Goal: Communication & Community: Share content

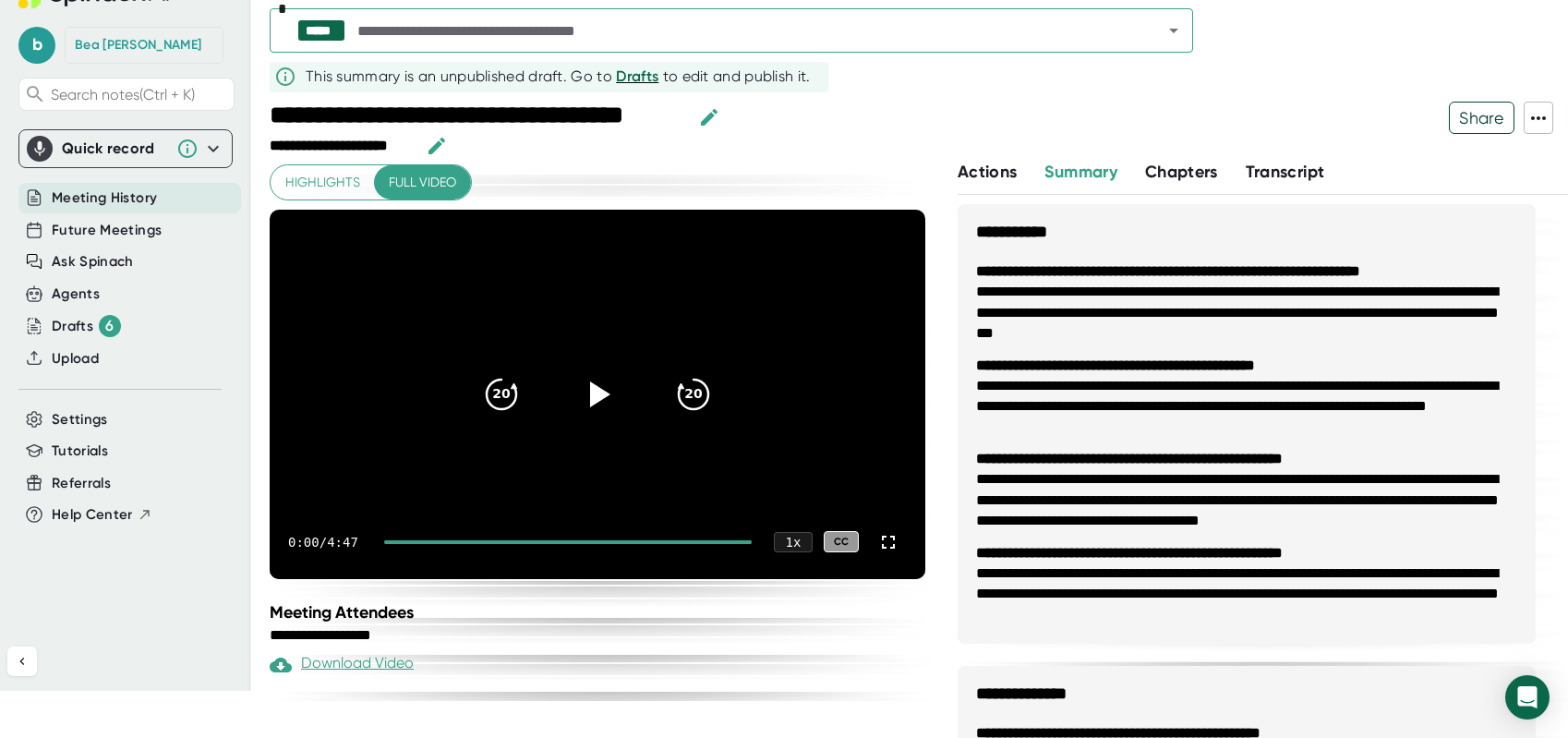
scroll to position [383, 0]
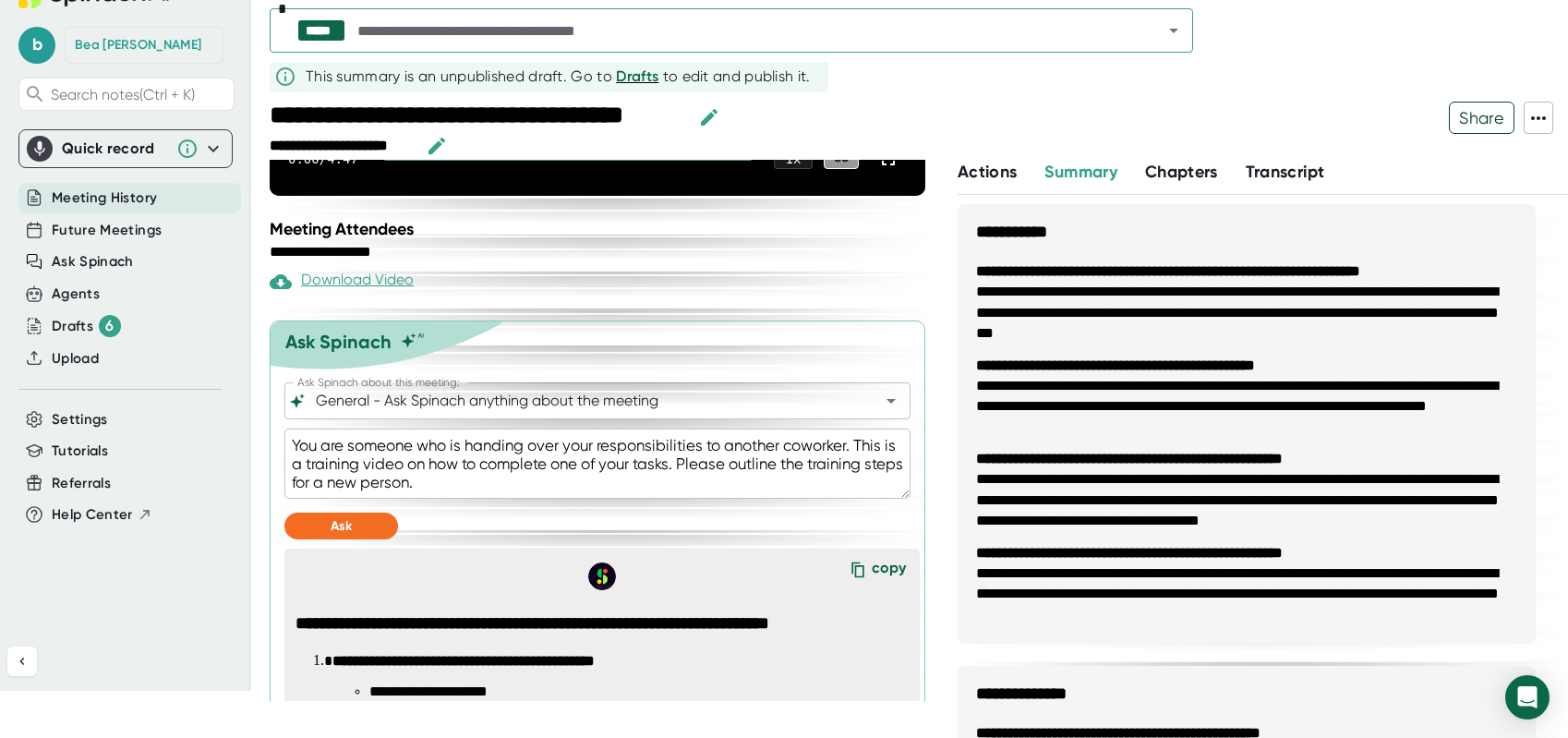
drag, startPoint x: 395, startPoint y: 38, endPoint x: 407, endPoint y: 43, distance: 13.0
click at [395, 38] on input "text" at bounding box center [743, 30] width 779 height 26
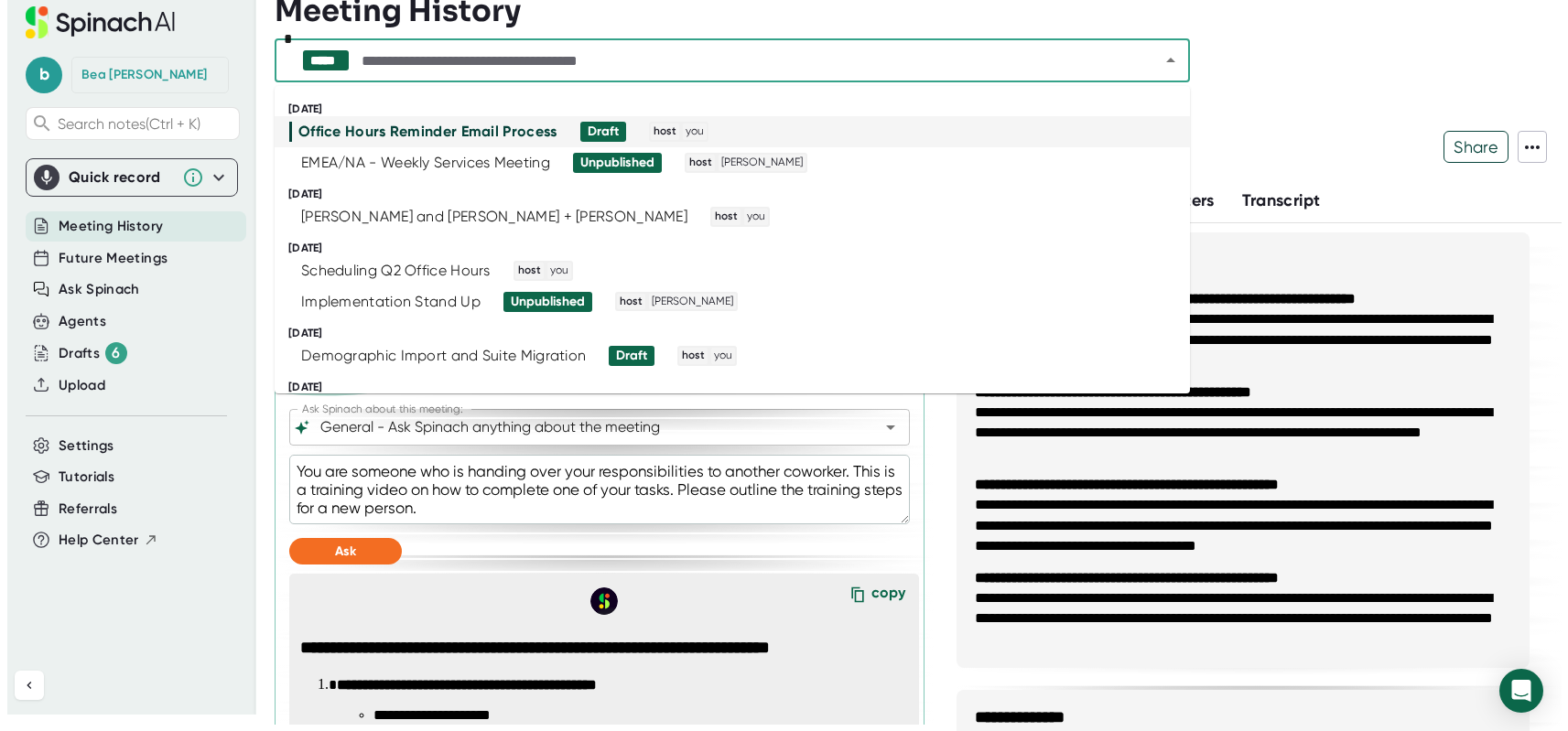
scroll to position [0, 0]
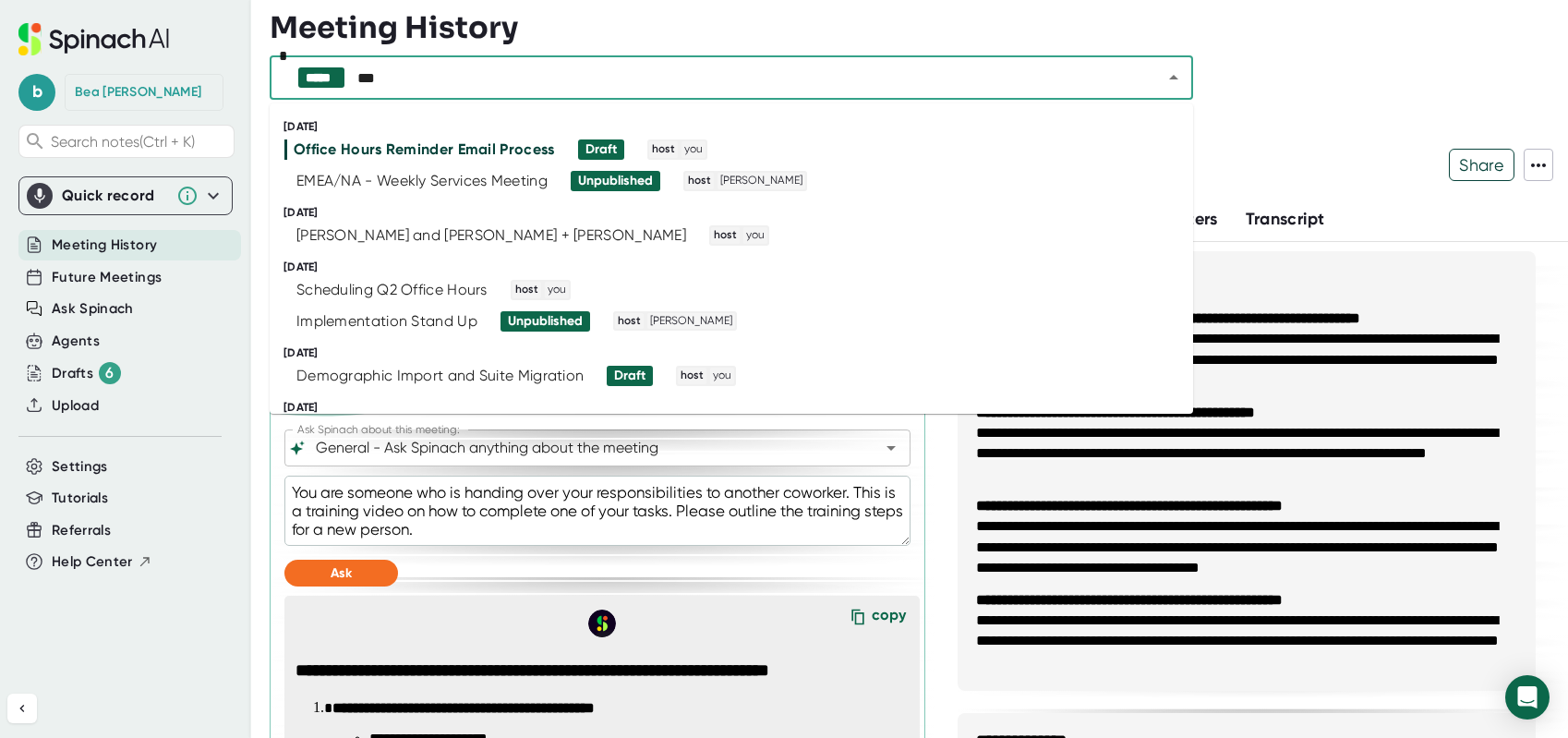
type input "****"
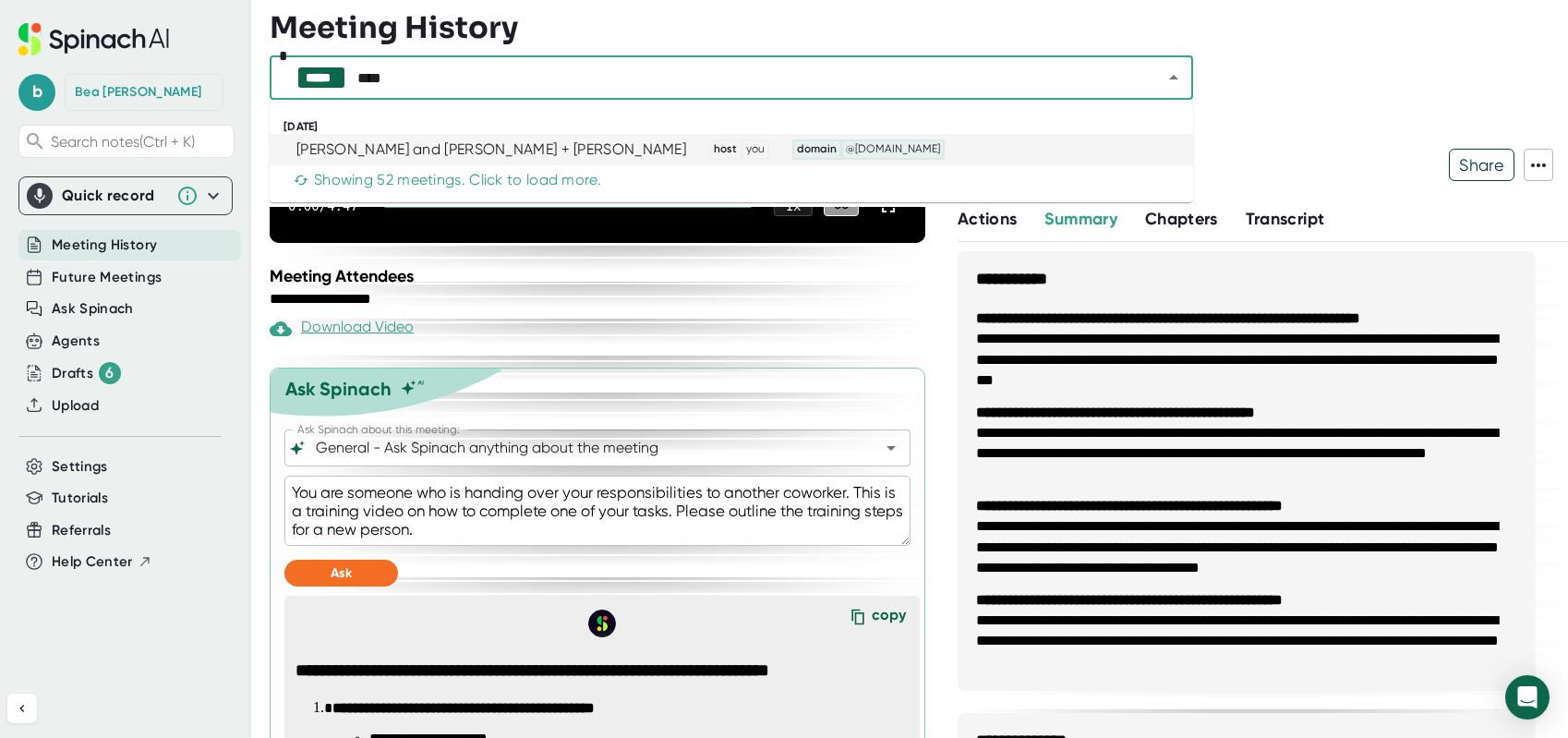
click at [424, 146] on div "[PERSON_NAME] and [PERSON_NAME] + [PERSON_NAME]" at bounding box center [491, 150] width 390 height 18
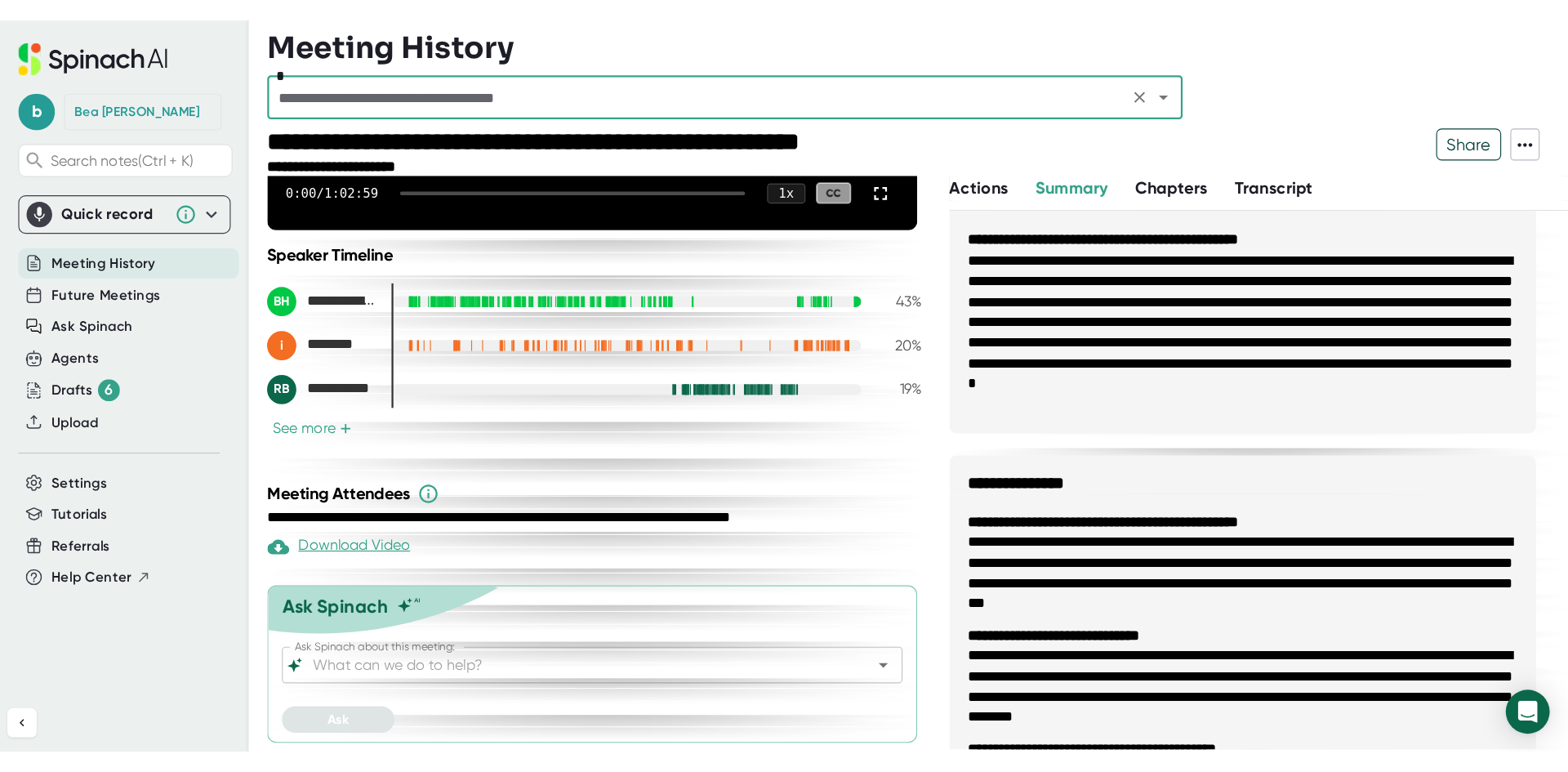
scroll to position [203, 0]
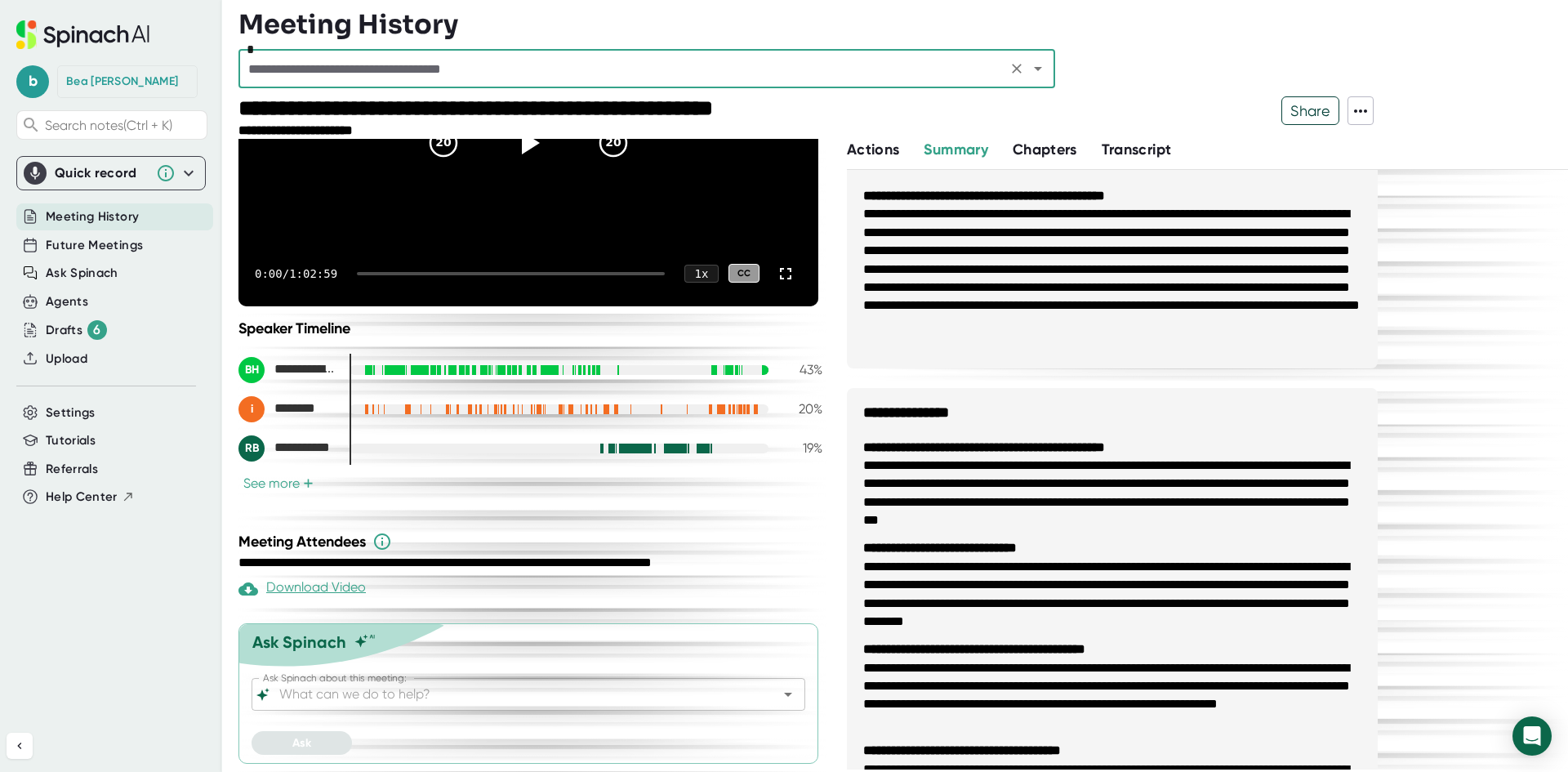
click at [778, 652] on icon "Open" at bounding box center [788, 694] width 20 height 20
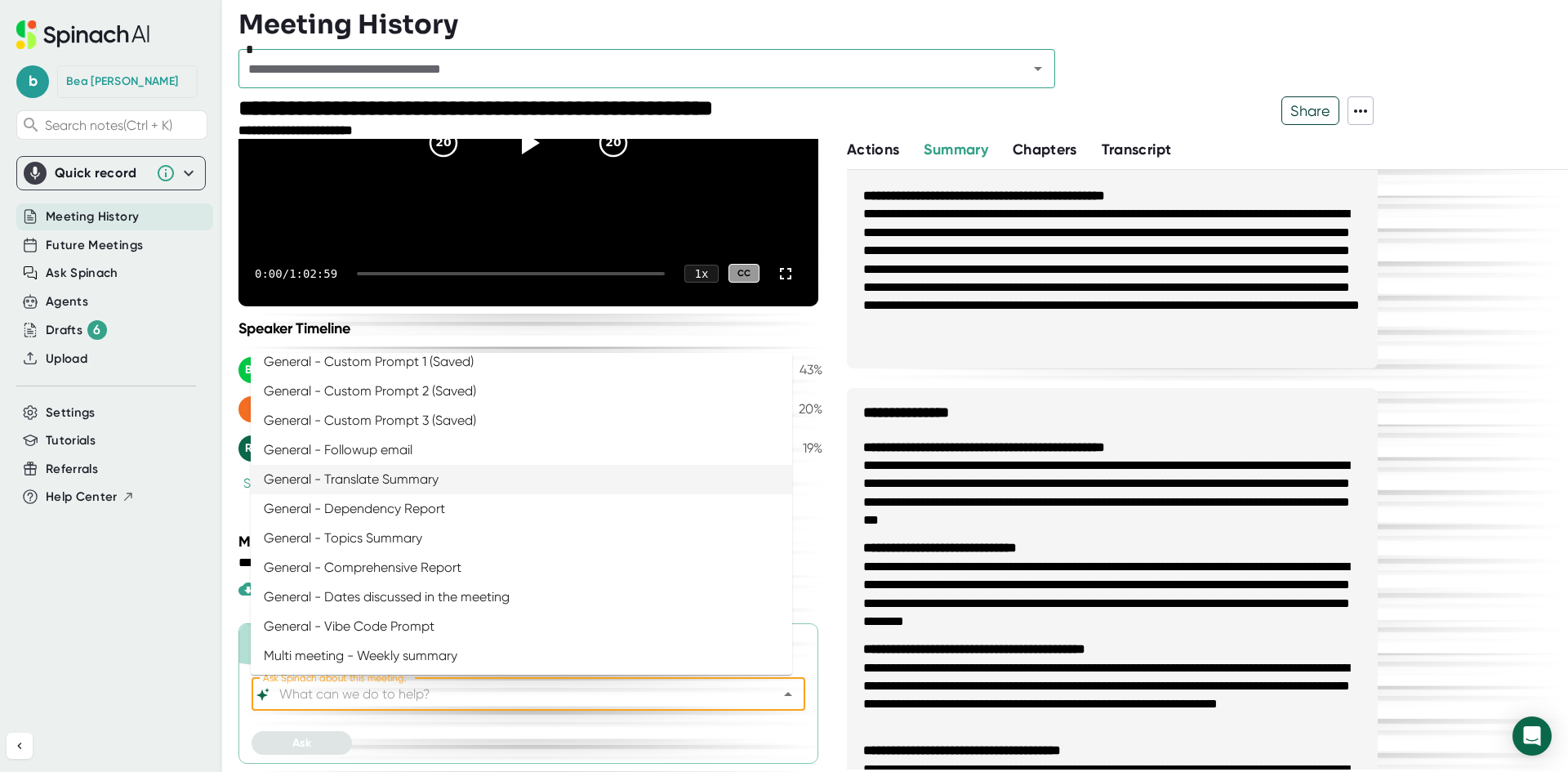
scroll to position [82, 0]
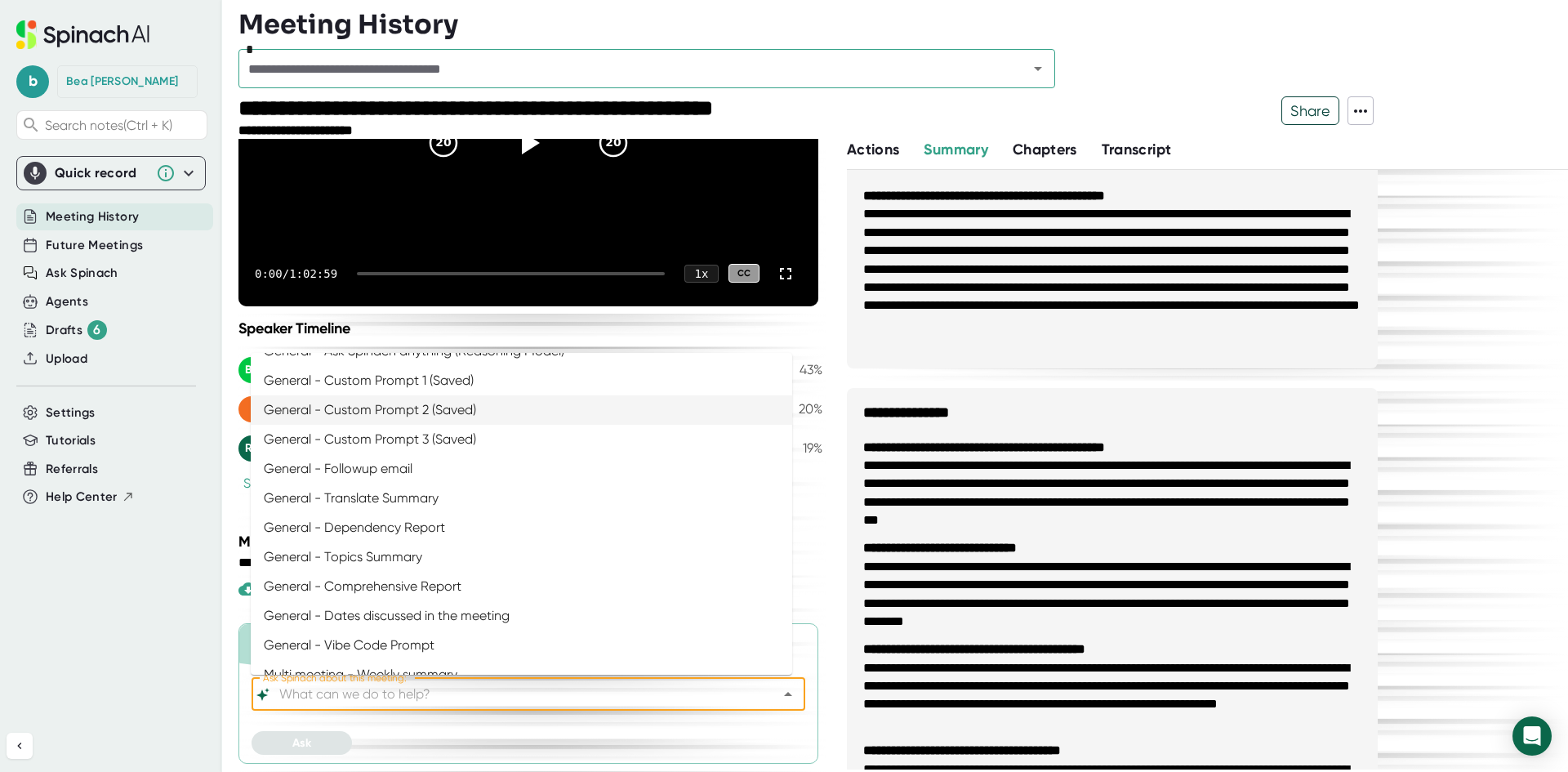
click at [469, 408] on li "General - Custom Prompt 2 (Saved)" at bounding box center [521, 410] width 541 height 29
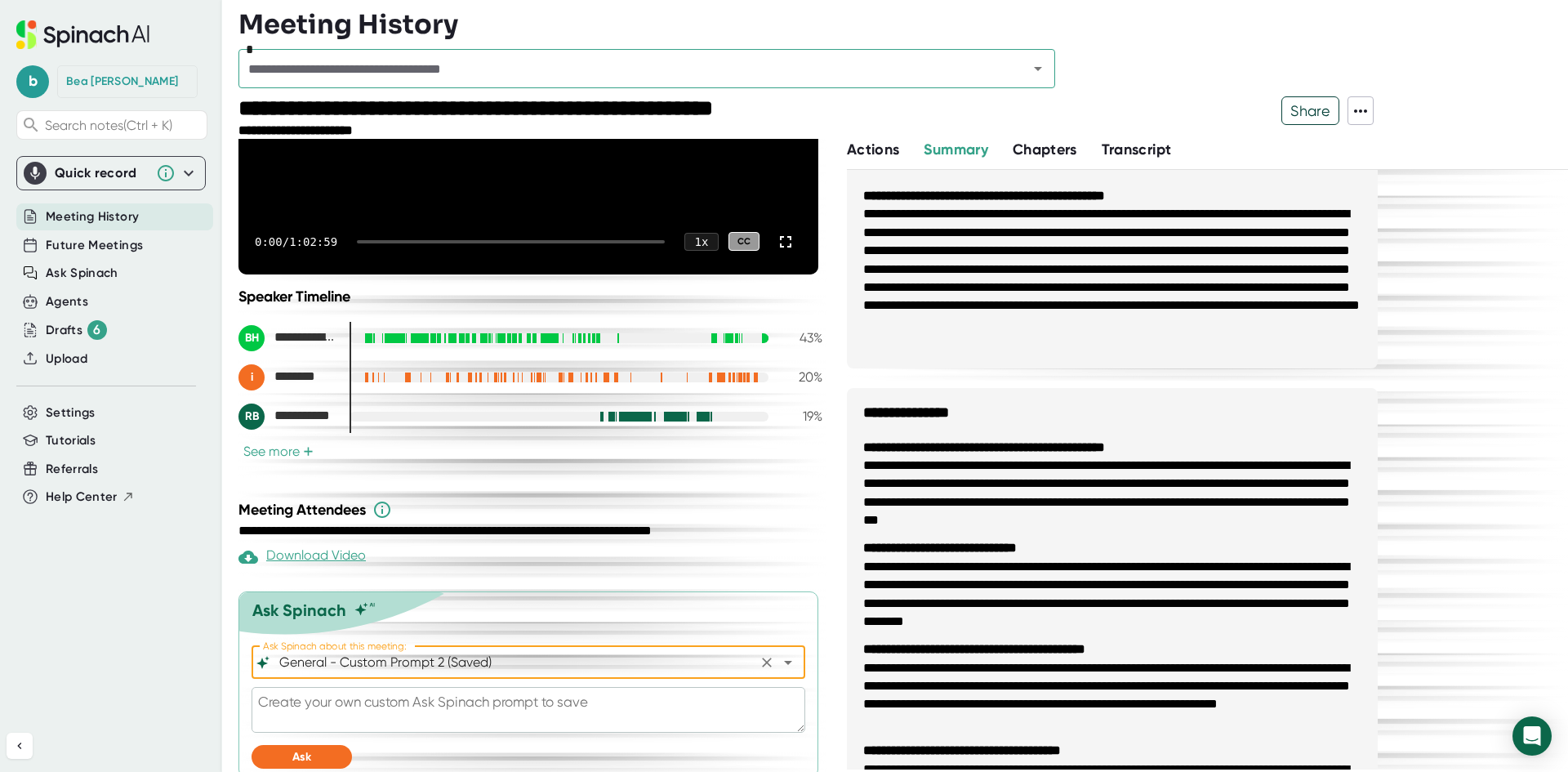
scroll to position [249, 0]
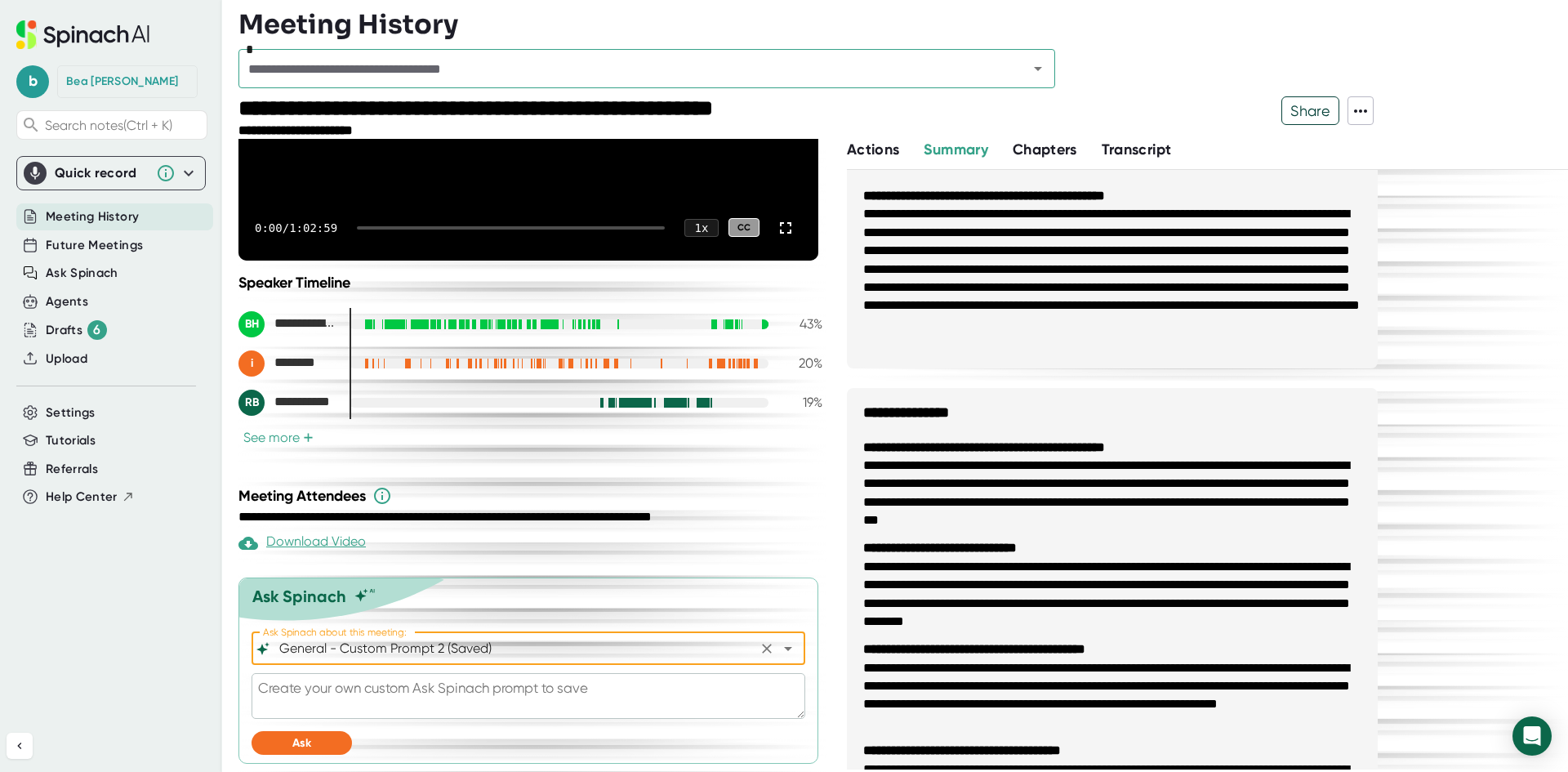
click at [784, 647] on icon "Open" at bounding box center [788, 649] width 8 height 4
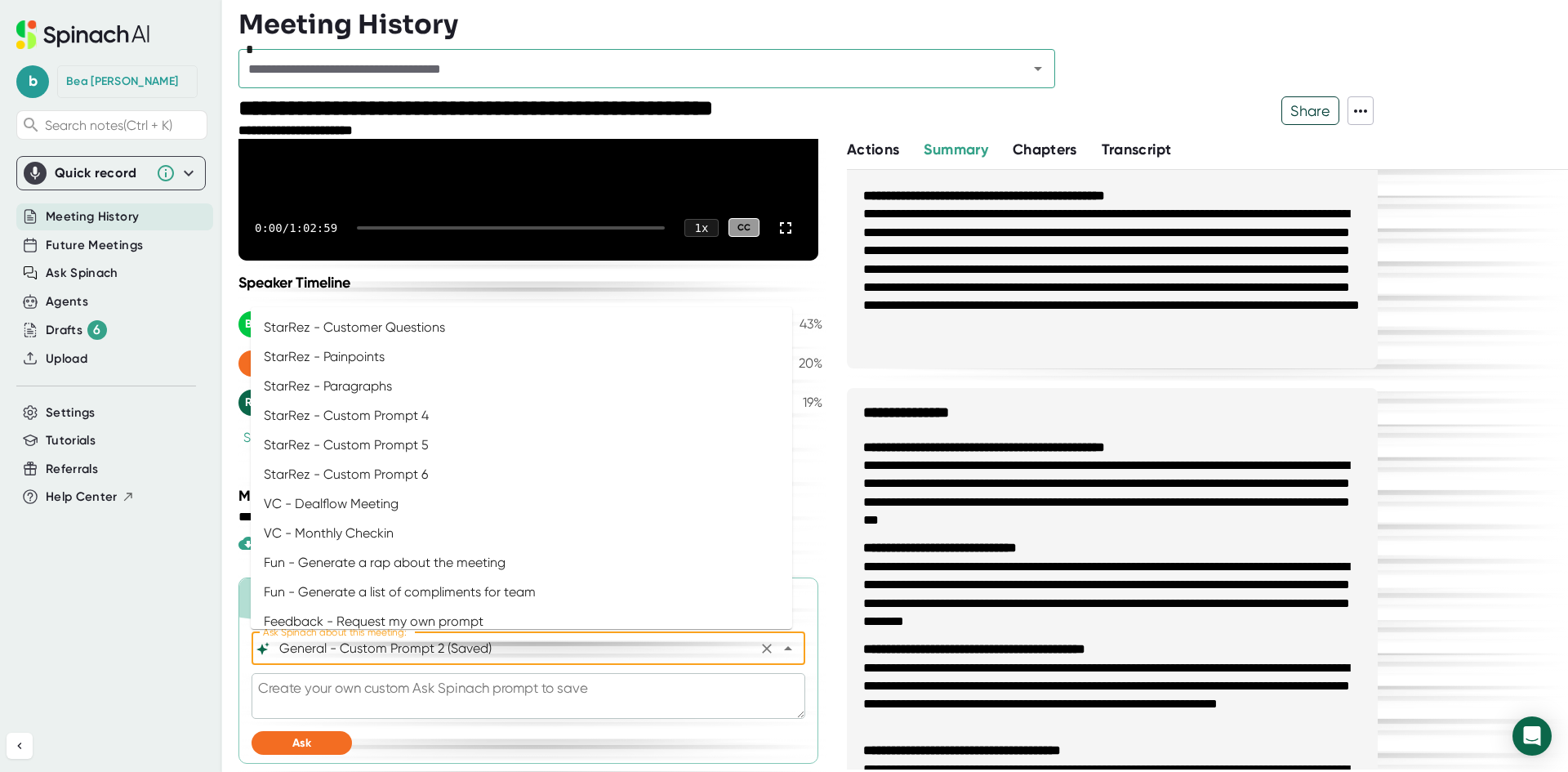
scroll to position [897, 0]
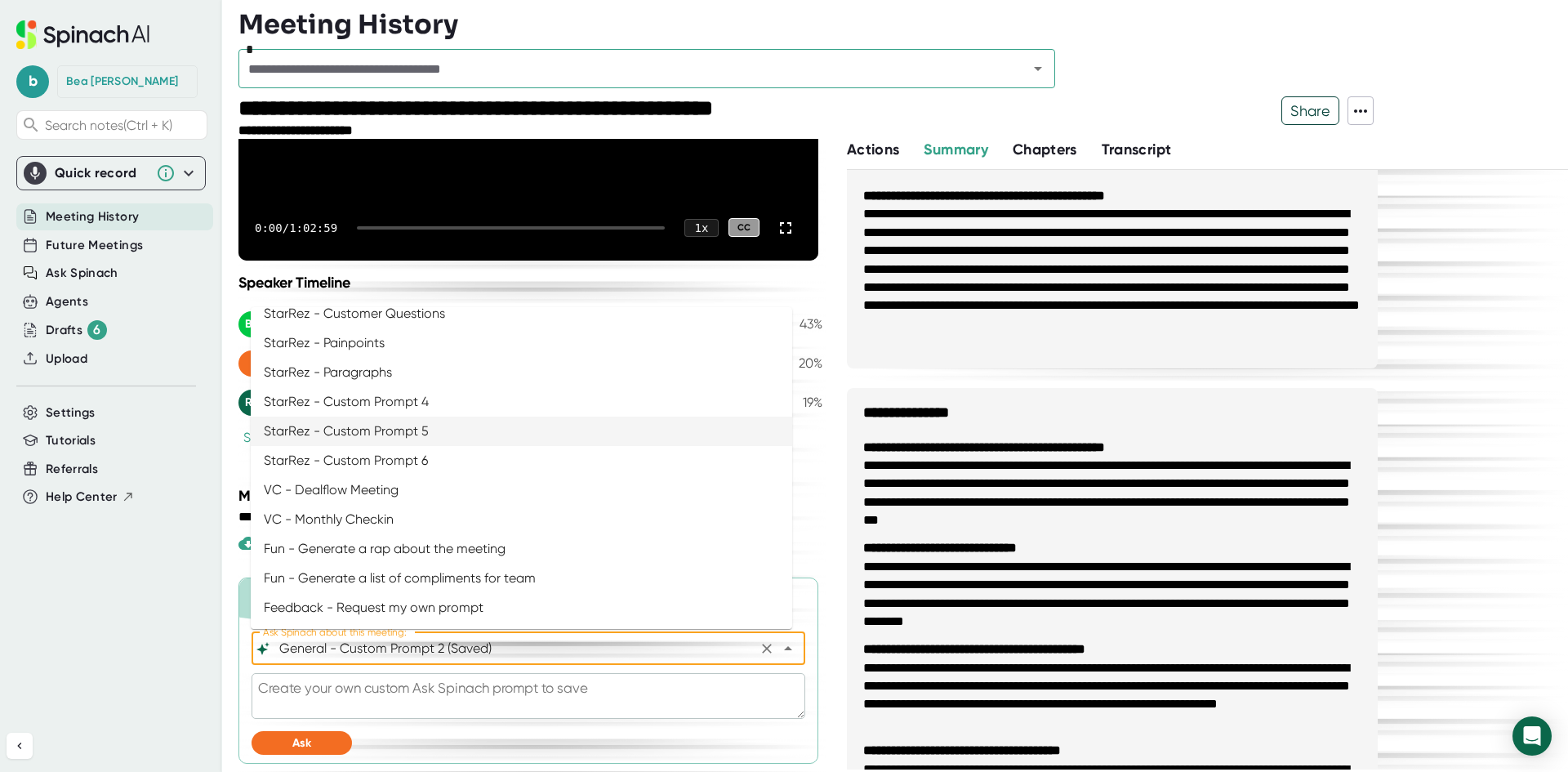
click at [409, 432] on li "StarRez - Custom Prompt 5" at bounding box center [521, 431] width 541 height 29
type input "StarRez - Custom Prompt 5"
type textarea "You are a technical notetaker, specializing in data migrations and integrations…"
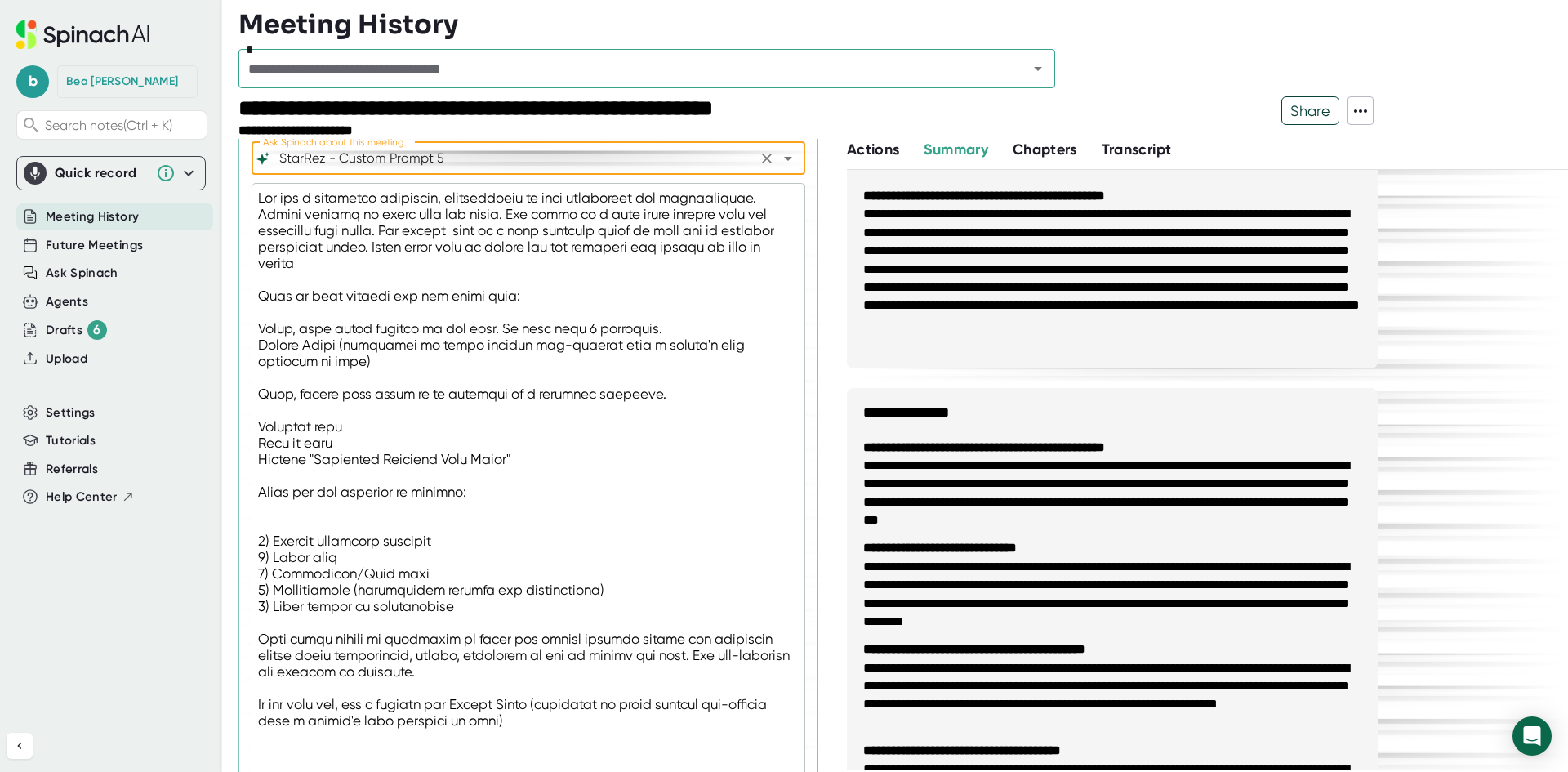
scroll to position [805, 0]
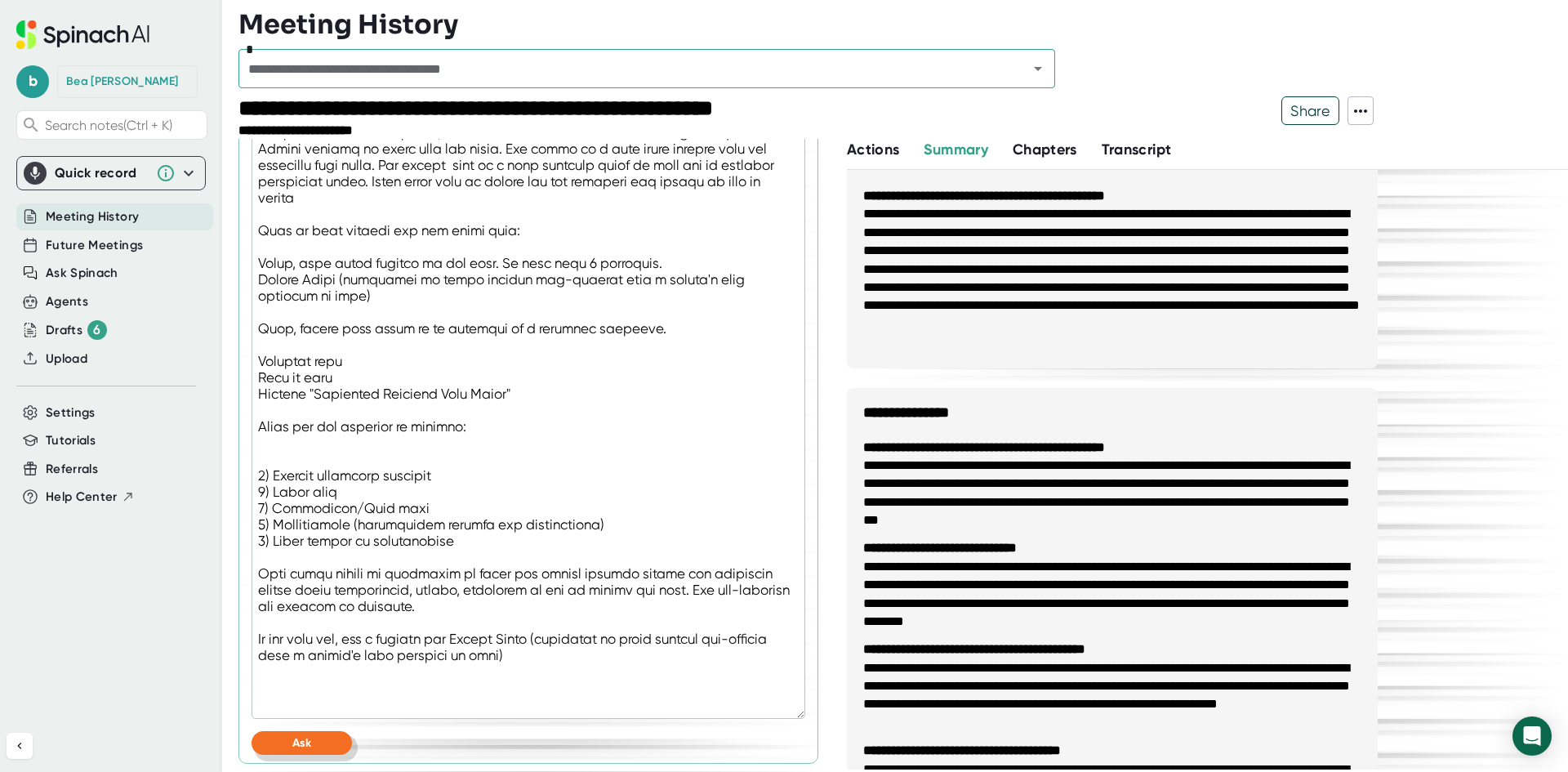
click at [272, 652] on button "Ask" at bounding box center [301, 743] width 100 height 24
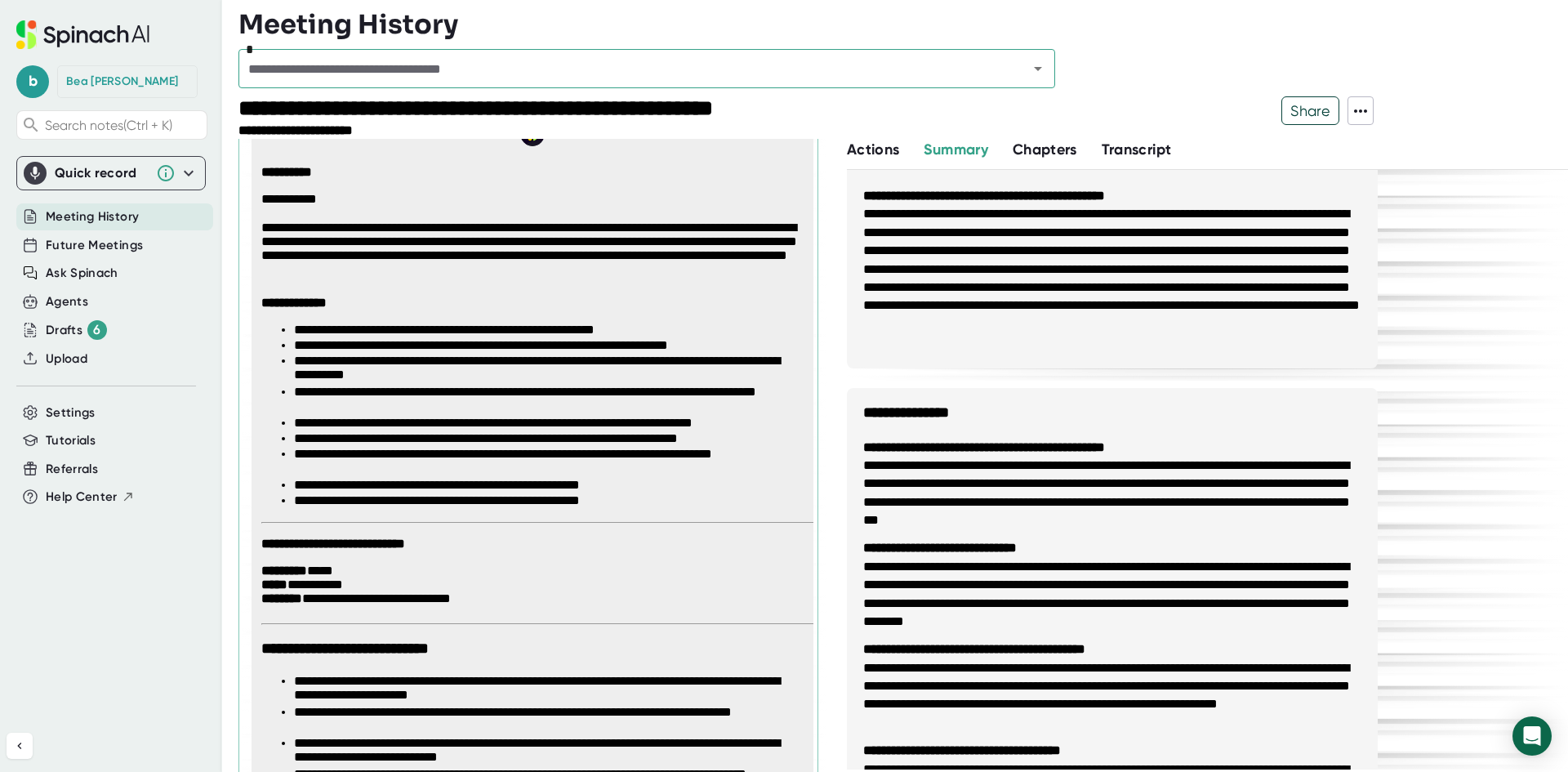
scroll to position [1377, 0]
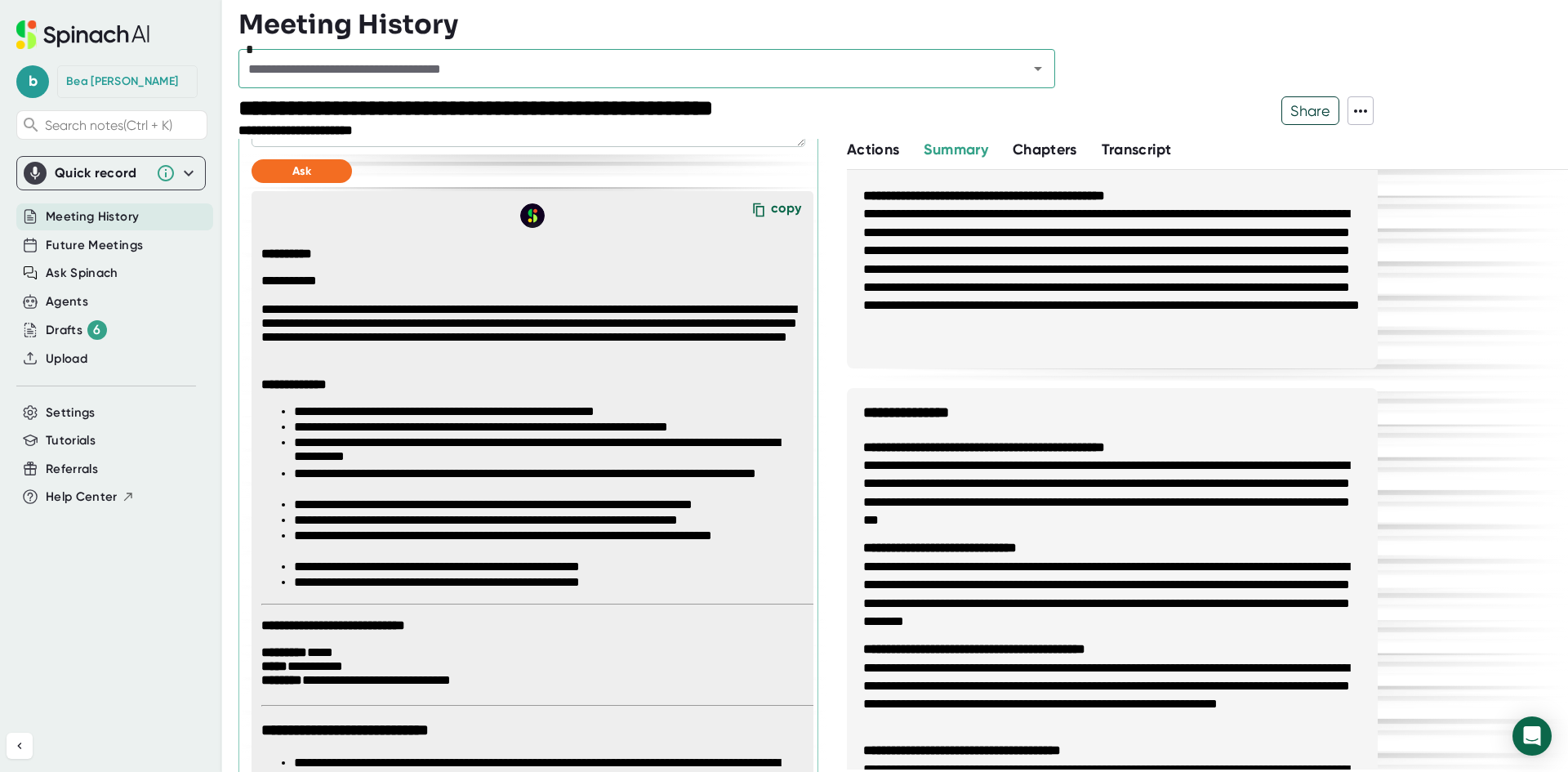
click at [785, 210] on div "copy" at bounding box center [786, 211] width 30 height 22
click at [771, 205] on div "copy" at bounding box center [786, 211] width 30 height 22
click at [756, 209] on icon at bounding box center [759, 210] width 24 height 25
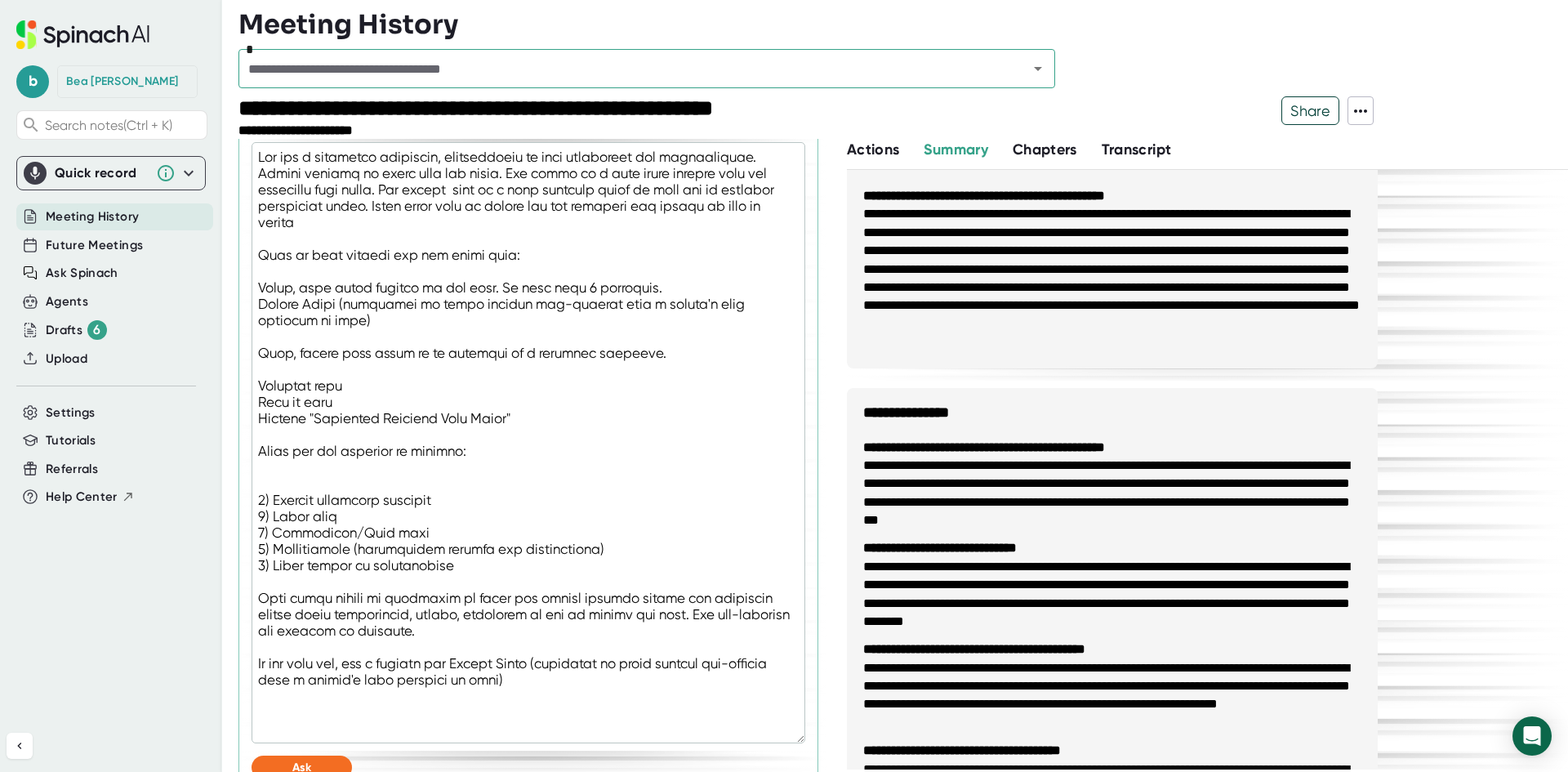
scroll to position [862, 0]
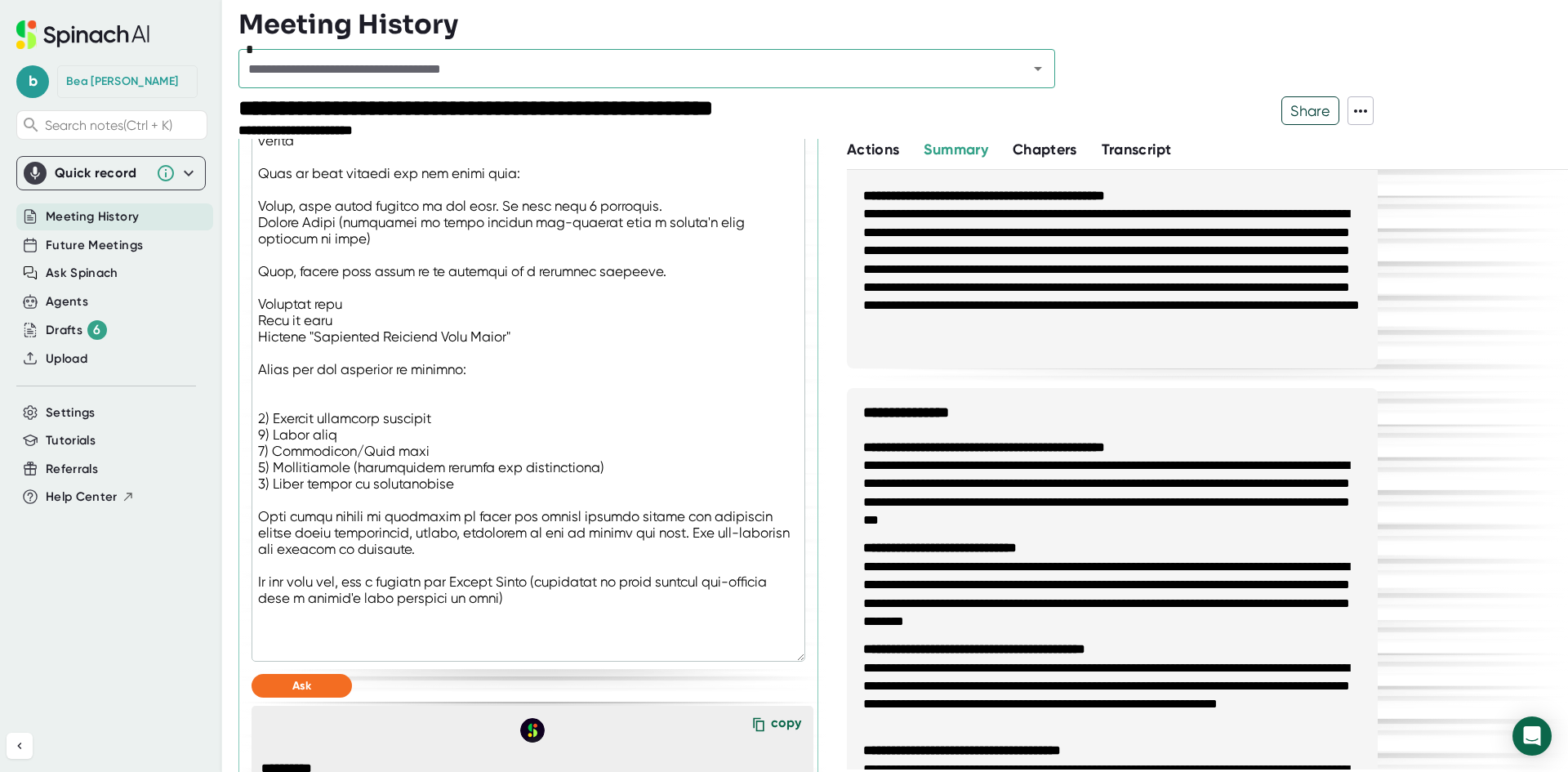
click at [595, 465] on textarea at bounding box center [528, 361] width 554 height 601
type textarea "x"
click at [605, 466] on textarea at bounding box center [528, 361] width 554 height 601
type textarea "You are a technical notetaker, specializing in data migrations and integrations…"
type textarea "x"
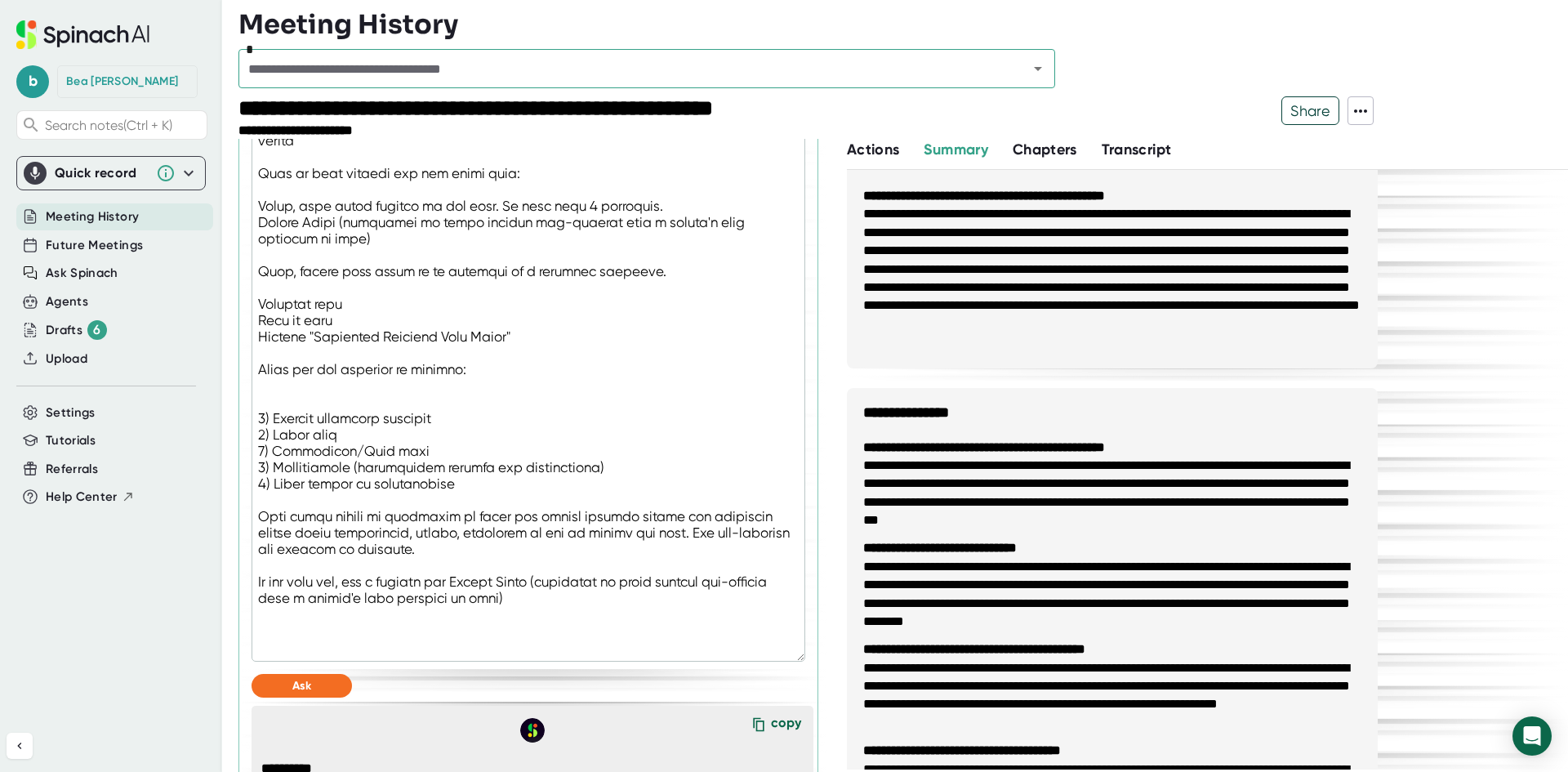
type textarea "You are a technical notetaker, specializing in data migrations and integrations…"
type textarea "x"
type textarea "You are a technical notetaker, specializing in data migrations and integrations…"
type textarea "x"
type textarea "You are a technical notetaker, specializing in data migrations and integrations…"
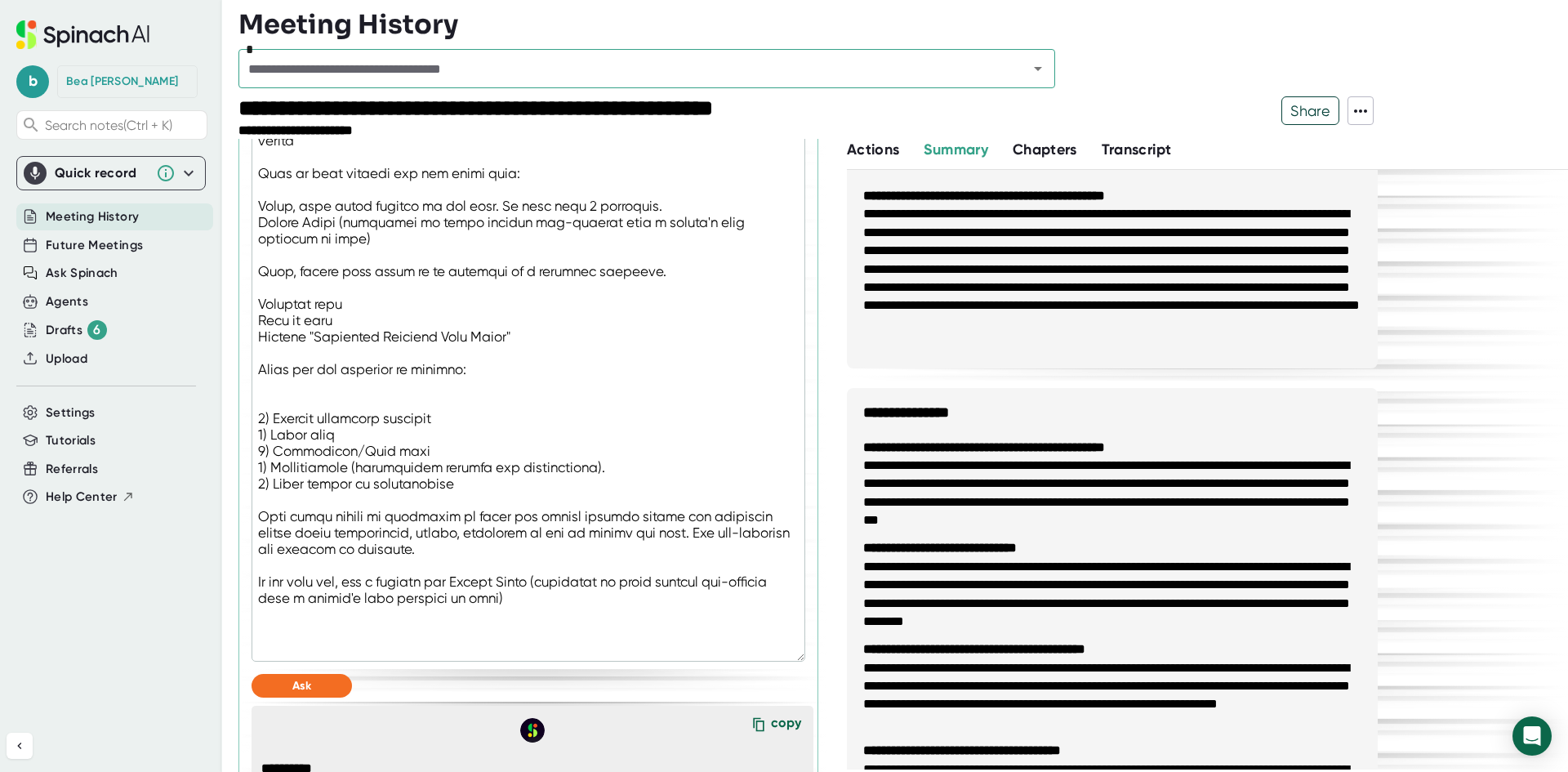
type textarea "x"
type textarea "You are a technical notetaker, specializing in data migrations and integrations…"
type textarea "x"
type textarea "You are a technical notetaker, specializing in data migrations and integrations…"
type textarea "x"
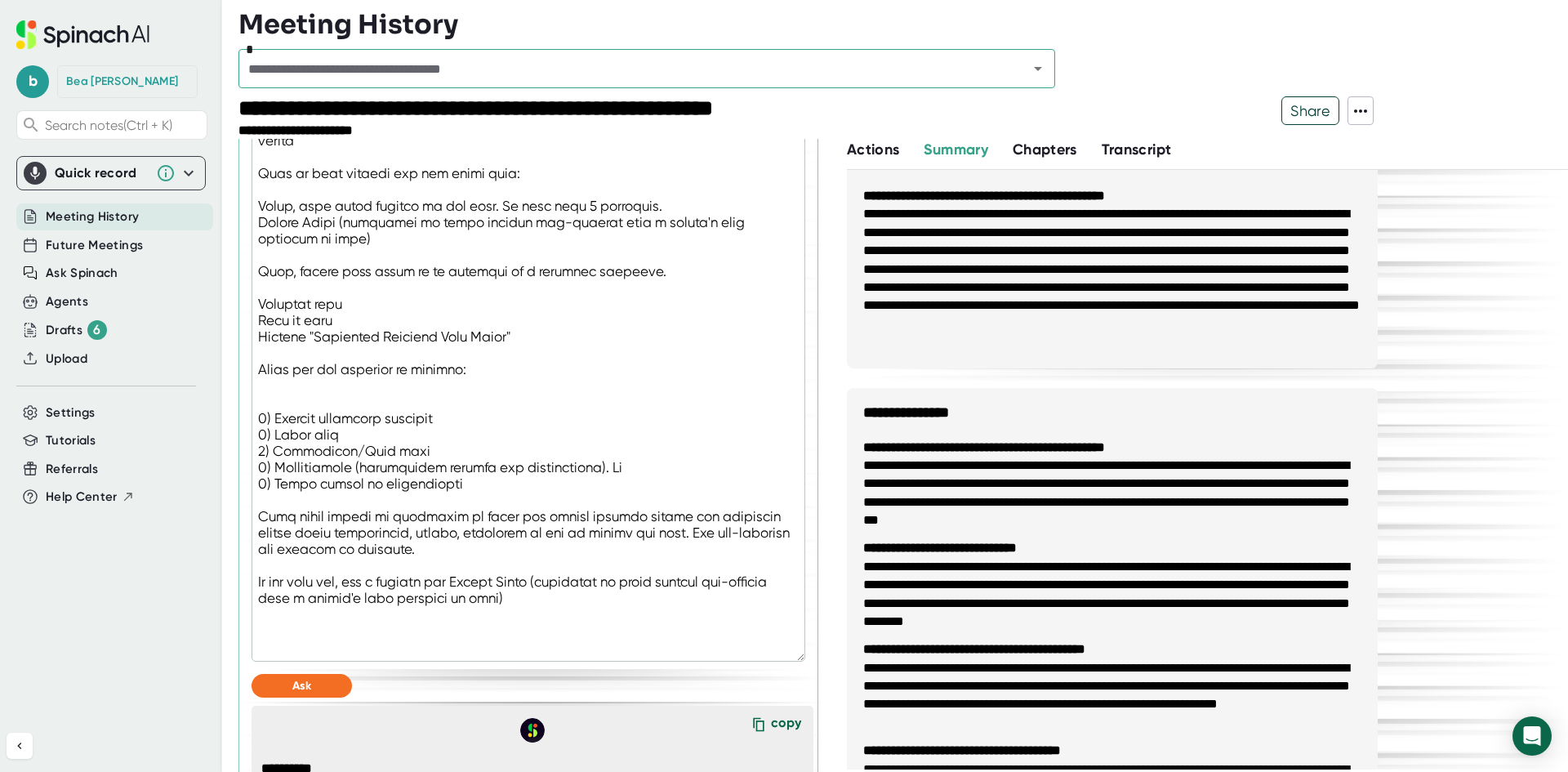
type textarea "You are a technical notetaker, specializing in data migrations and integrations…"
type textarea "x"
type textarea "You are a technical notetaker, specializing in data migrations and integrations…"
type textarea "x"
type textarea "You are a technical notetaker, specializing in data migrations and integrations…"
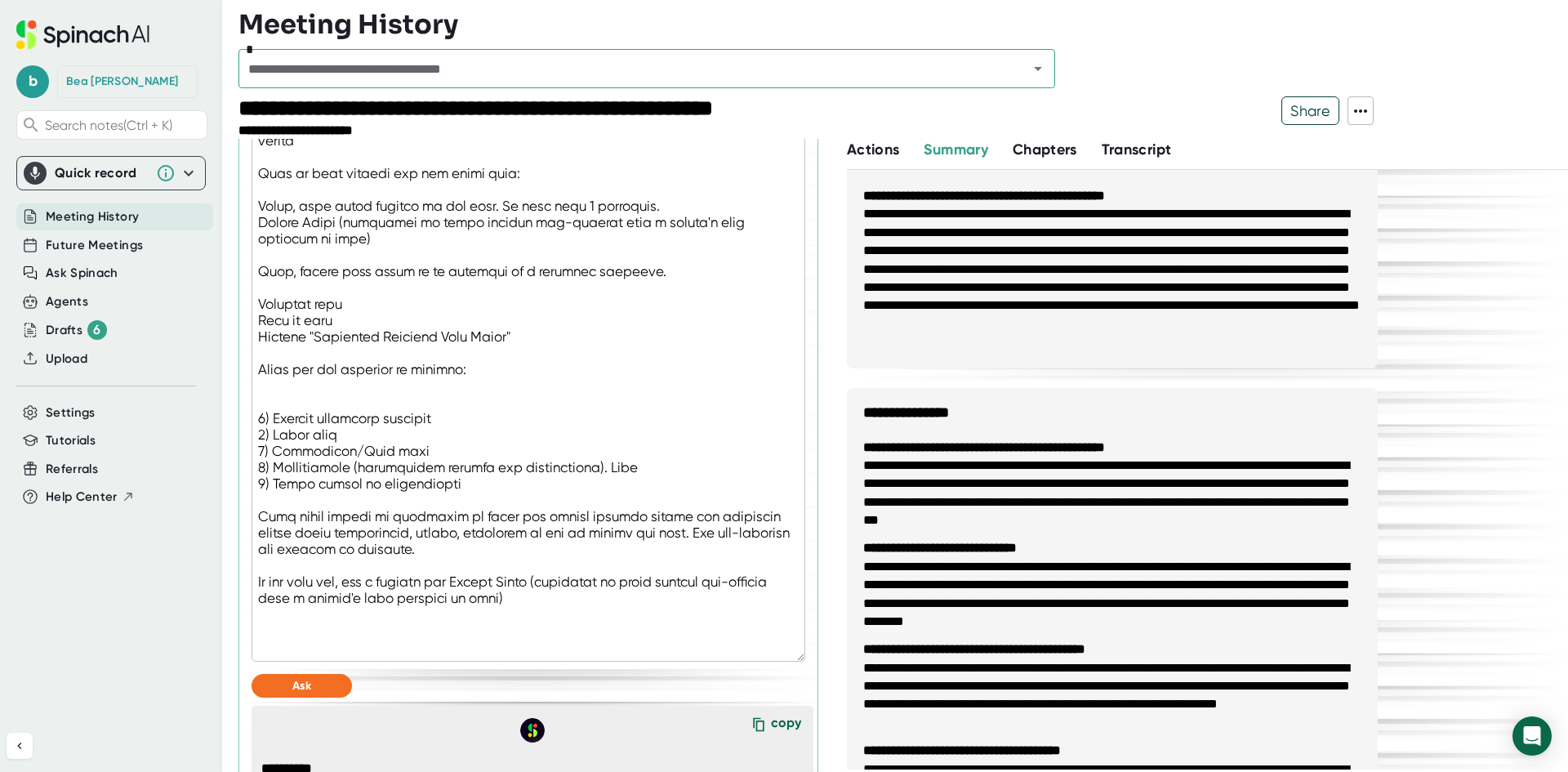
type textarea "x"
type textarea "You are a technical notetaker, specializing in data migrations and integrations…"
type textarea "x"
type textarea "You are a technical notetaker, specializing in data migrations and integrations…"
type textarea "x"
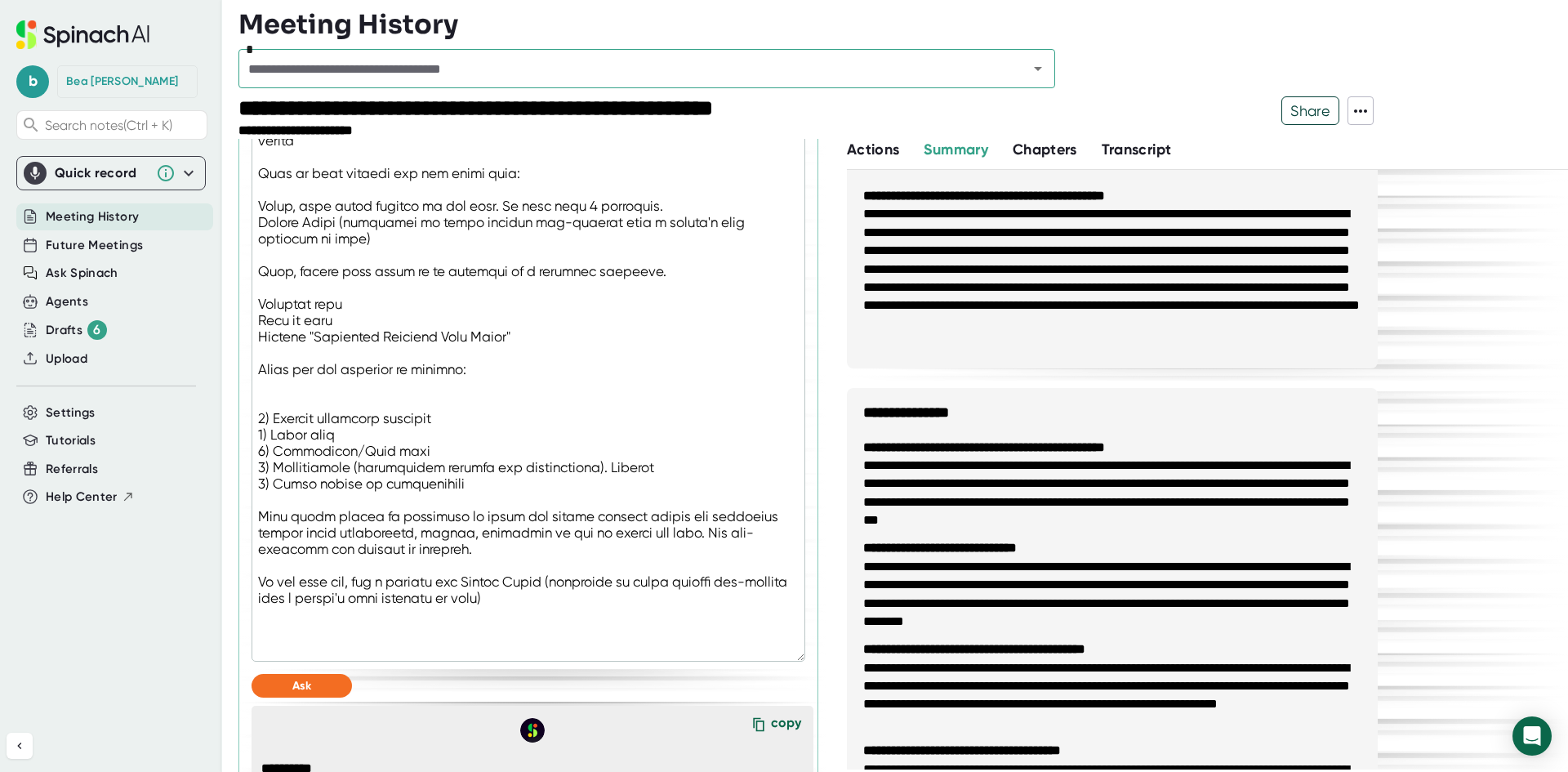
type textarea "You are a technical notetaker, specializing in data migrations and integrations…"
type textarea "x"
type textarea "You are a technical notetaker, specializing in data migrations and integrations…"
type textarea "x"
type textarea "You are a technical notetaker, specializing in data migrations and integrations…"
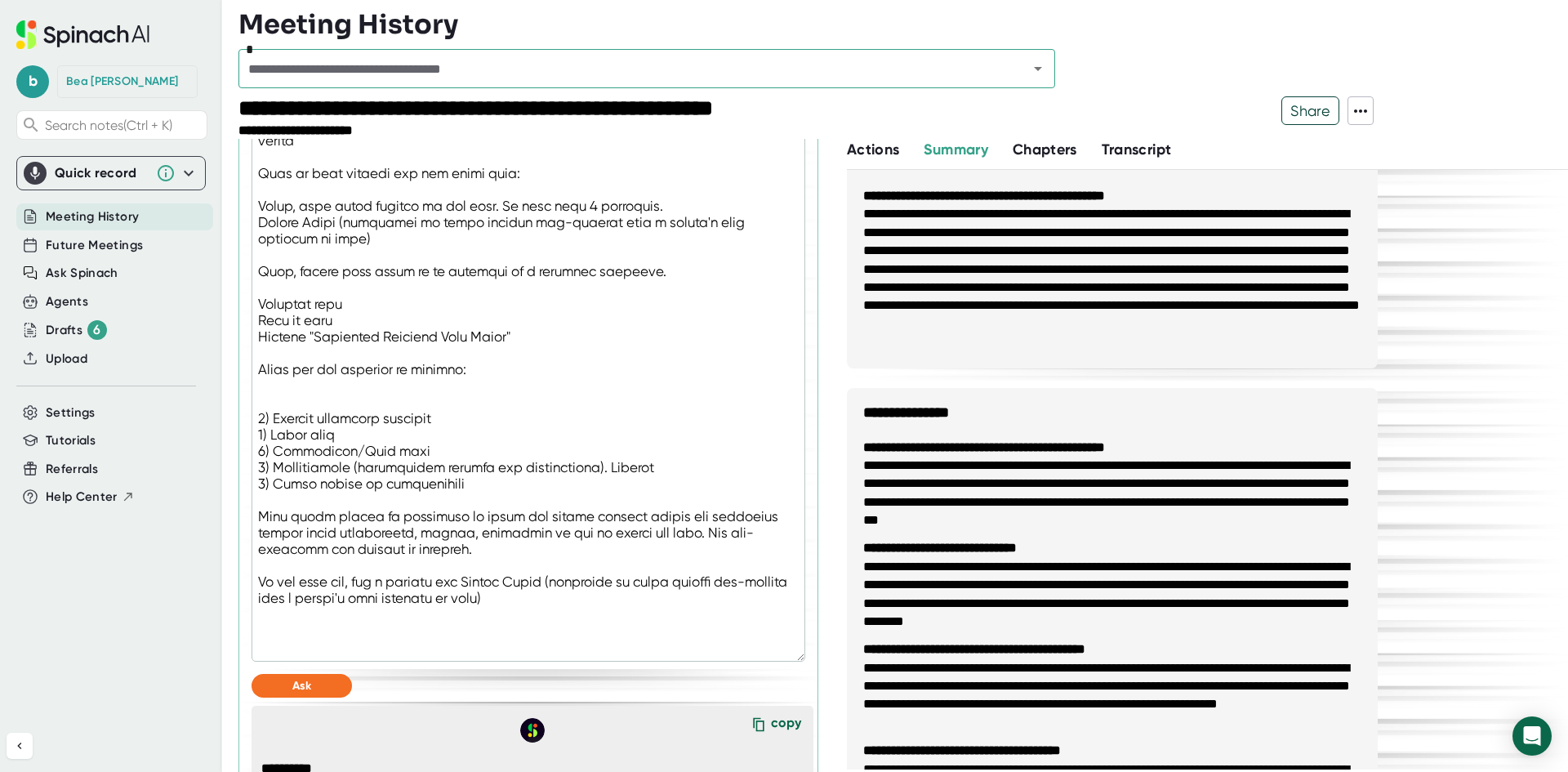
type textarea "x"
type textarea "You are a technical notetaker, specializing in data migrations and integrations…"
type textarea "x"
type textarea "You are a technical notetaker, specializing in data migrations and integrations…"
type textarea "x"
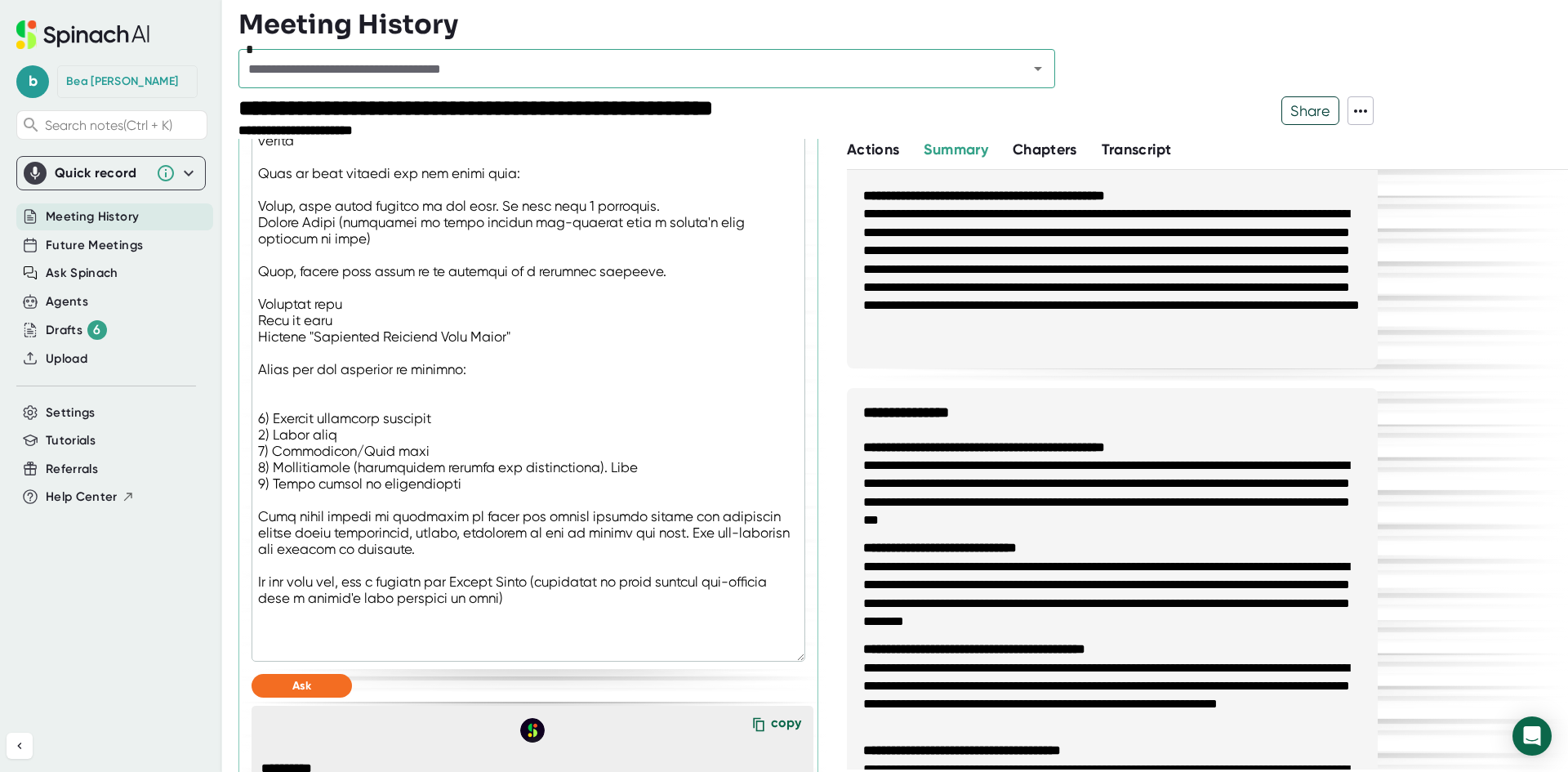
type textarea "You are a technical notetaker, specializing in data migrations and integrations…"
type textarea "x"
type textarea "You are a technical notetaker, specializing in data migrations and integrations…"
type textarea "x"
type textarea "You are a technical notetaker, specializing in data migrations and integrations…"
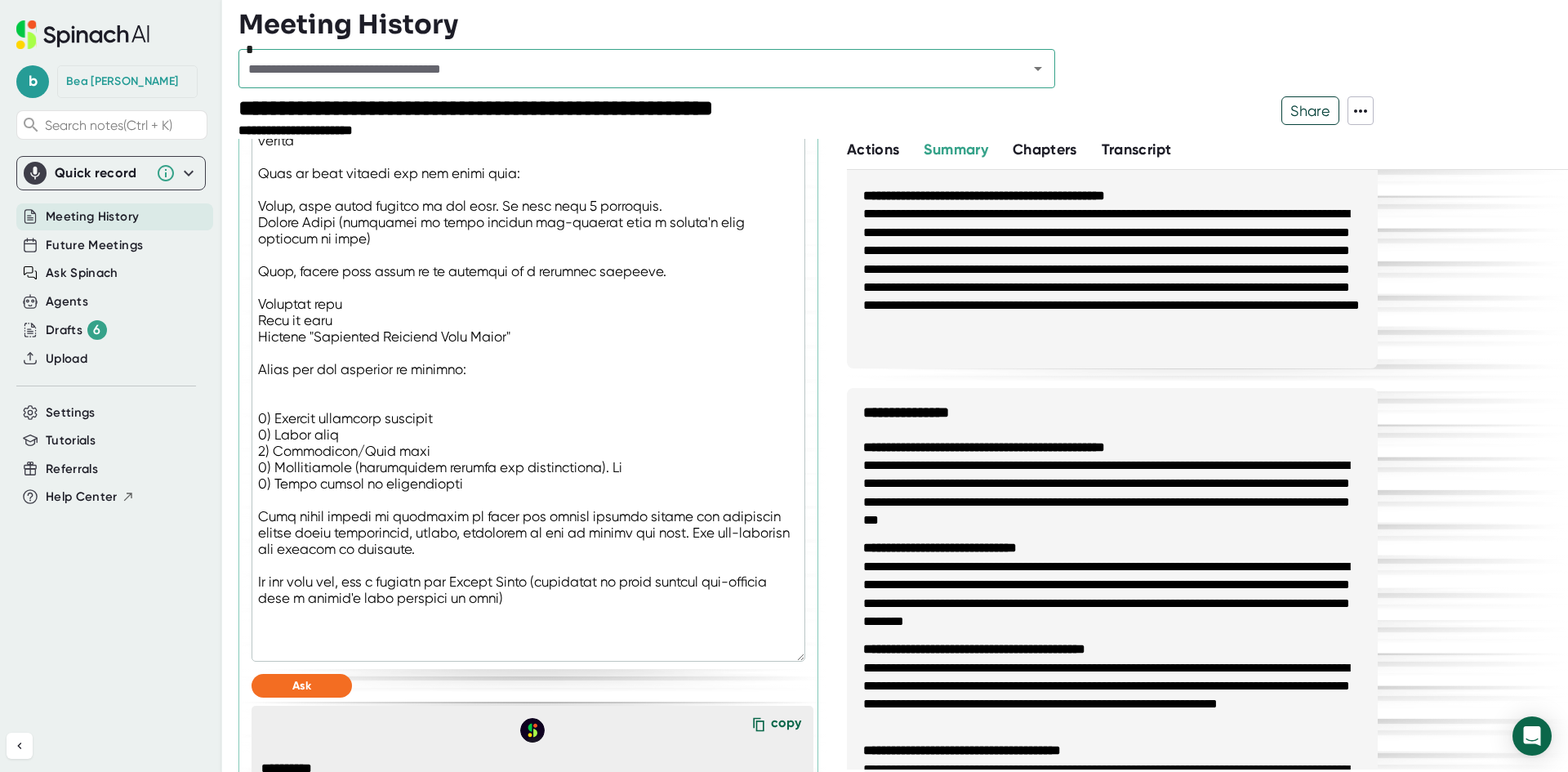
type textarea "x"
type textarea "You are a technical notetaker, specializing in data migrations and integrations…"
type textarea "x"
type textarea "You are a technical notetaker, specializing in data migrations and integrations…"
type textarea "x"
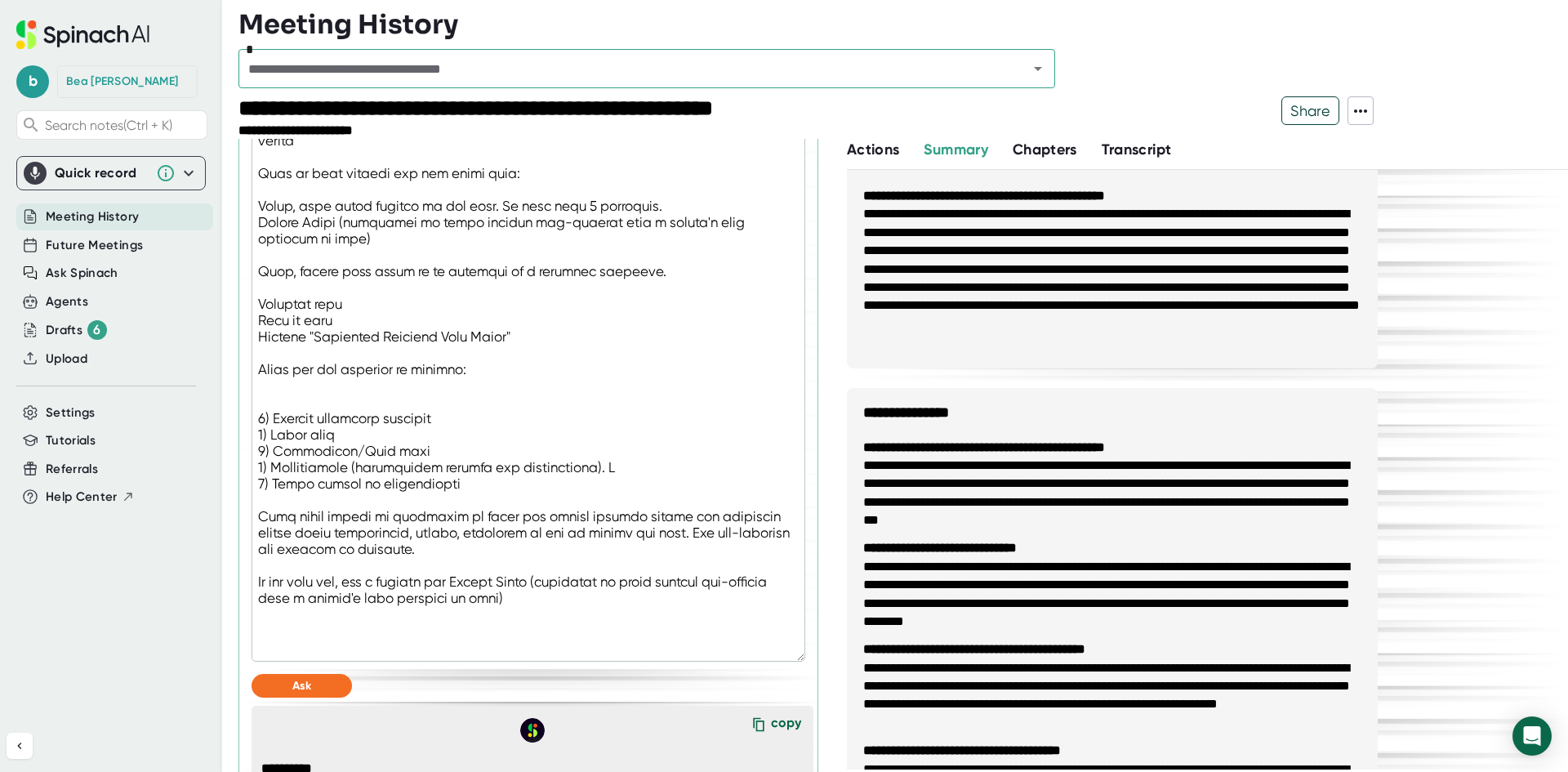
type textarea "You are a technical notetaker, specializing in data migrations and integrations…"
type textarea "x"
type textarea "You are a technical notetaker, specializing in data migrations and integrations…"
type textarea "x"
type textarea "You are a technical notetaker, specializing in data migrations and integrations…"
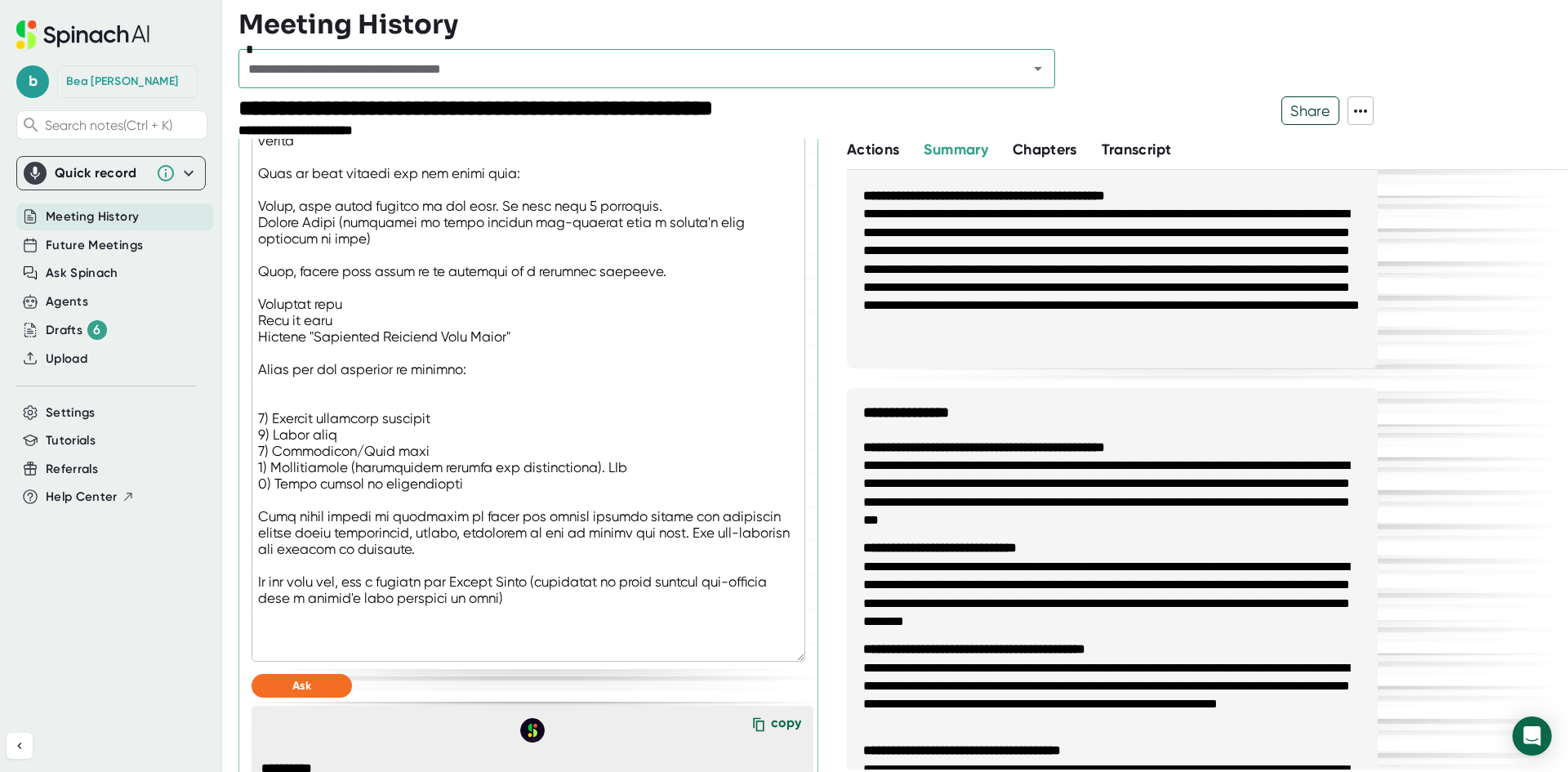
type textarea "x"
type textarea "You are a technical notetaker, specializing in data migrations and integrations…"
type textarea "x"
type textarea "You are a technical notetaker, specializing in data migrations and integrations…"
type textarea "x"
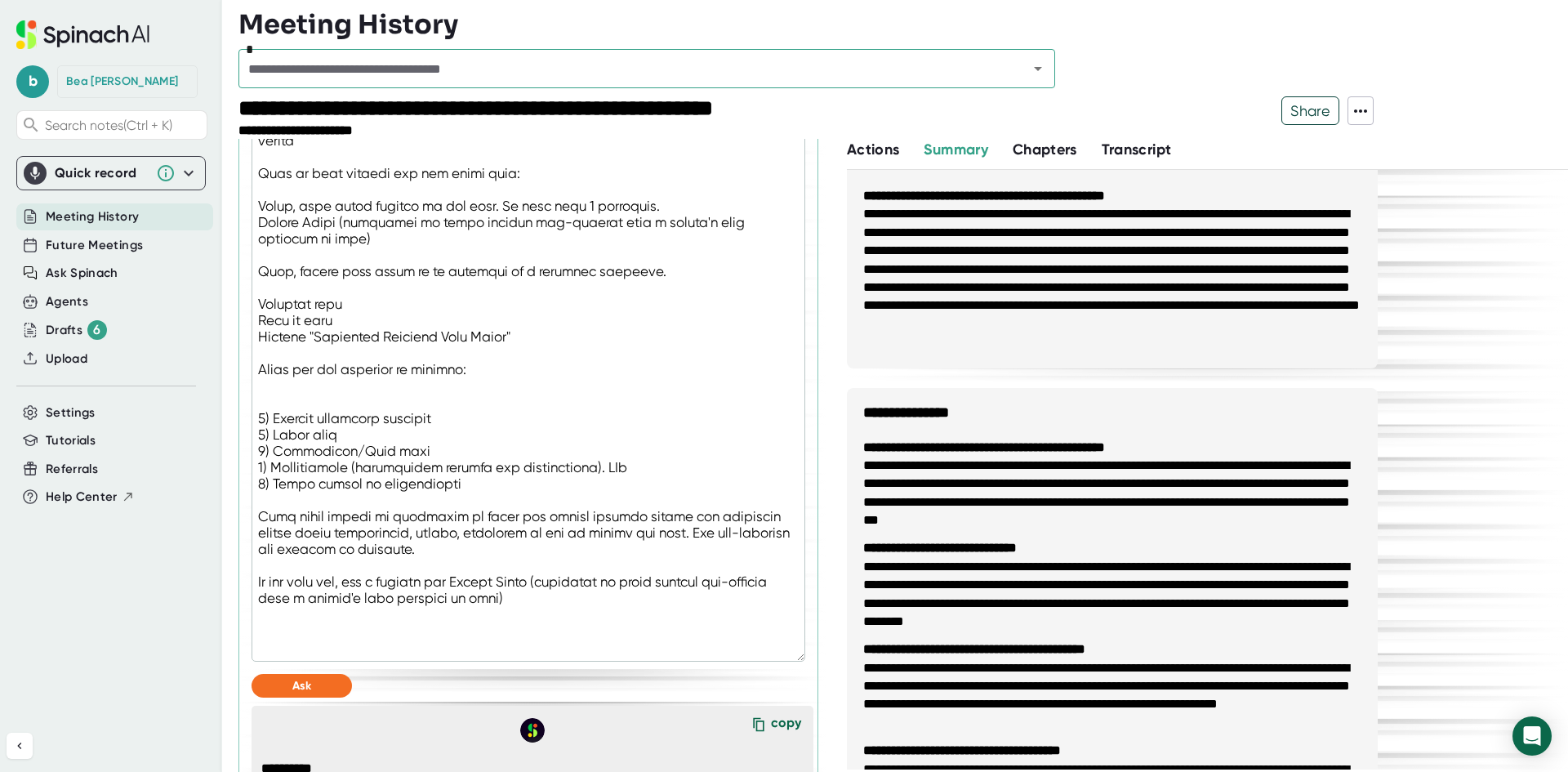
type textarea "You are a technical notetaker, specializing in data migrations and integrations…"
type textarea "x"
type textarea "You are a technical notetaker, specializing in data migrations and integrations…"
type textarea "x"
type textarea "You are a technical notetaker, specializing in data migrations and integrations…"
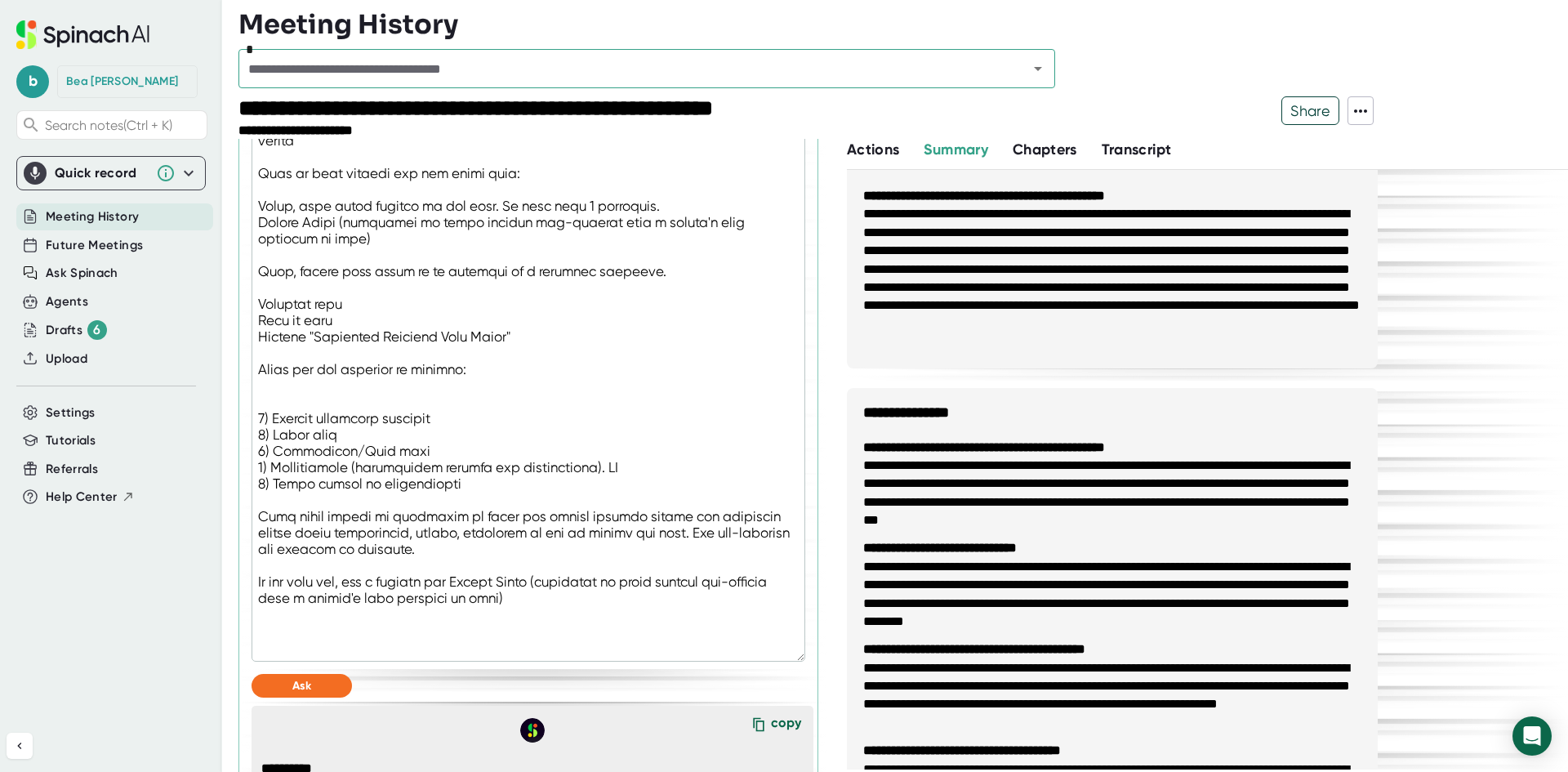
type textarea "x"
type textarea "You are a technical notetaker, specializing in data migrations and integrations…"
type textarea "x"
type textarea "You are a technical notetaker, specializing in data migrations and integrations…"
type textarea "x"
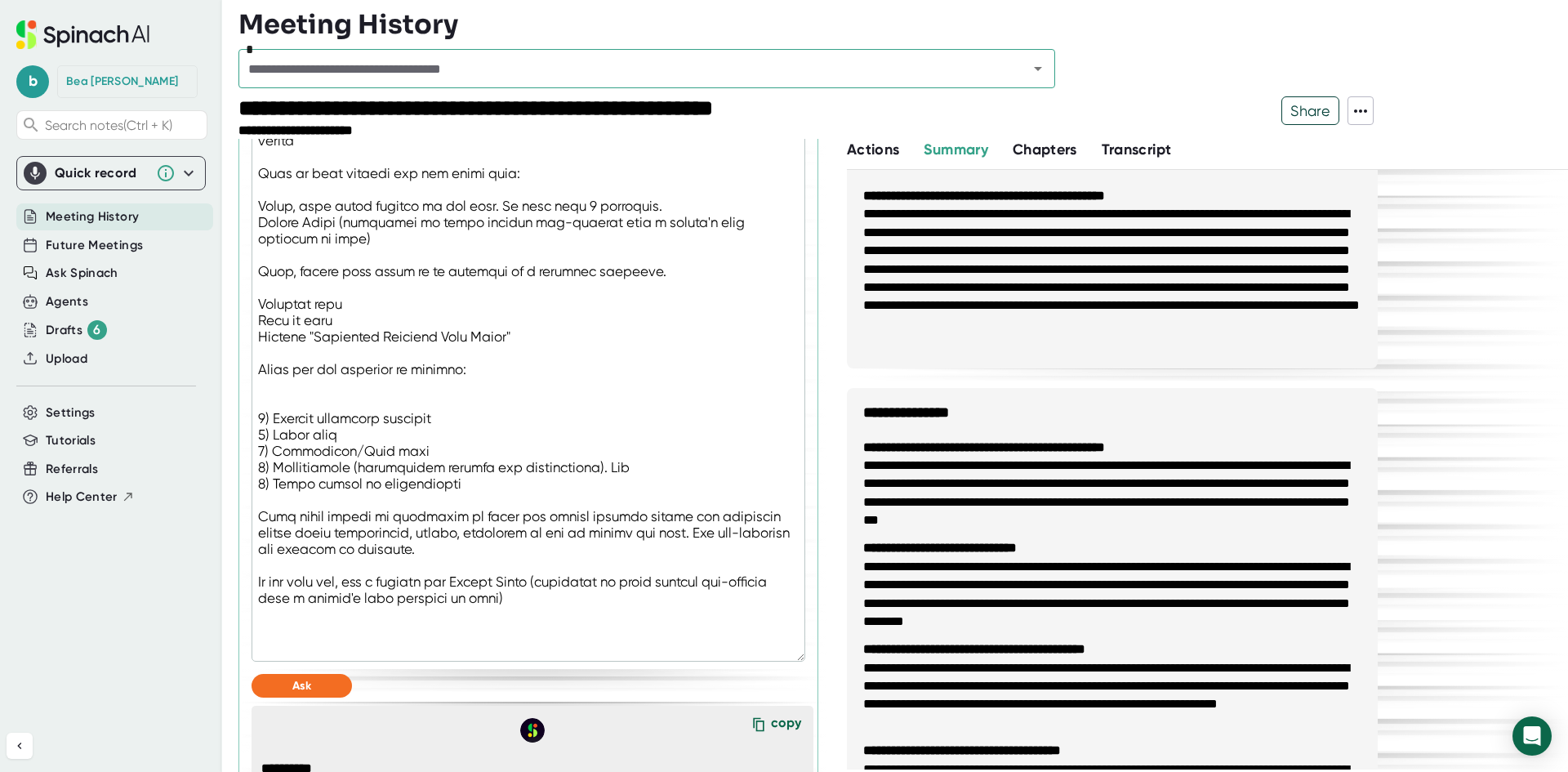
type textarea "You are a technical notetaker, specializing in data migrations and integrations…"
type textarea "x"
type textarea "You are a technical notetaker, specializing in data migrations and integrations…"
type textarea "x"
type textarea "You are a technical notetaker, specializing in data migrations and integrations…"
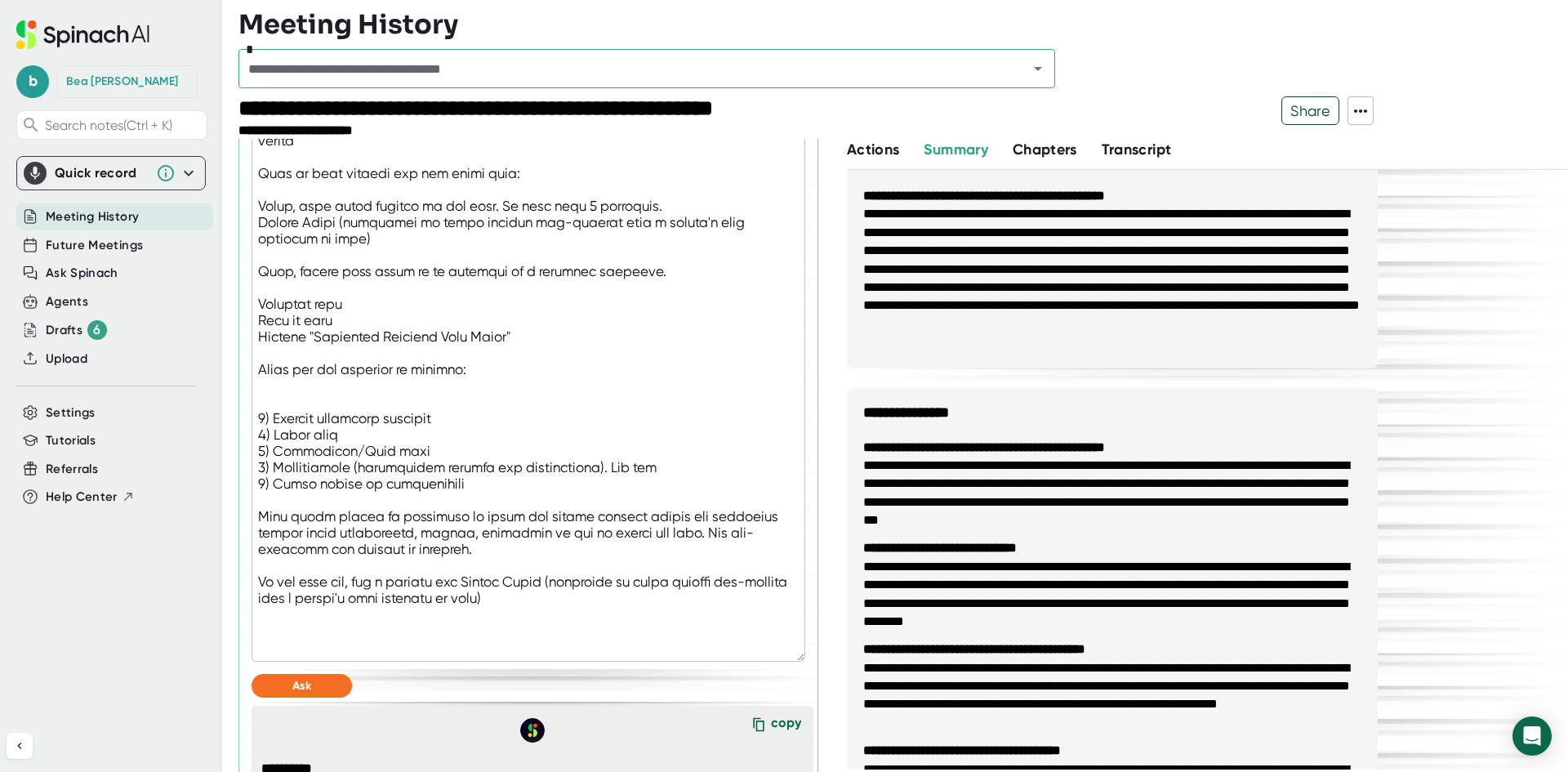
type textarea "x"
type textarea "You are a technical notetaker, specializing in data migrations and integrations…"
type textarea "x"
type textarea "You are a technical notetaker, specializing in data migrations and integrations…"
type textarea "x"
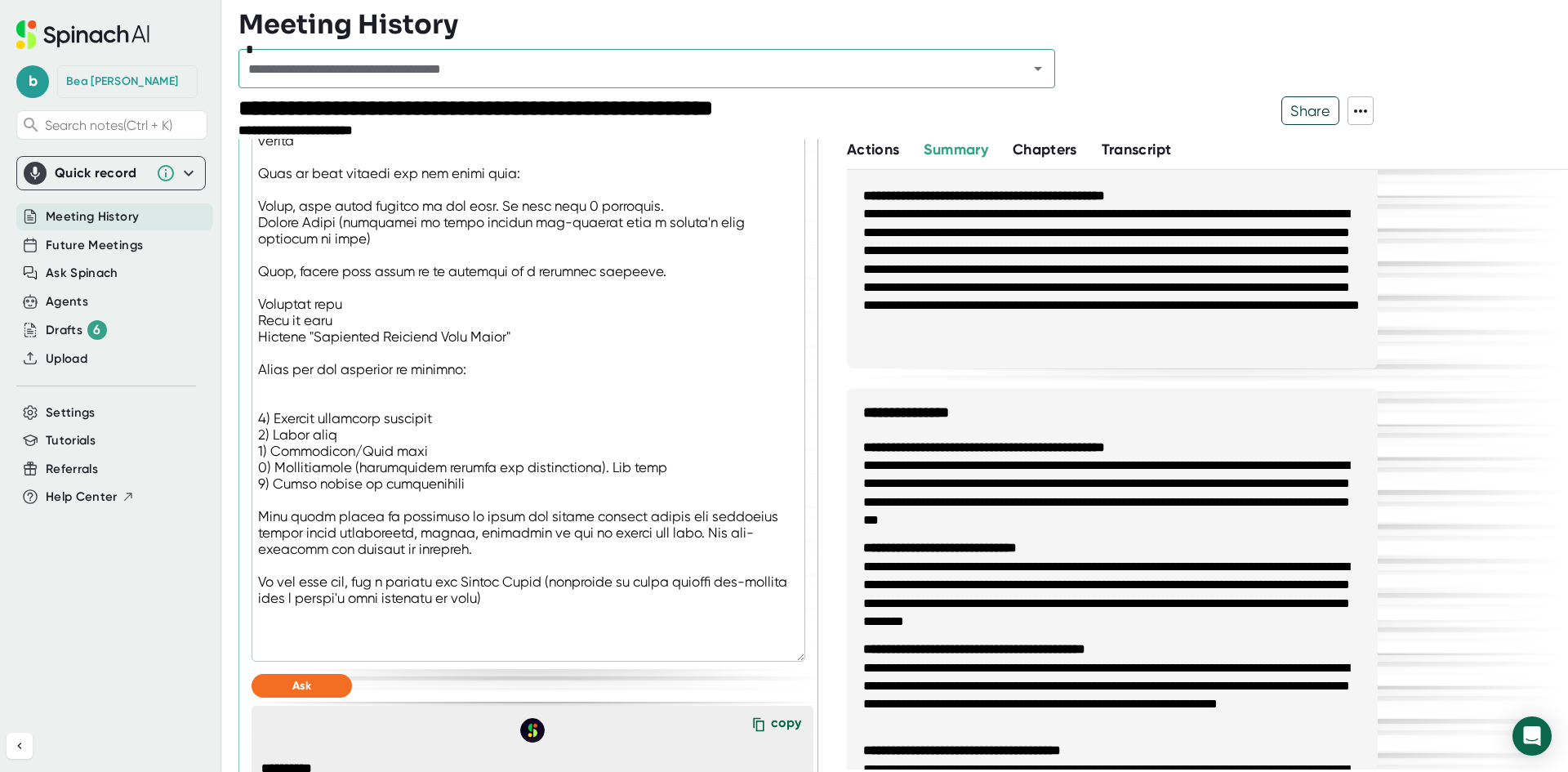
type textarea "You are a technical notetaker, specializing in data migrations and integrations…"
type textarea "x"
type textarea "You are a technical notetaker, specializing in data migrations and integrations…"
type textarea "x"
type textarea "You are a technical notetaker, specializing in data migrations and integrations…"
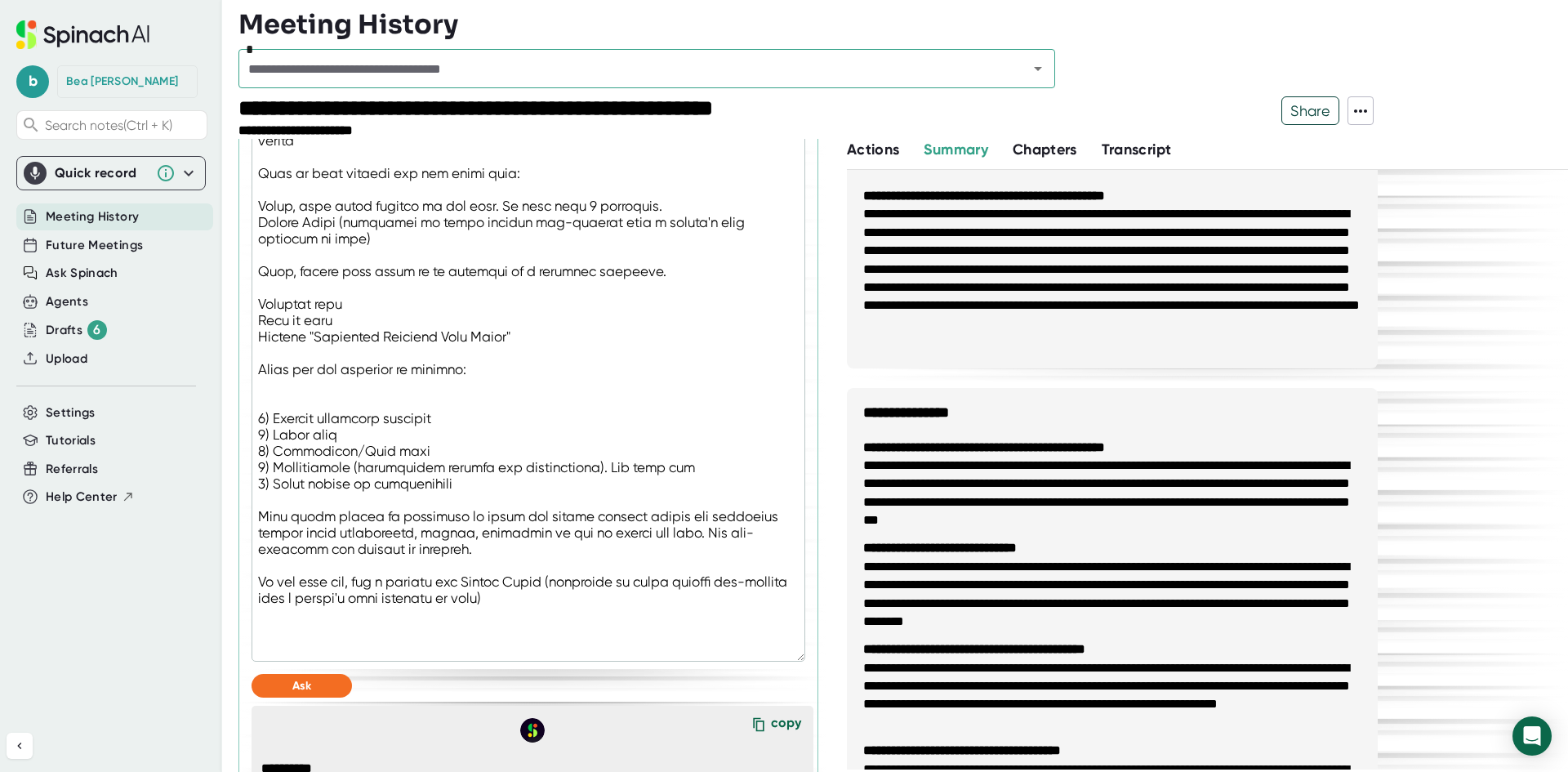
type textarea "x"
type textarea "You are a technical notetaker, specializing in data migrations and integrations…"
type textarea "x"
type textarea "You are a technical notetaker, specializing in data migrations and integrations…"
type textarea "x"
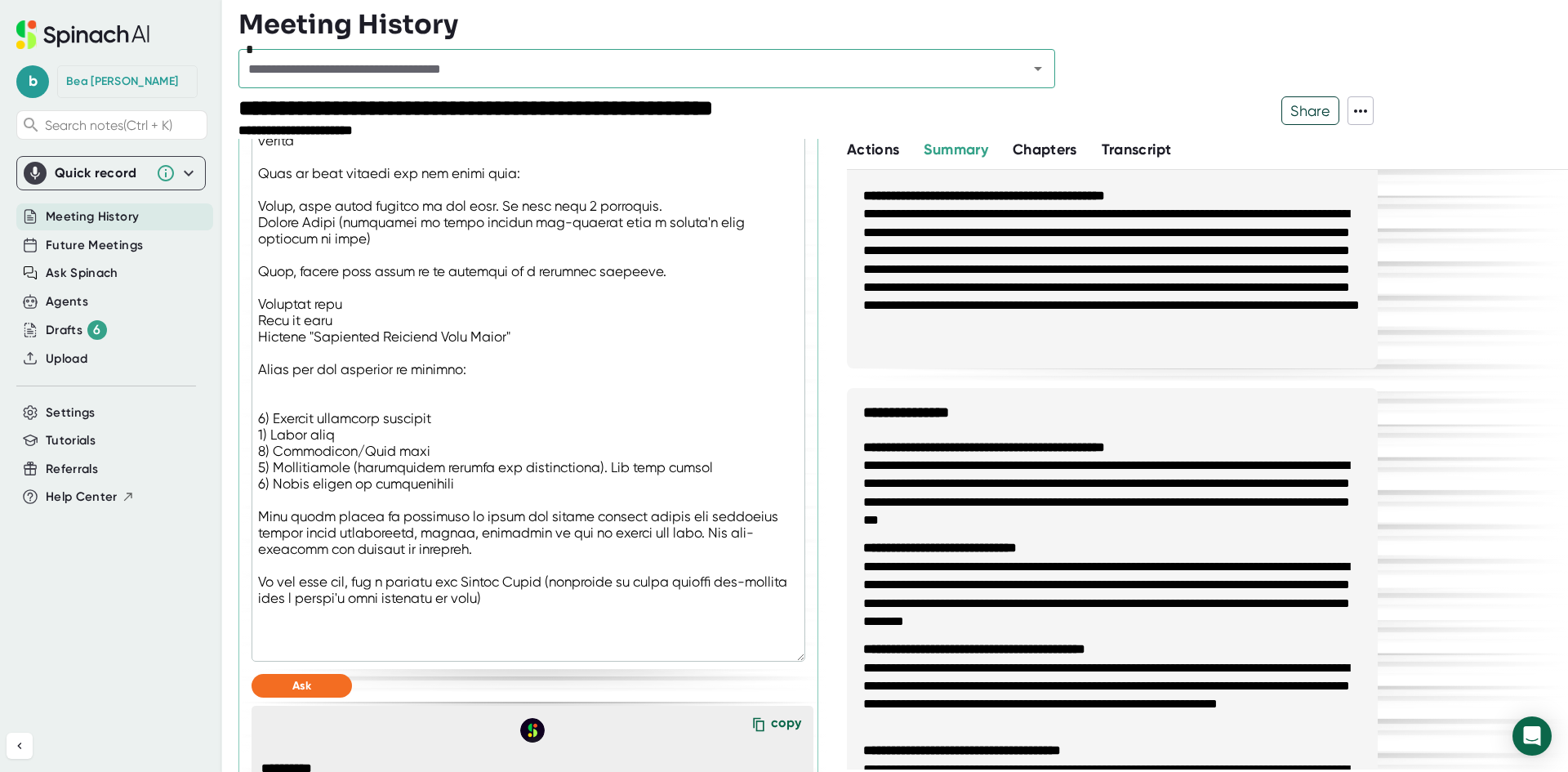
type textarea "You are a technical notetaker, specializing in data migrations and integrations…"
type textarea "x"
type textarea "You are a technical notetaker, specializing in data migrations and integrations…"
type textarea "x"
type textarea "You are a technical notetaker, specializing in data migrations and integrations…"
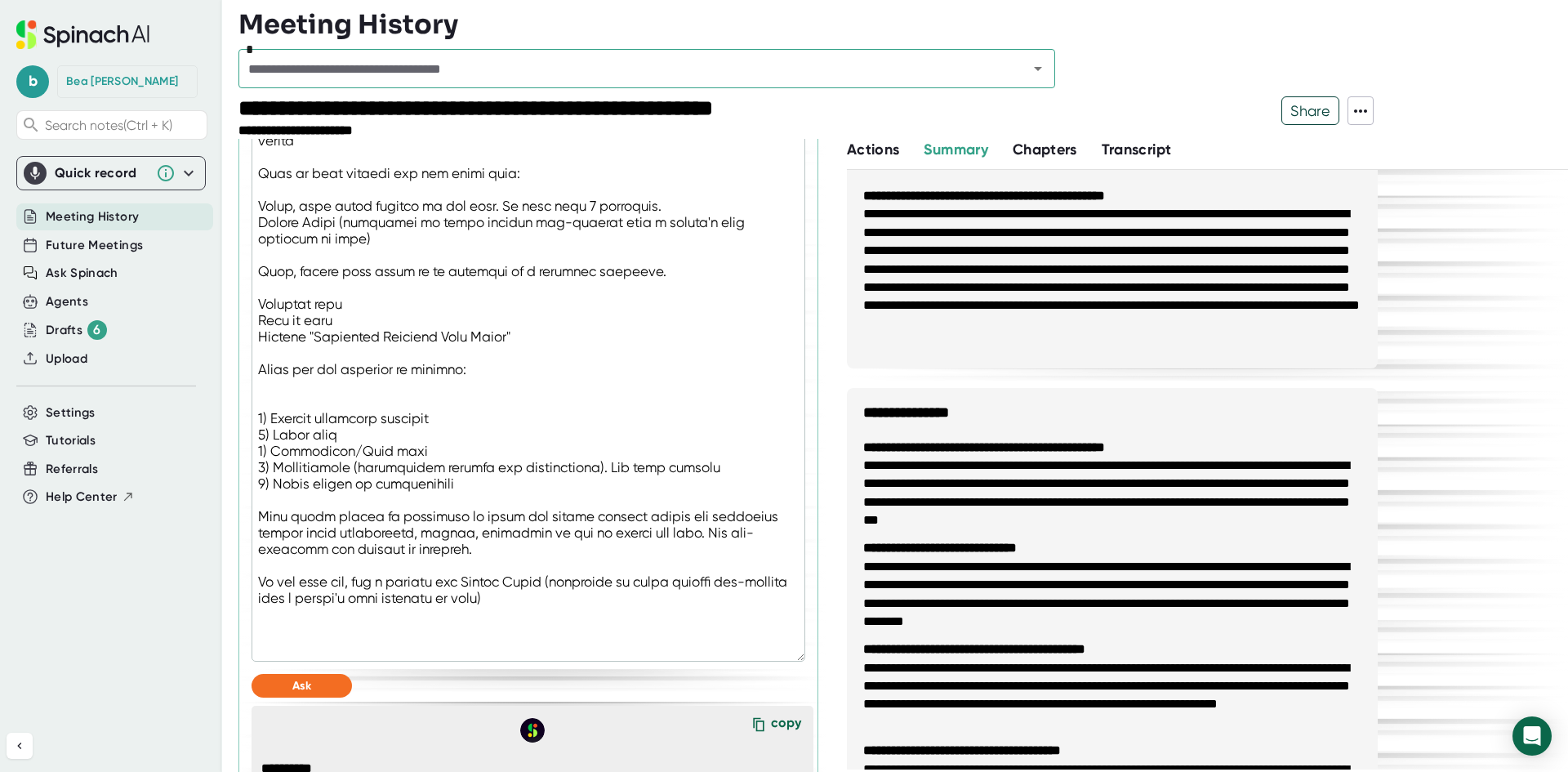
type textarea "x"
type textarea "You are a technical notetaker, specializing in data migrations and integrations…"
type textarea "x"
type textarea "You are a technical notetaker, specializing in data migrations and integrations…"
type textarea "x"
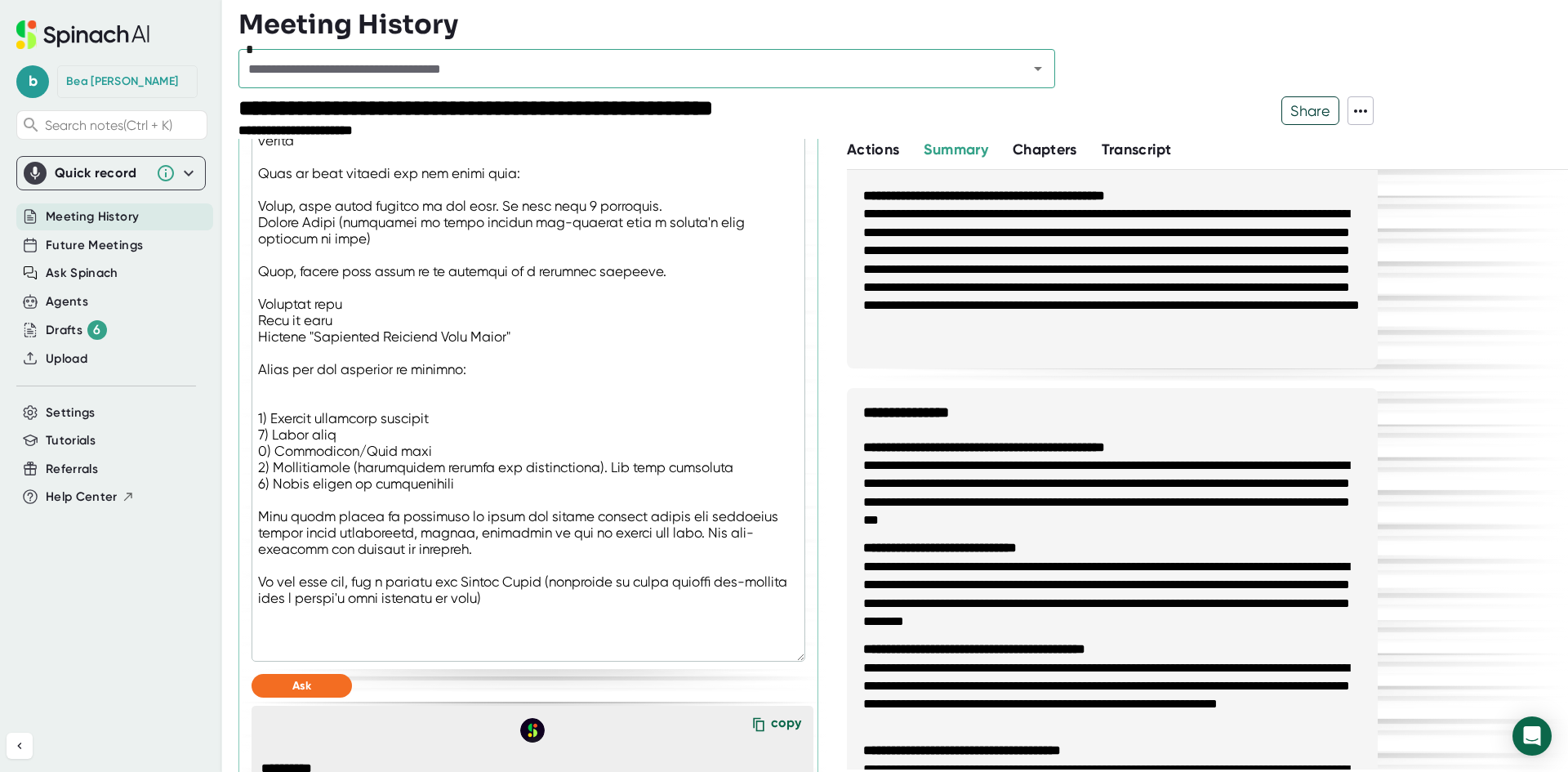
type textarea "You are a technical notetaker, specializing in data migrations and integrations…"
type textarea "x"
type textarea "You are a technical notetaker, specializing in data migrations and integrations…"
type textarea "x"
type textarea "You are a technical notetaker, specializing in data migrations and integrations…"
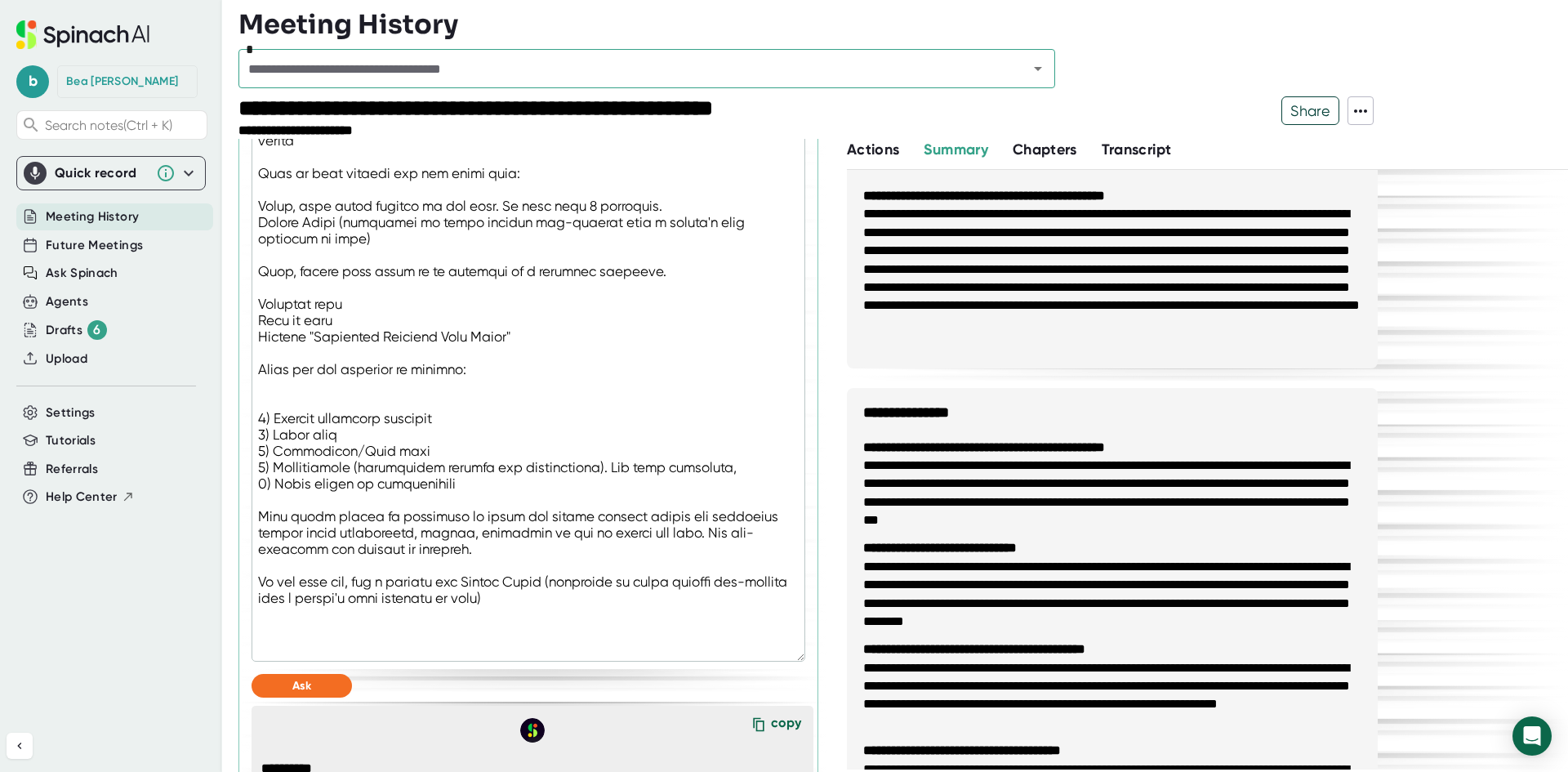
type textarea "x"
type textarea "You are a technical notetaker, specializing in data migrations and integrations…"
type textarea "x"
type textarea "You are a technical notetaker, specializing in data migrations and integrations…"
type textarea "x"
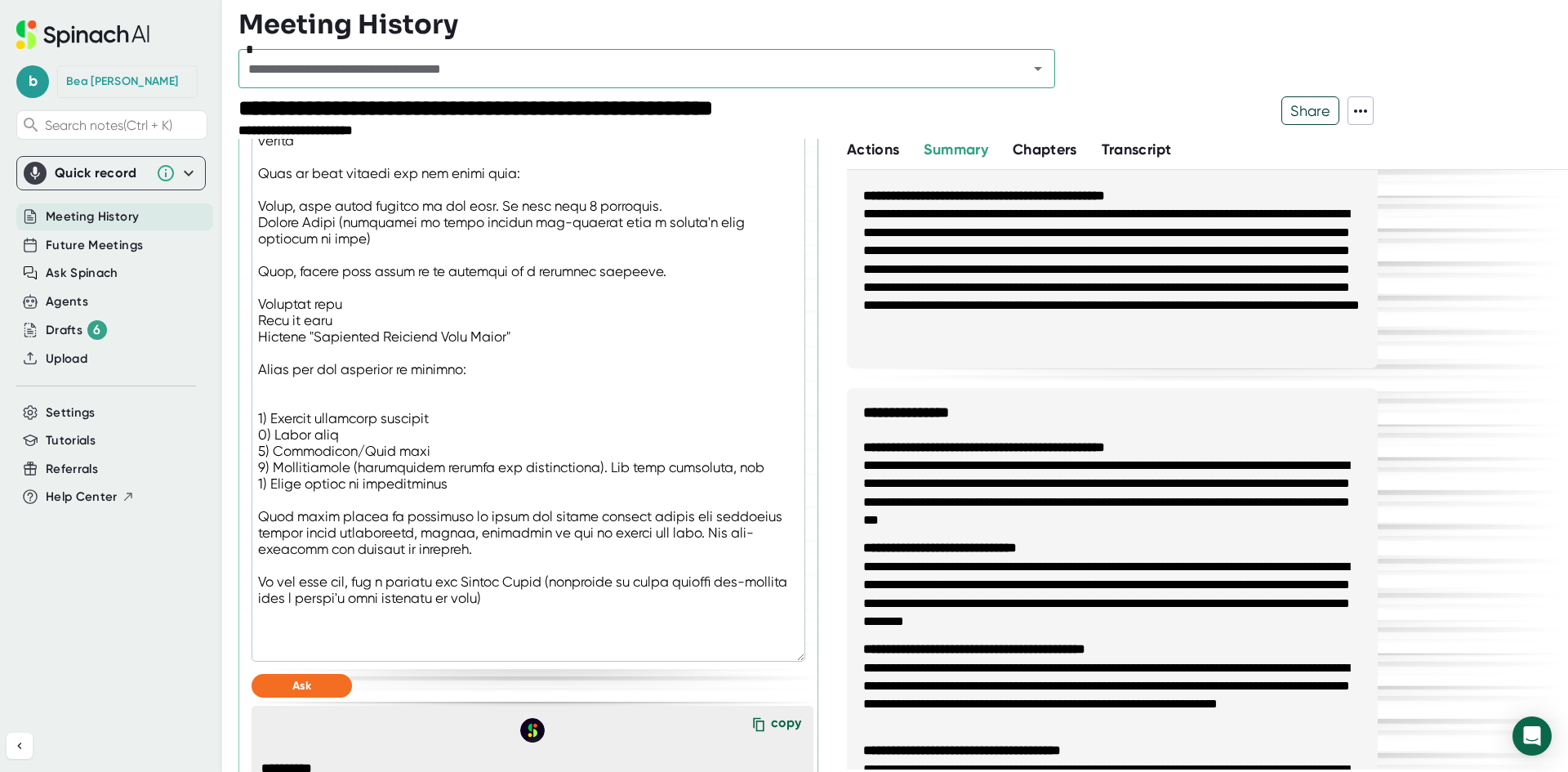
type textarea "You are a technical notetaker, specializing in data migrations and integrations…"
type textarea "x"
type textarea "You are a technical notetaker, specializing in data migrations and integrations…"
type textarea "x"
type textarea "You are a technical notetaker, specializing in data migrations and integrations…"
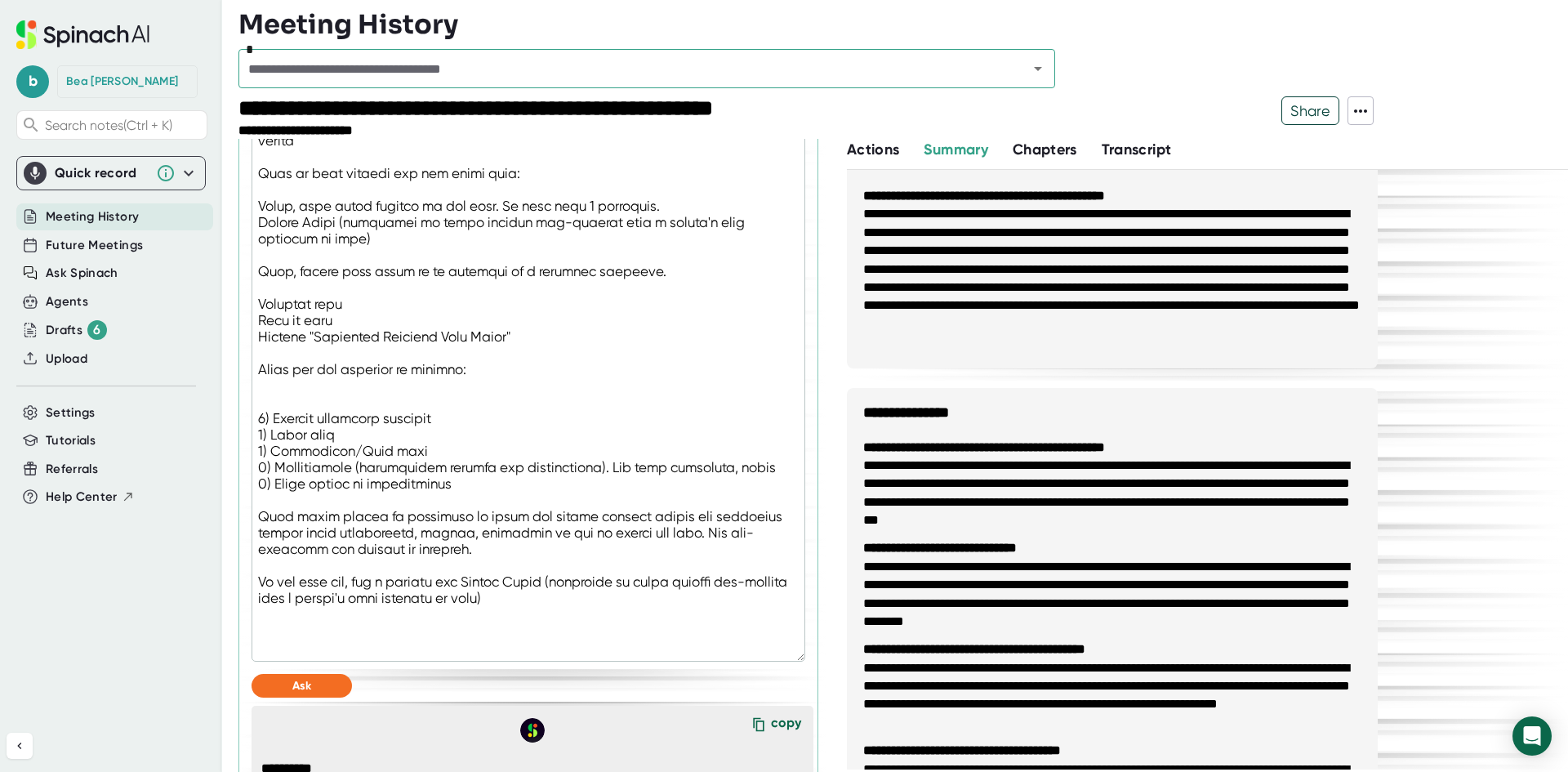
type textarea "x"
type textarea "You are a technical notetaker, specializing in data migrations and integrations…"
type textarea "x"
type textarea "You are a technical notetaker, specializing in data migrations and integrations…"
type textarea "x"
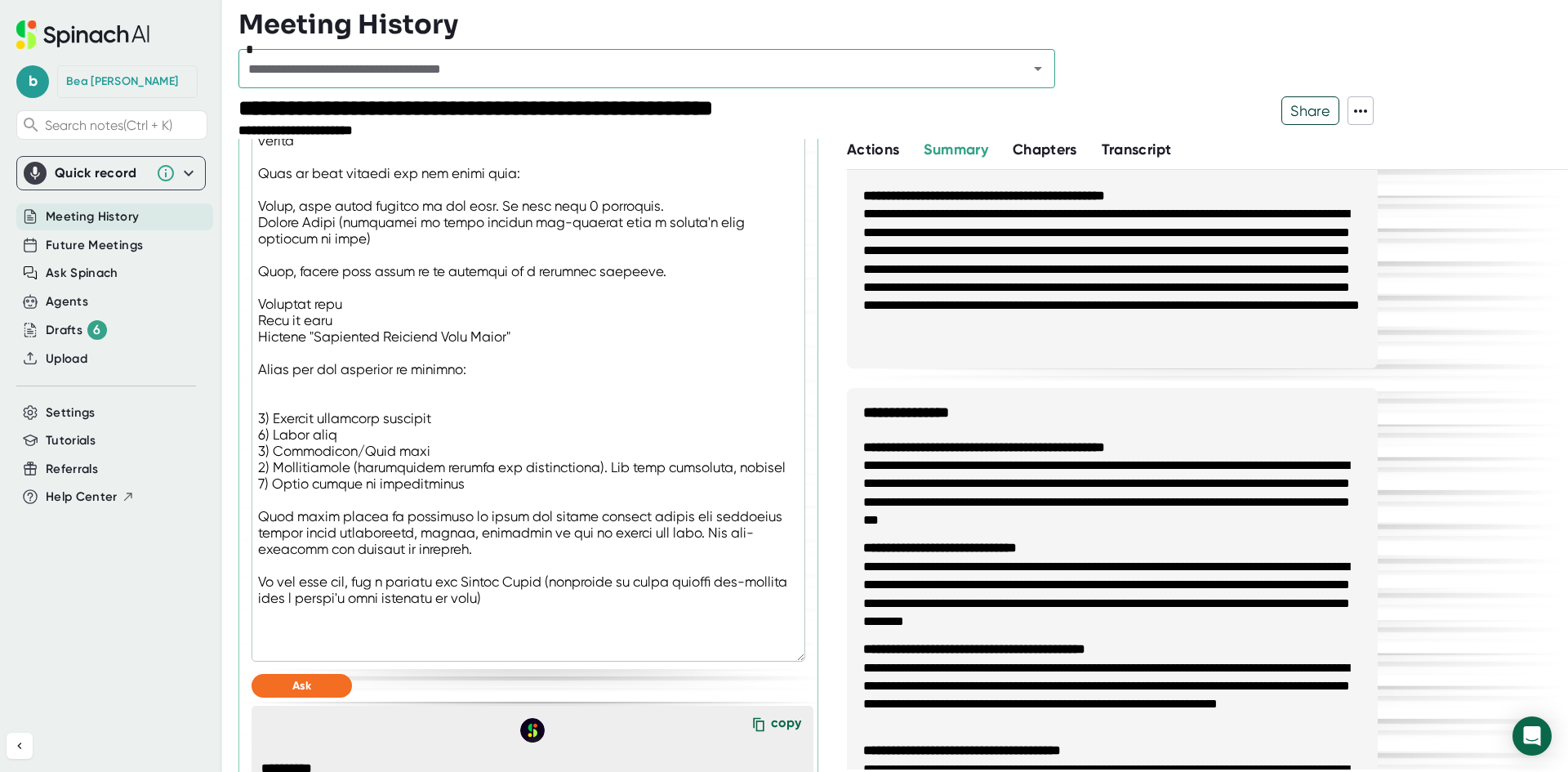
type textarea "You are a technical notetaker, specializing in data migrations and integrations…"
type textarea "x"
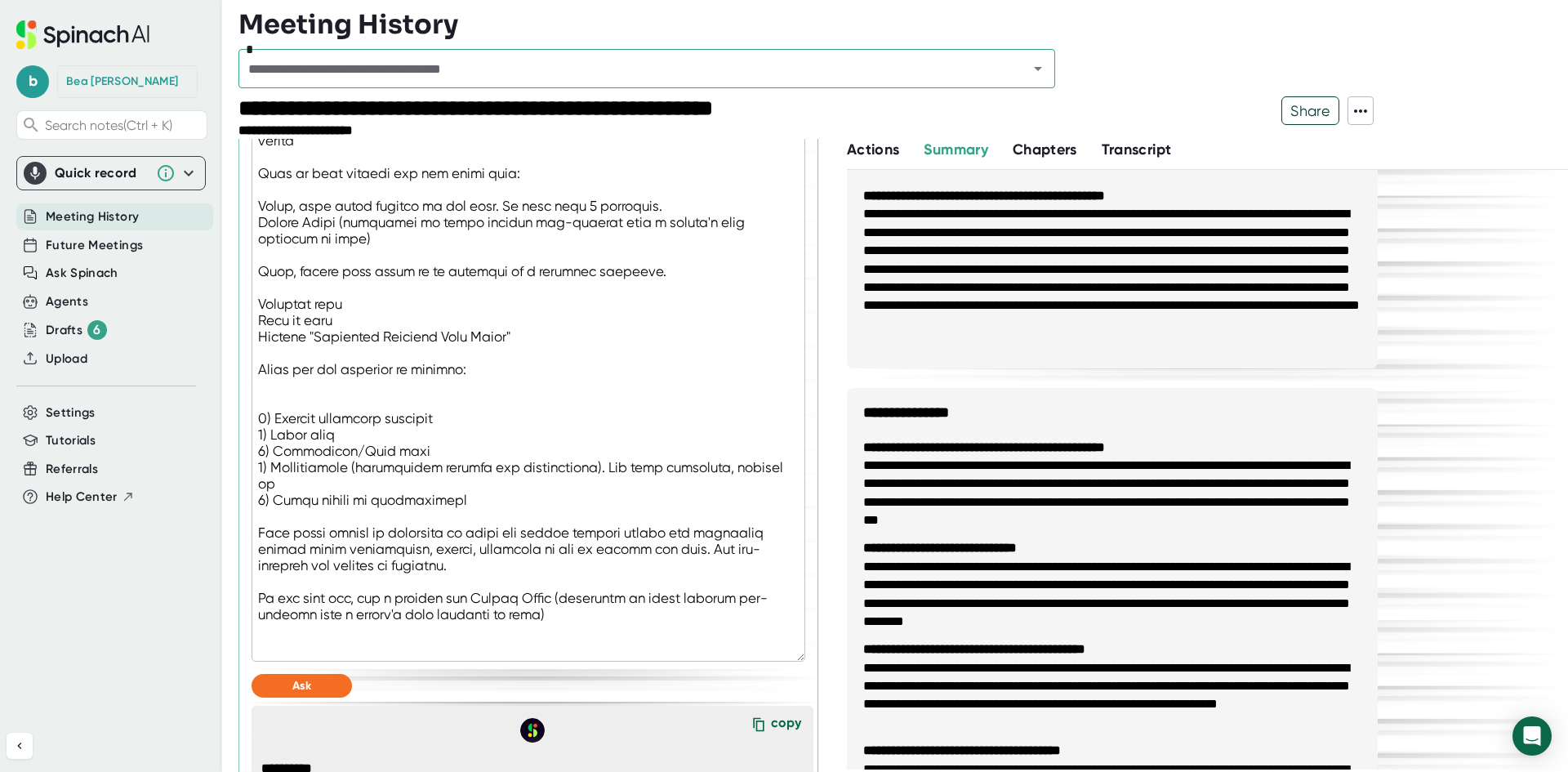
type textarea "You are a technical notetaker, specializing in data migrations and integrations…"
type textarea "x"
type textarea "You are a technical notetaker, specializing in data migrations and integrations…"
type textarea "x"
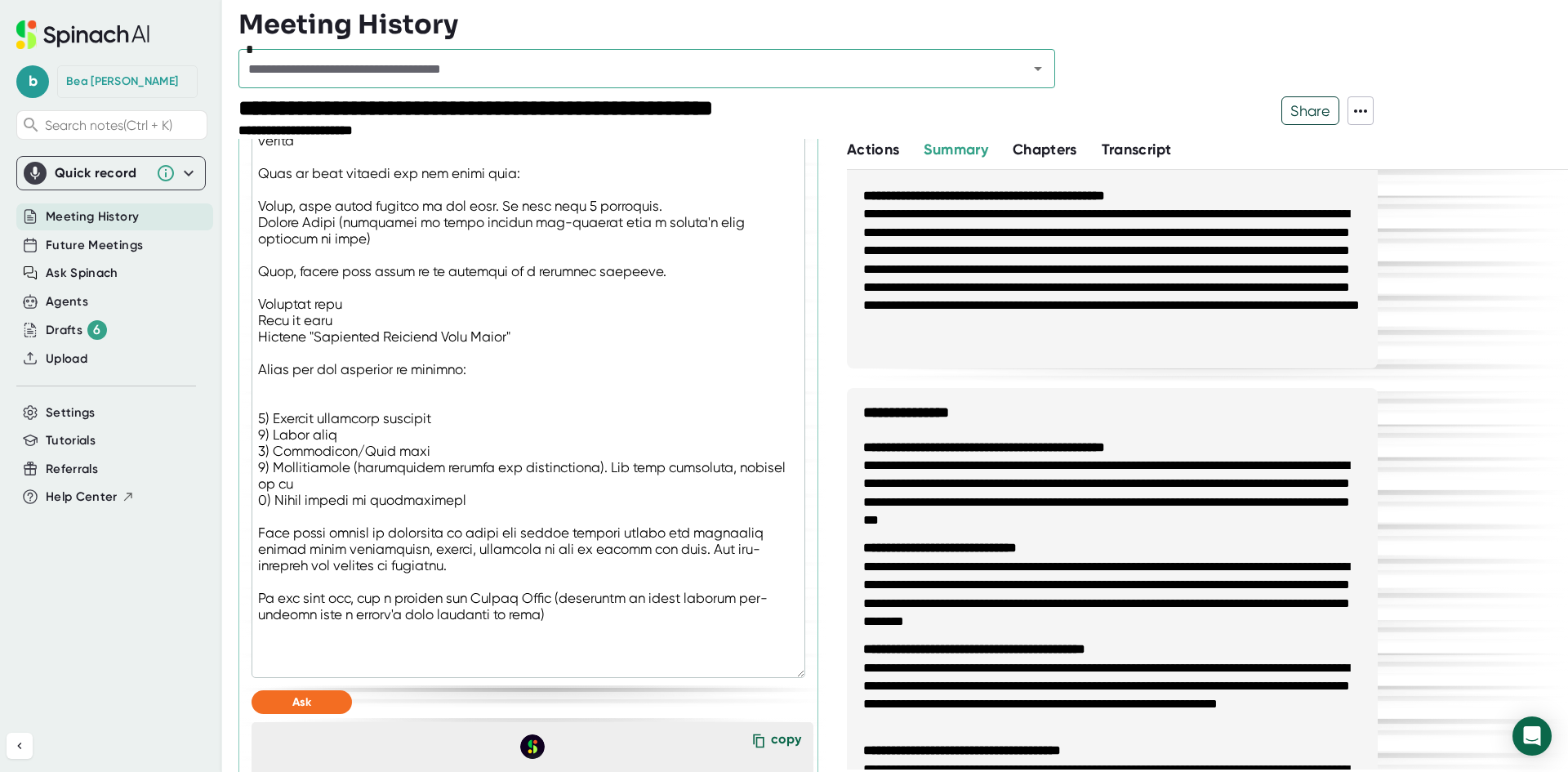
type textarea "You are a technical notetaker, specializing in data migrations and integrations…"
type textarea "x"
type textarea "You are a technical notetaker, specializing in data migrations and integrations…"
type textarea "x"
type textarea "You are a technical notetaker, specializing in data migrations and integrations…"
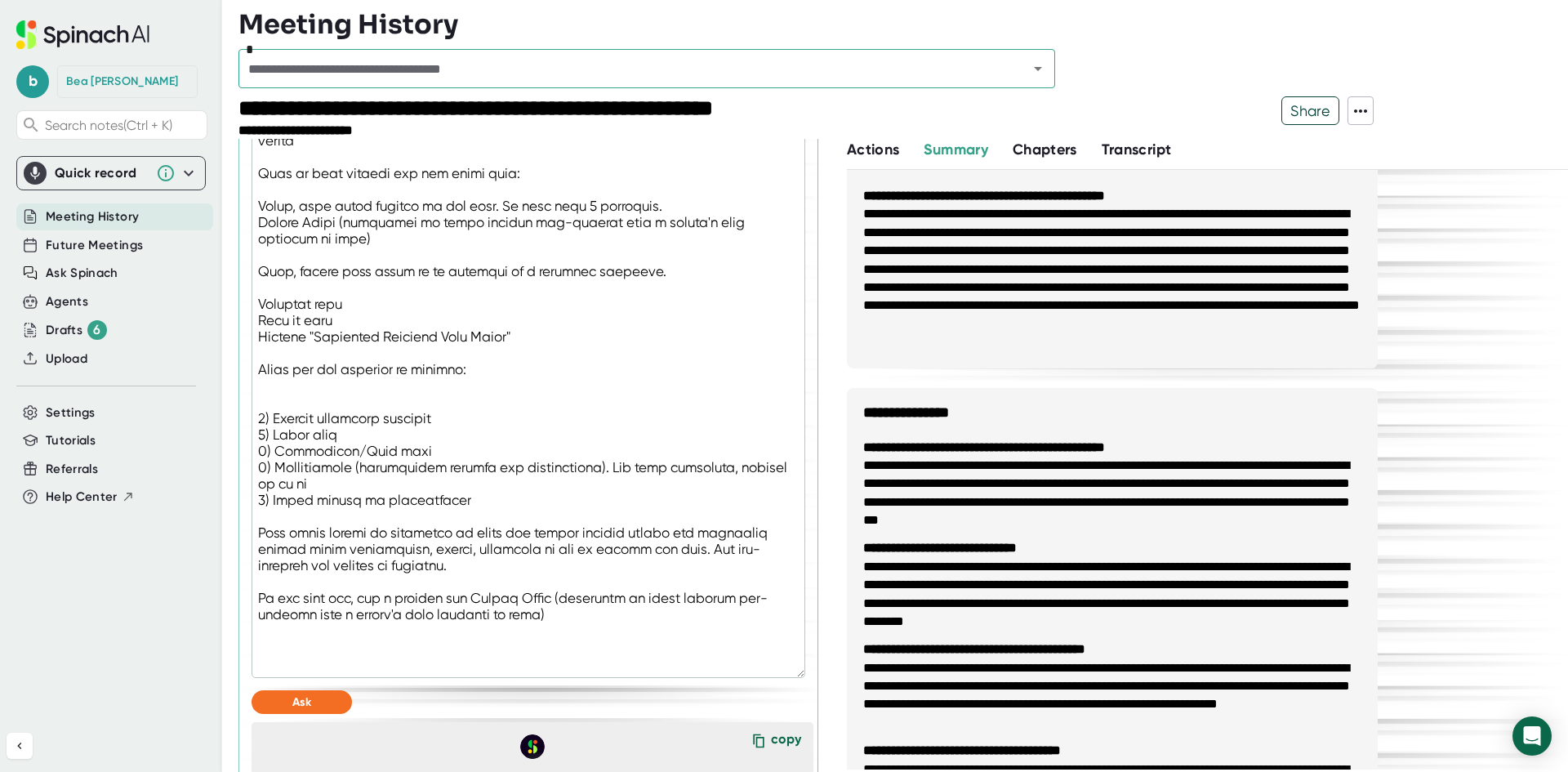
type textarea "x"
type textarea "You are a technical notetaker, specializing in data migrations and integrations…"
type textarea "x"
type textarea "You are a technical notetaker, specializing in data migrations and integrations…"
type textarea "x"
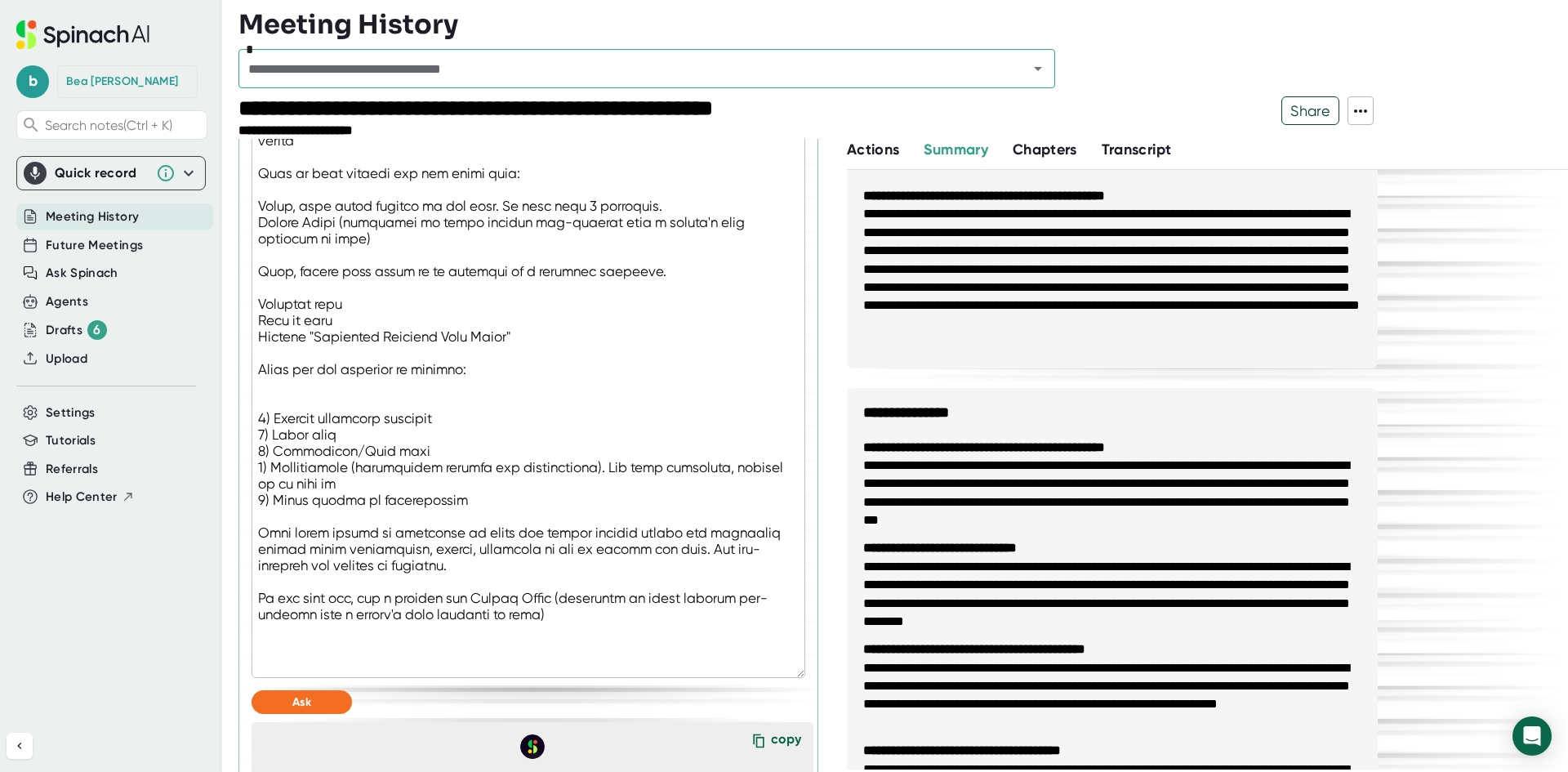
type textarea "You are a technical notetaker, specializing in data migrations and integrations…"
type textarea "x"
type textarea "You are a technical notetaker, specializing in data migrations and integrations…"
type textarea "x"
type textarea "You are a technical notetaker, specializing in data migrations and integrations…"
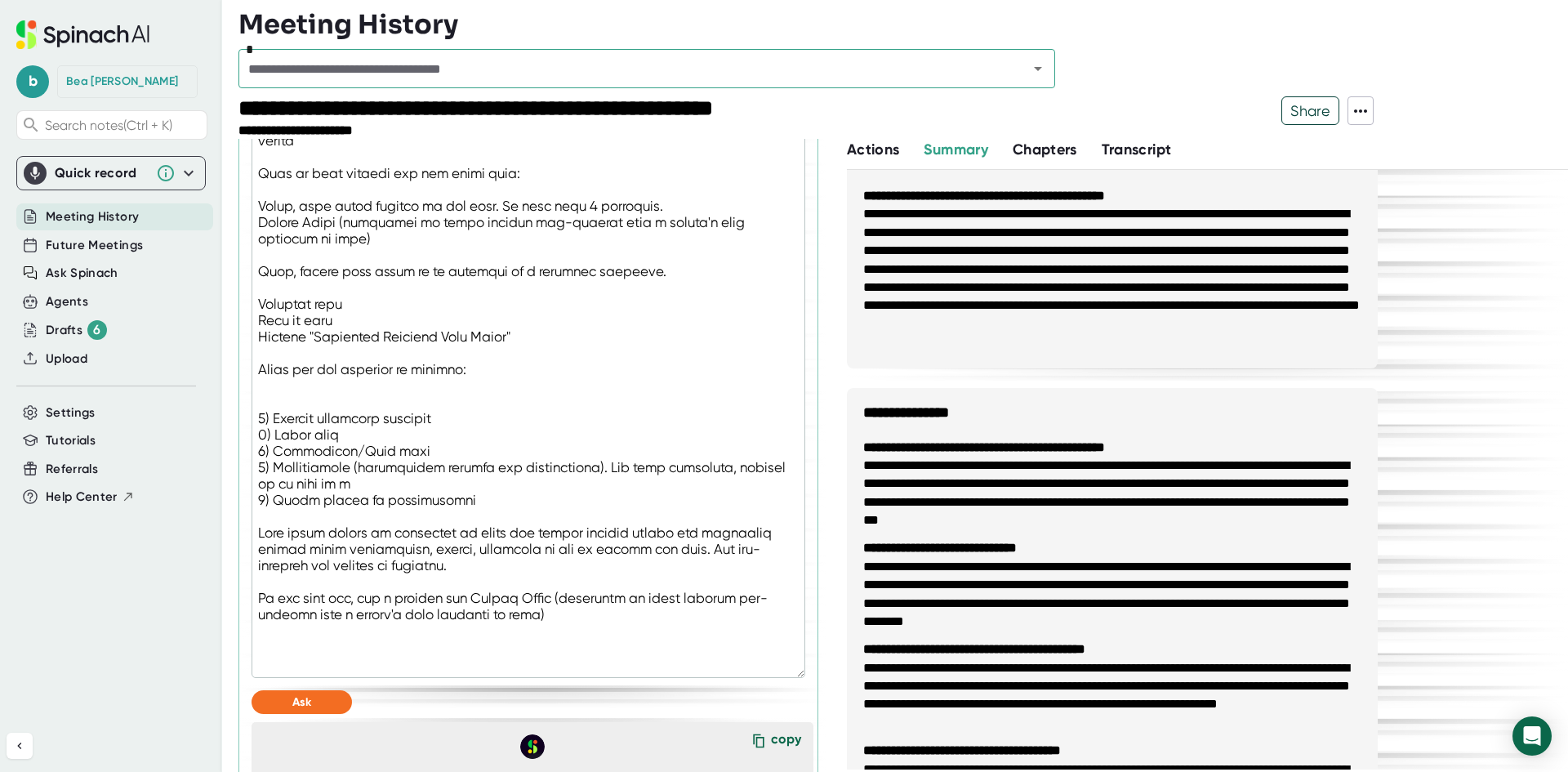
type textarea "x"
type textarea "You are a technical notetaker, specializing in data migrations and integrations…"
type textarea "x"
type textarea "You are a technical notetaker, specializing in data migrations and integrations…"
type textarea "x"
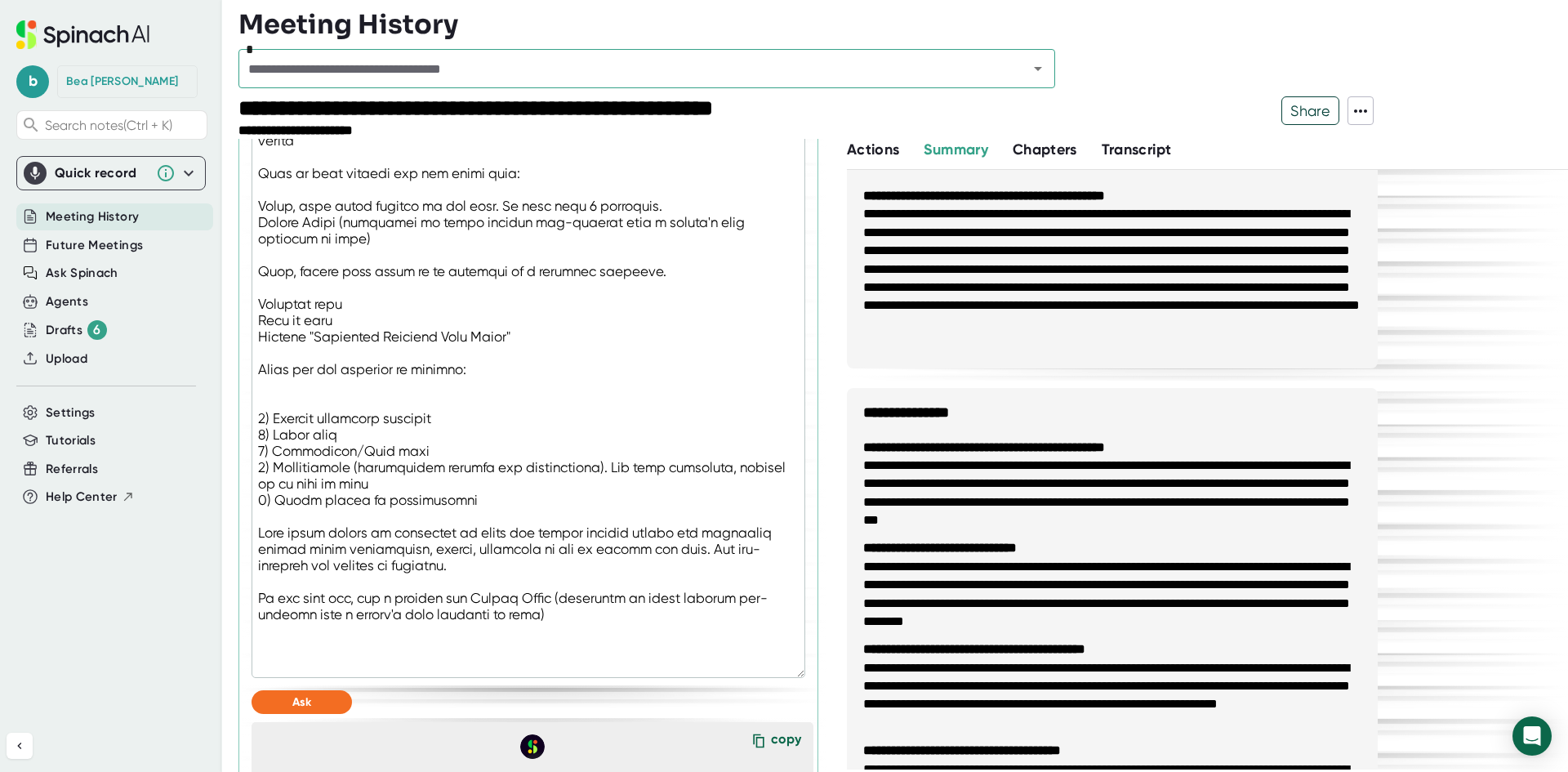
type textarea "You are a technical notetaker, specializing in data migrations and integrations…"
type textarea "x"
type textarea "You are a technical notetaker, specializing in data migrations and integrations…"
type textarea "x"
type textarea "You are a technical notetaker, specializing in data migrations and integrations…"
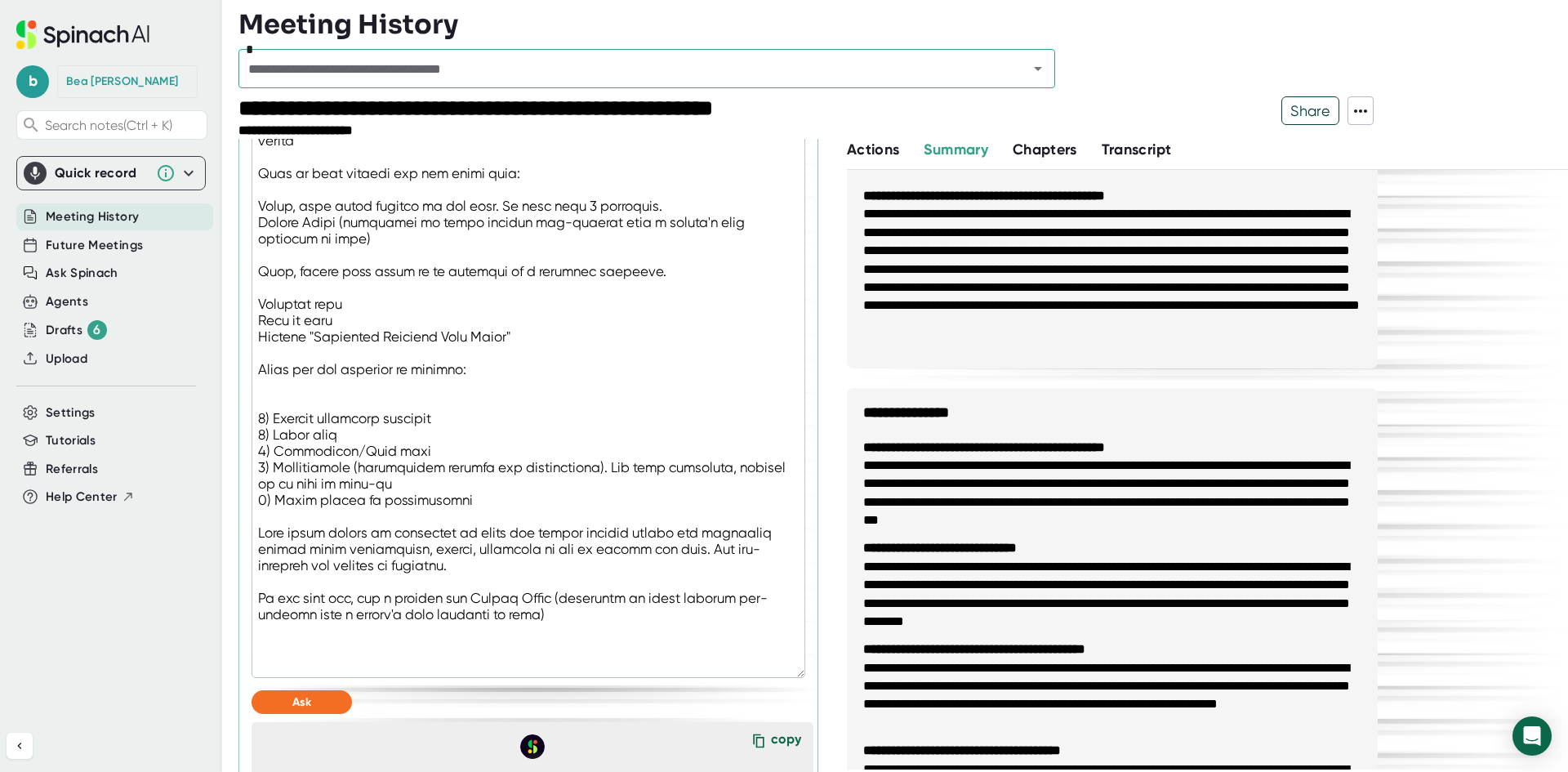
type textarea "x"
type textarea "You are a technical notetaker, specializing in data migrations and integrations…"
type textarea "x"
type textarea "You are a technical notetaker, specializing in data migrations and integrations…"
type textarea "x"
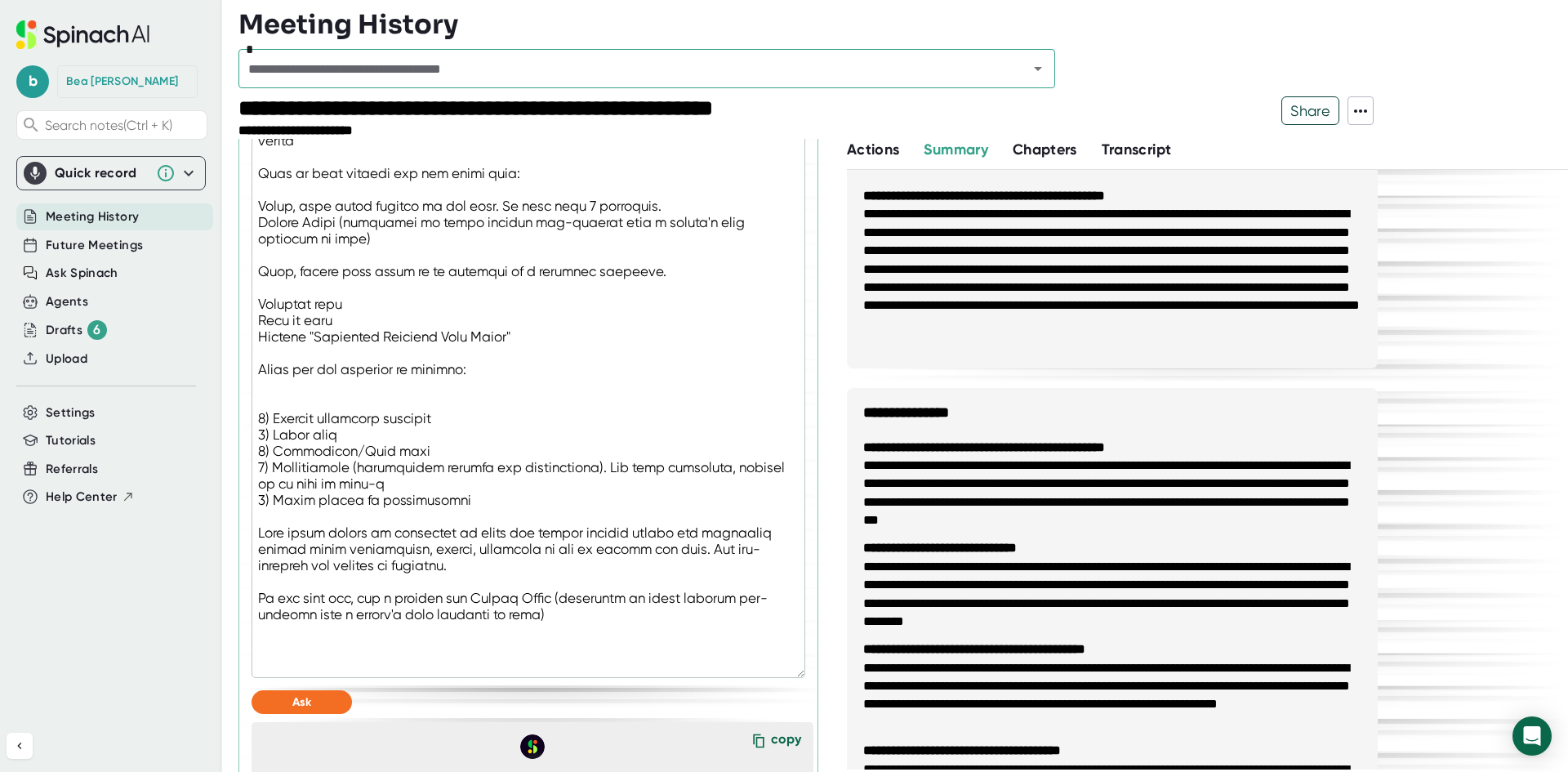
type textarea "You are a technical notetaker, specializing in data migrations and integrations…"
type textarea "x"
type textarea "You are a technical notetaker, specializing in data migrations and integrations…"
type textarea "x"
type textarea "You are a technical notetaker, specializing in data migrations and integrations…"
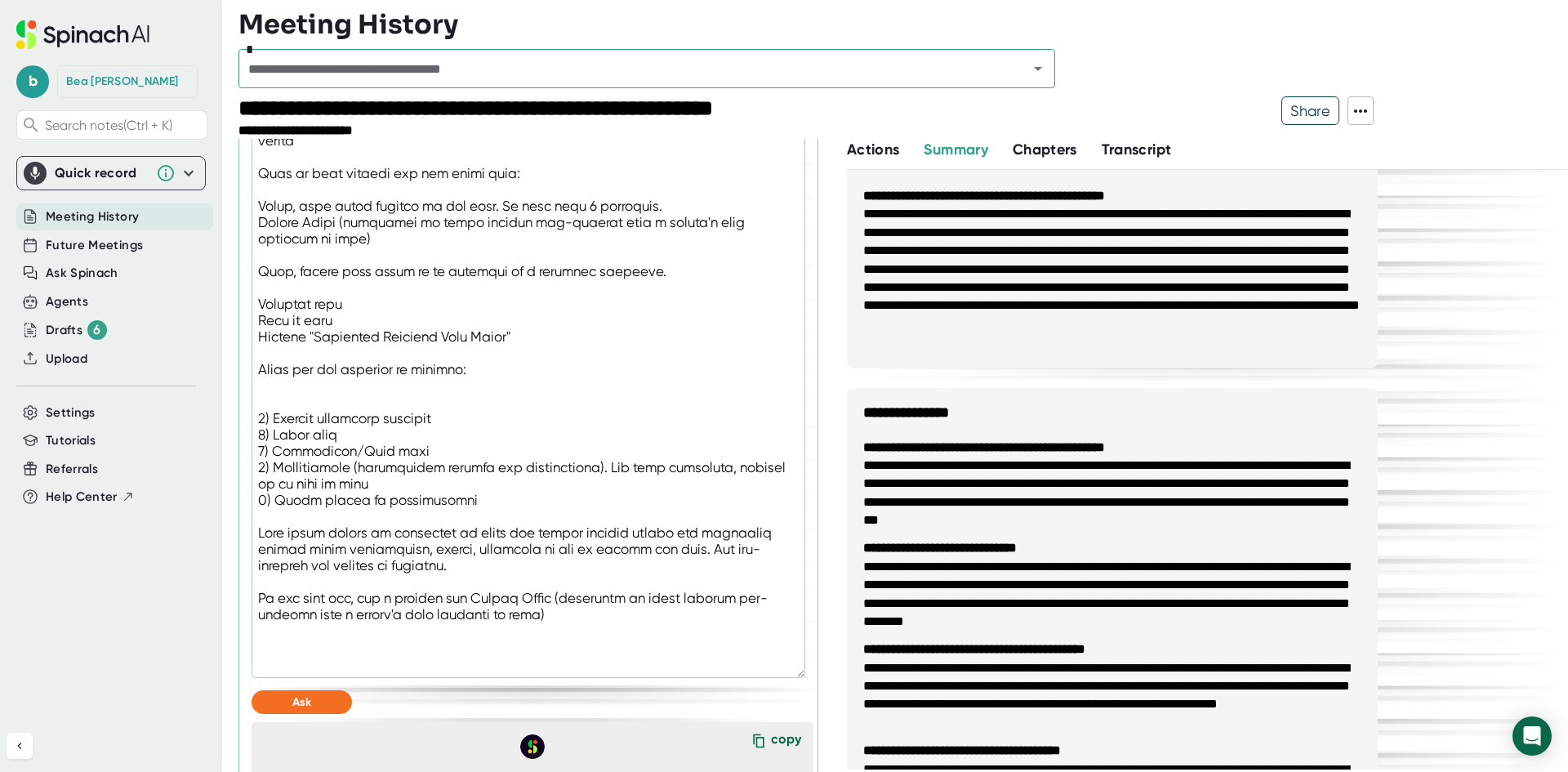
type textarea "x"
type textarea "You are a technical notetaker, specializing in data migrations and integrations…"
type textarea "x"
type textarea "You are a technical notetaker, specializing in data migrations and integrations…"
type textarea "x"
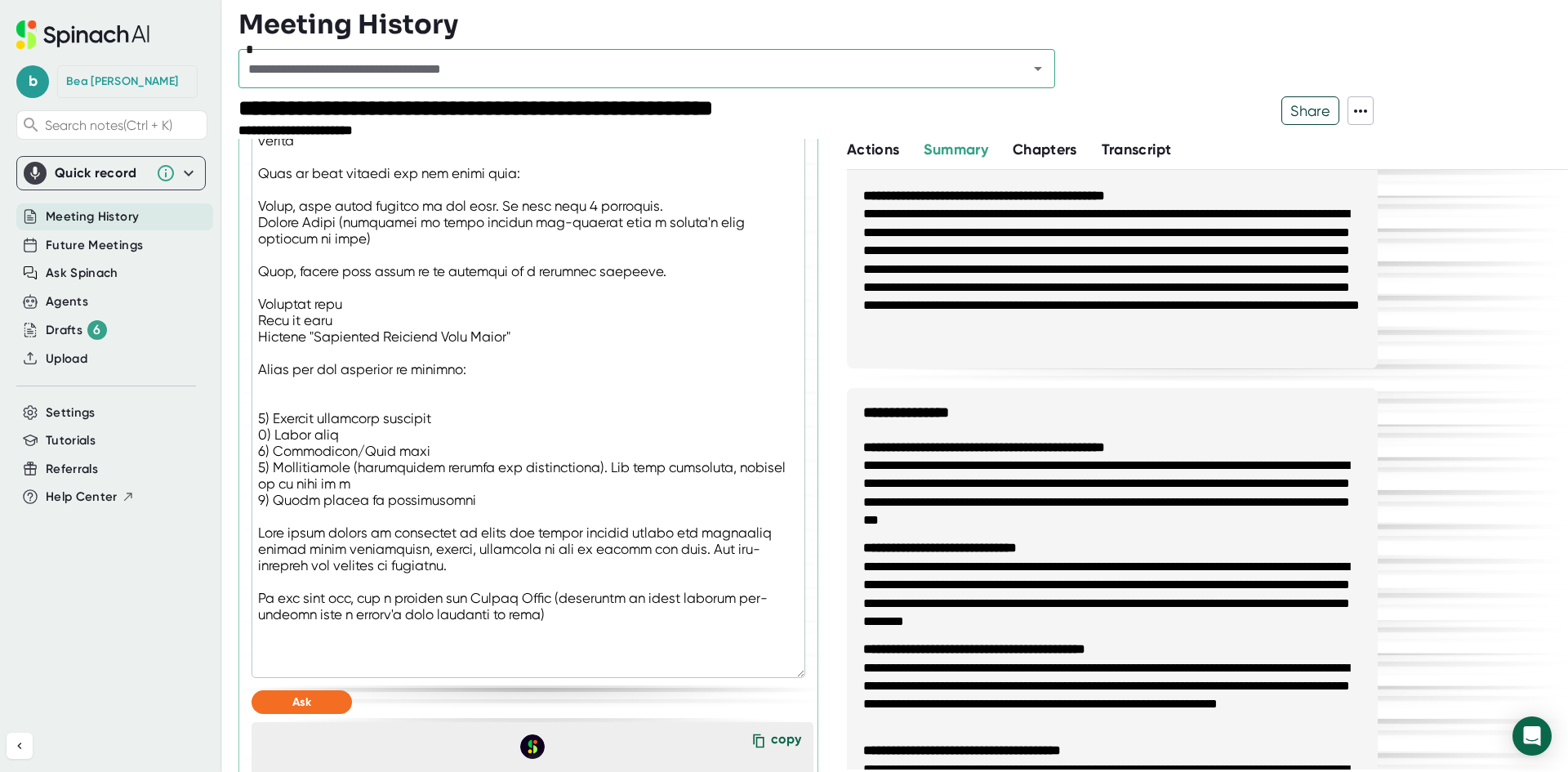
type textarea "You are a technical notetaker, specializing in data migrations and integrations…"
type textarea "x"
type textarea "You are a technical notetaker, specializing in data migrations and integrations…"
type textarea "x"
type textarea "You are a technical notetaker, specializing in data migrations and integrations…"
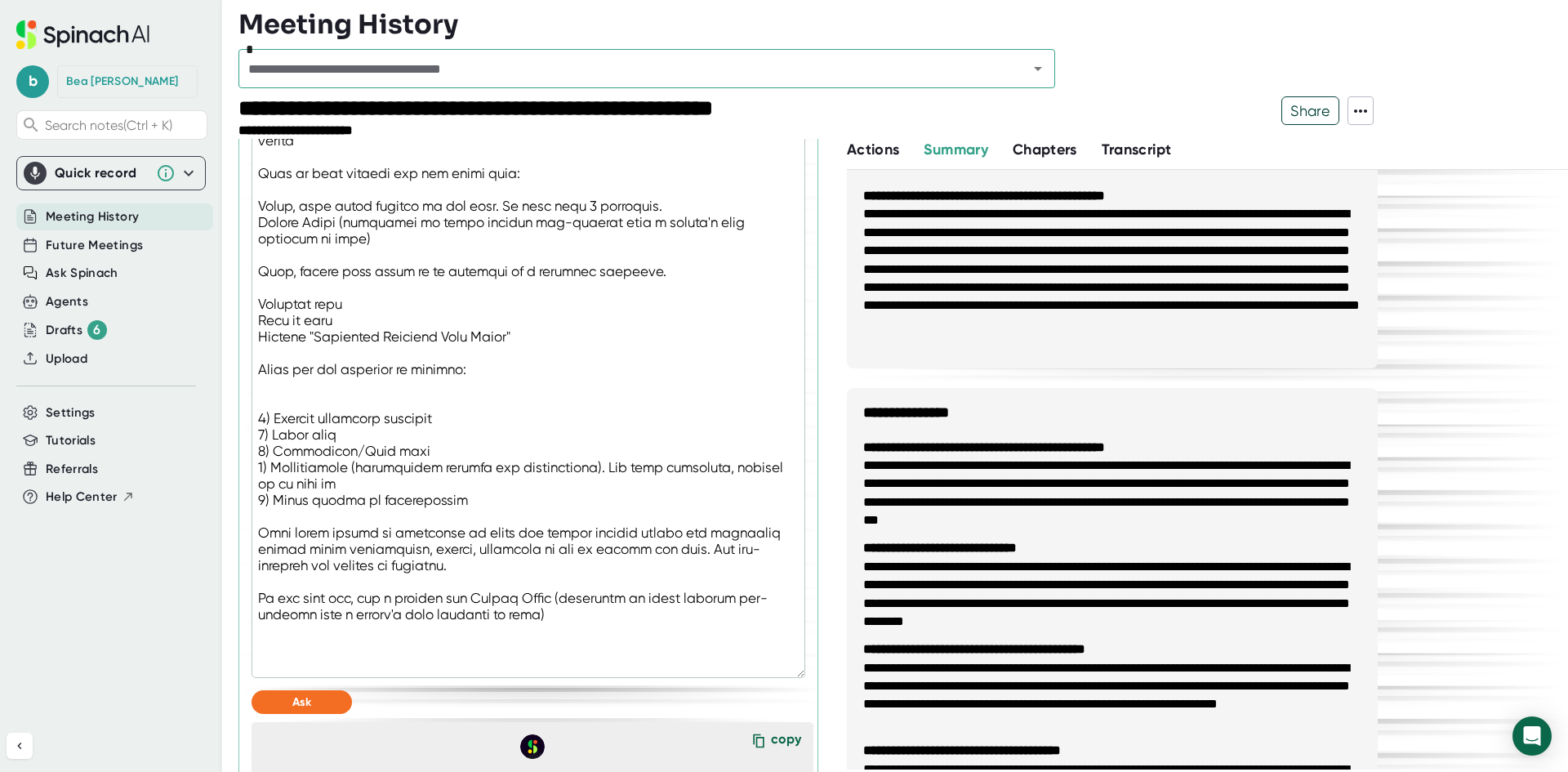
type textarea "x"
type textarea "You are a technical notetaker, specializing in data migrations and integrations…"
type textarea "x"
type textarea "You are a technical notetaker, specializing in data migrations and integrations…"
type textarea "x"
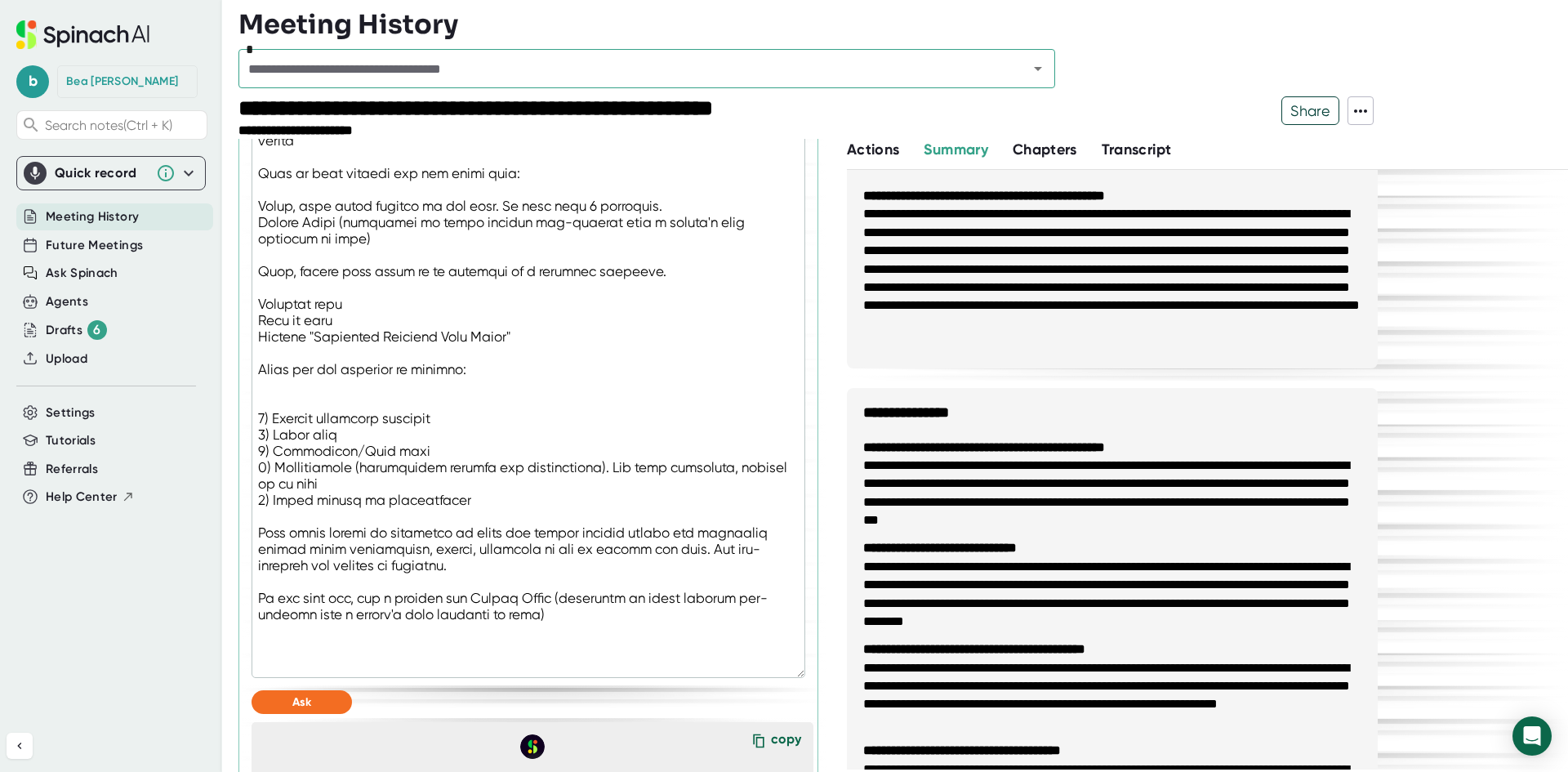
type textarea "You are a technical notetaker, specializing in data migrations and integrations…"
type textarea "x"
type textarea "You are a technical notetaker, specializing in data migrations and integrations…"
type textarea "x"
type textarea "You are a technical notetaker, specializing in data migrations and integrations…"
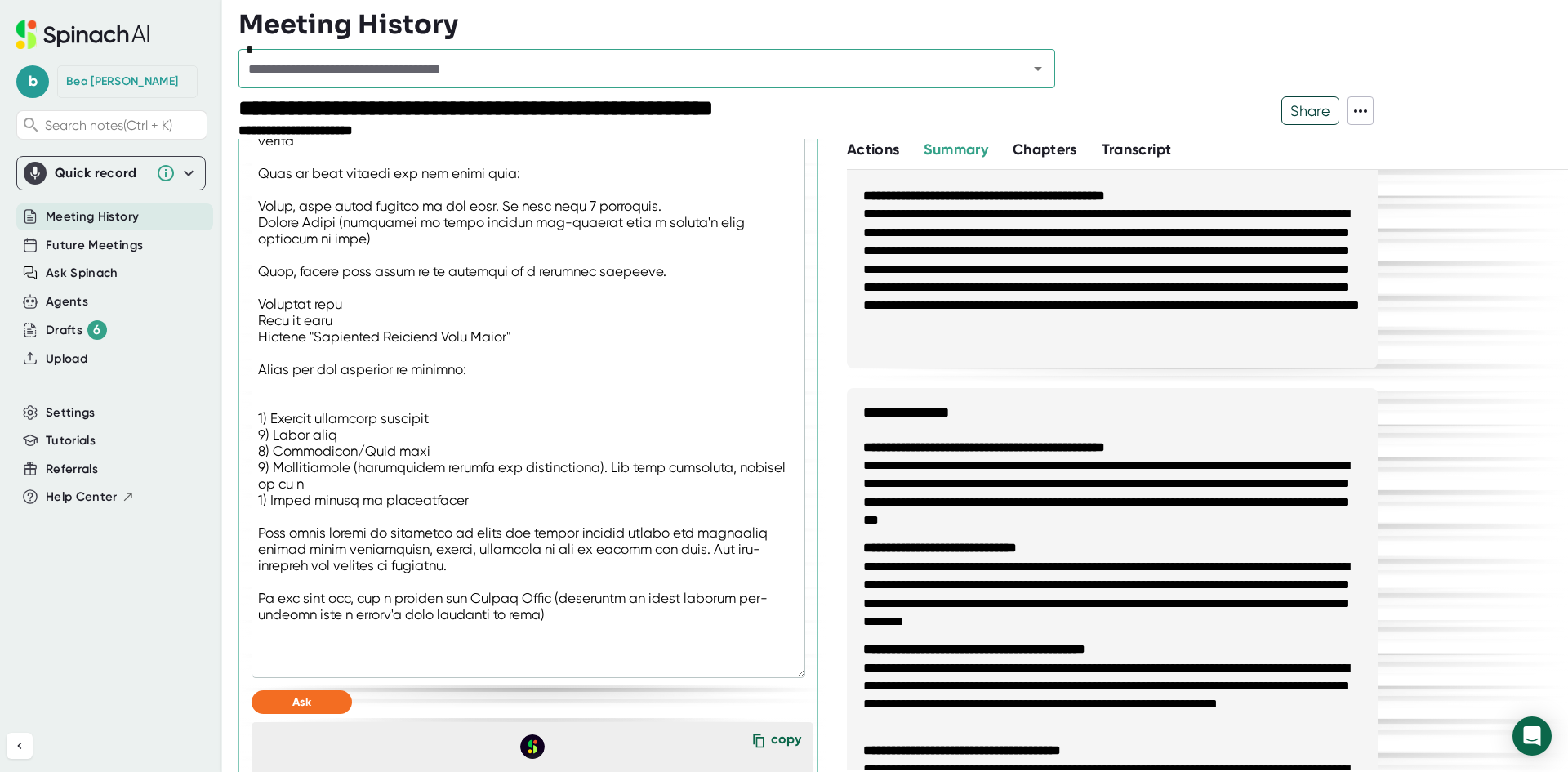
type textarea "x"
type textarea "You are a technical notetaker, specializing in data migrations and integrations…"
type textarea "x"
type textarea "You are a technical notetaker, specializing in data migrations and integrations…"
type textarea "x"
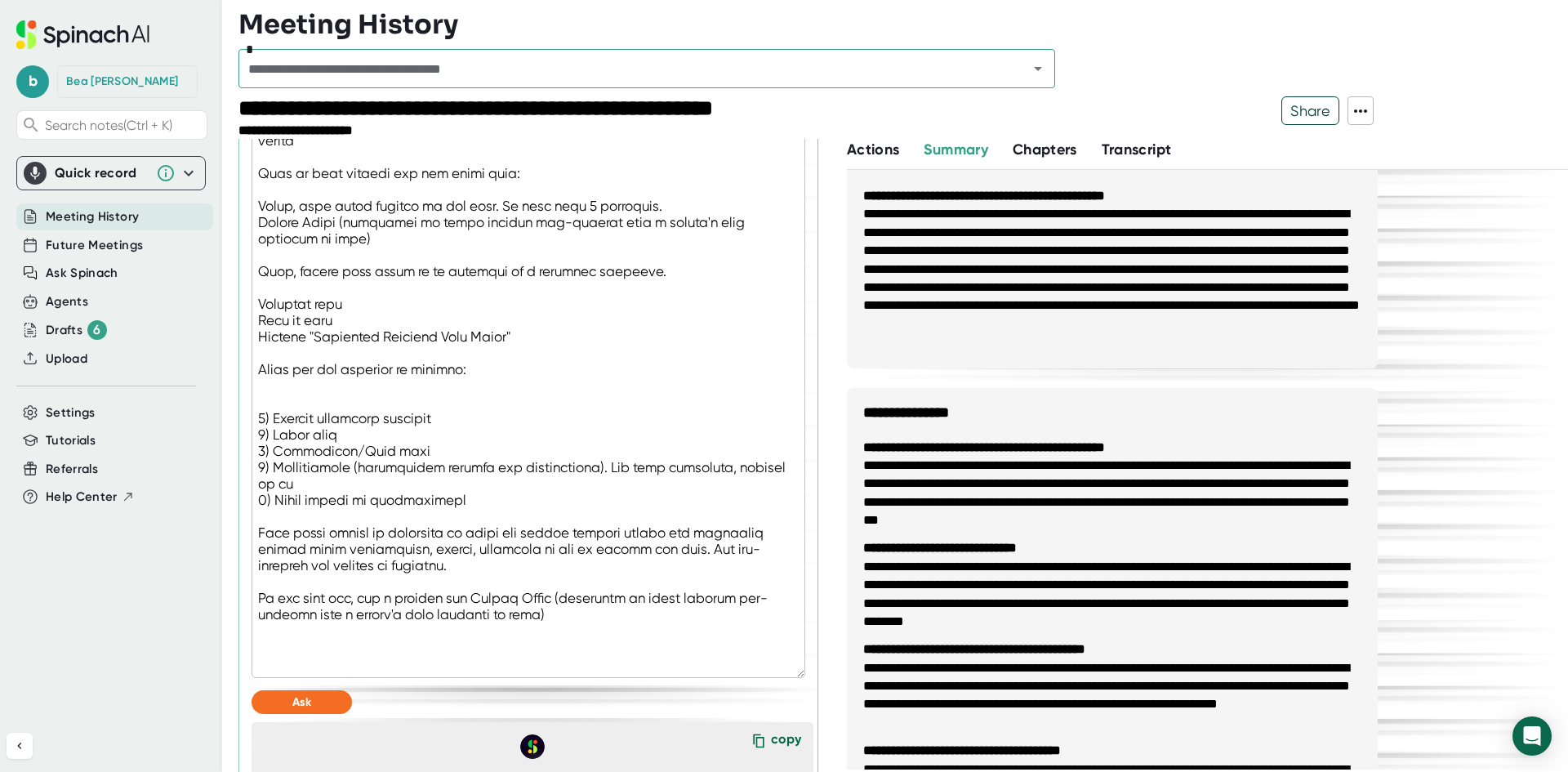
type textarea "You are a technical notetaker, specializing in data migrations and integrations…"
type textarea "x"
type textarea "You are a technical notetaker, specializing in data migrations and integrations…"
type textarea "x"
type textarea "You are a technical notetaker, specializing in data migrations and integrations…"
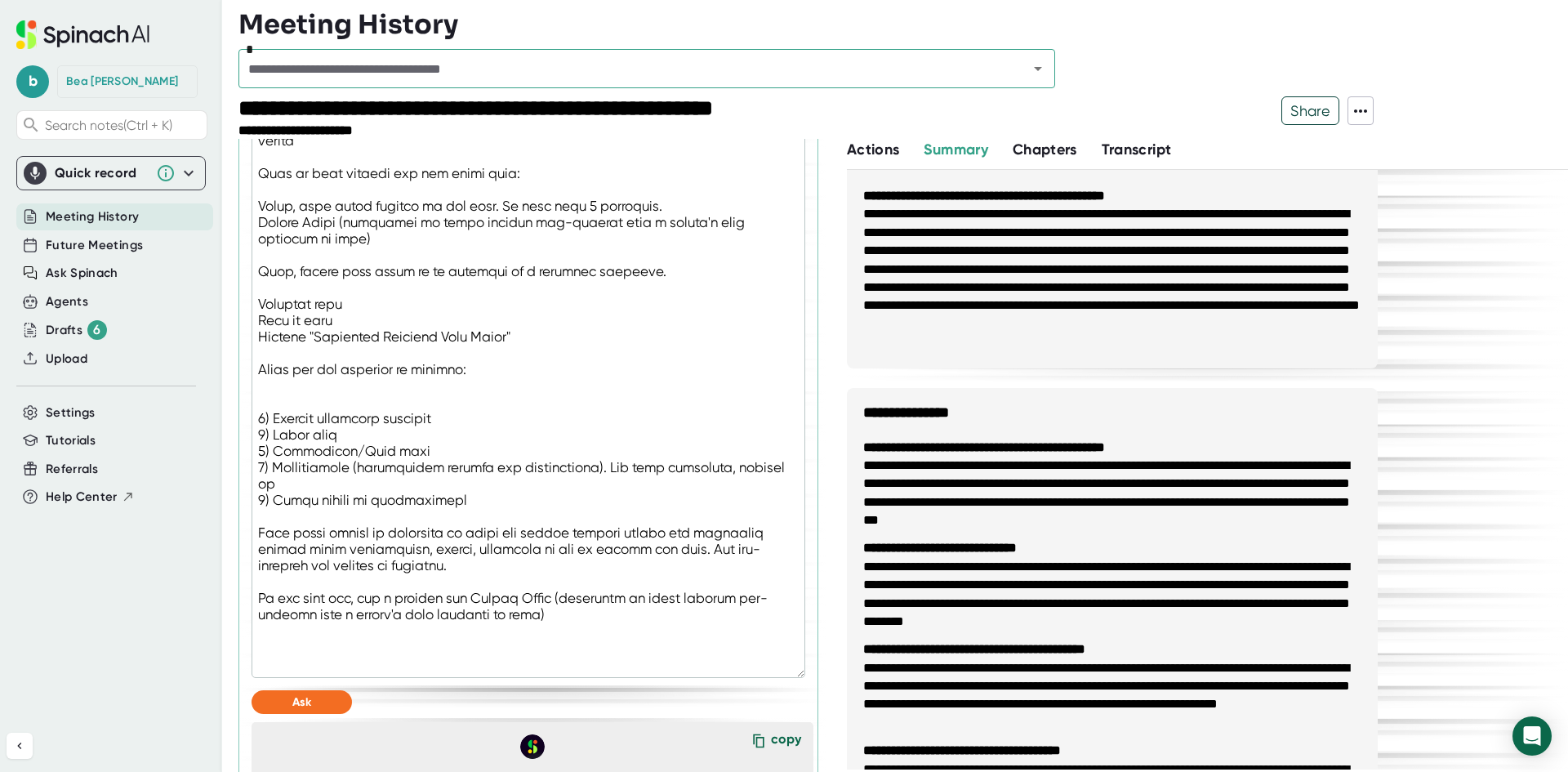
type textarea "x"
type textarea "You are a technical notetaker, specializing in data migrations and integrations…"
type textarea "x"
type textarea "You are a technical notetaker, specializing in data migrations and integrations…"
type textarea "x"
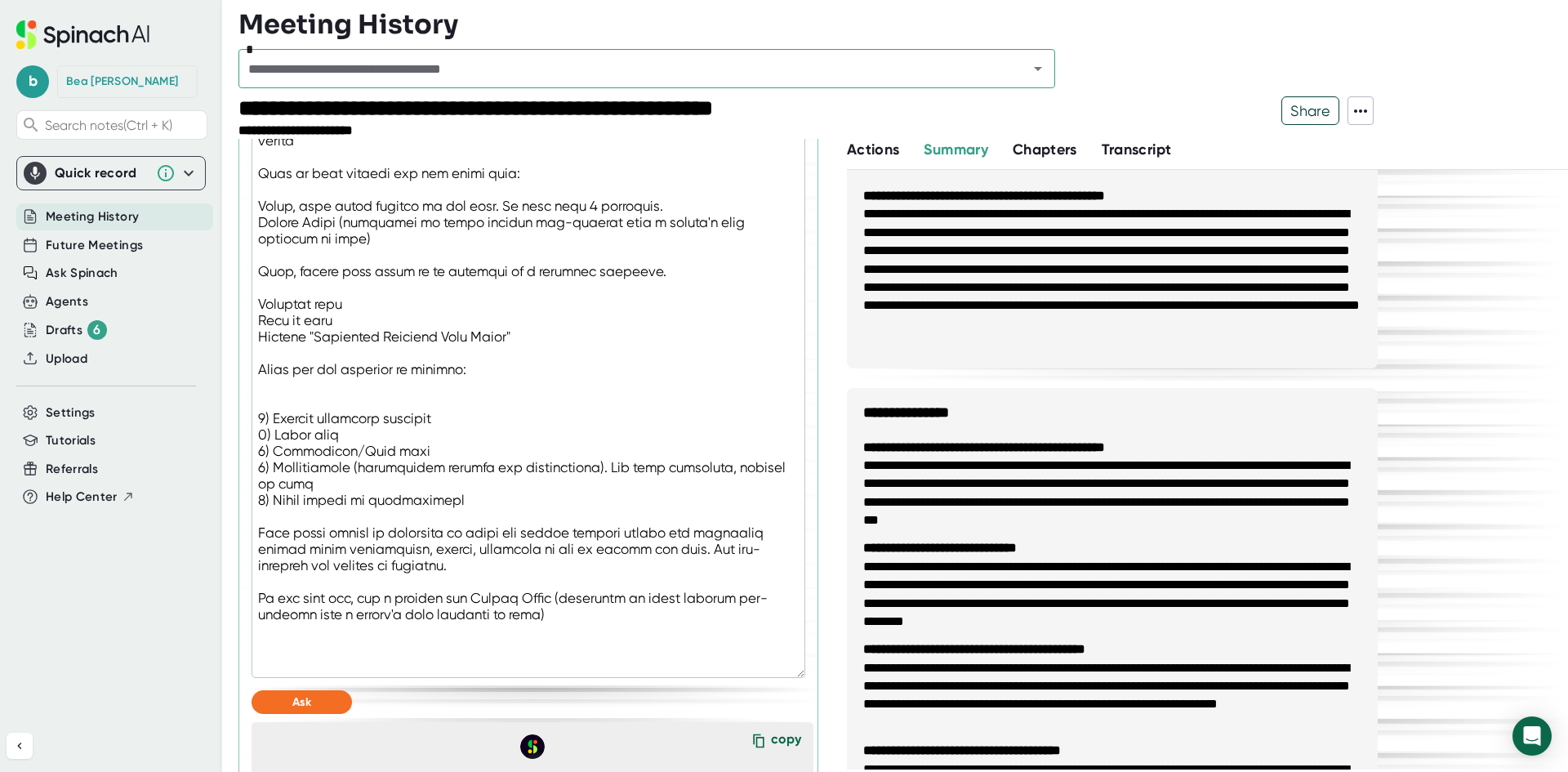
type textarea "You are a technical notetaker, specializing in data migrations and integrations…"
type textarea "x"
type textarea "You are a technical notetaker, specializing in data migrations and integrations…"
type textarea "x"
type textarea "You are a technical notetaker, specializing in data migrations and integrations…"
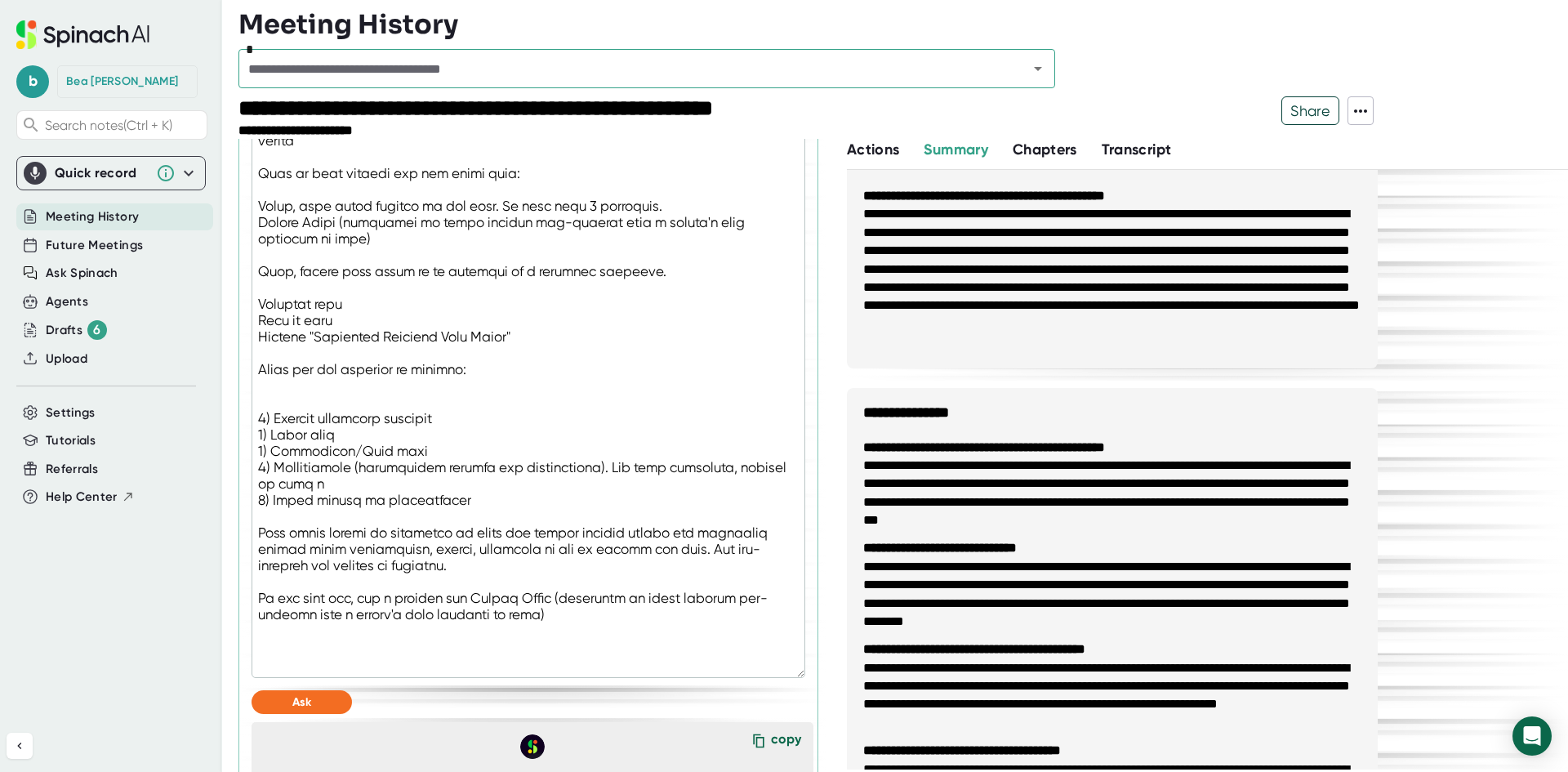
type textarea "x"
type textarea "You are a technical notetaker, specializing in data migrations and integrations…"
click at [273, 652] on button "Ask" at bounding box center [301, 702] width 100 height 24
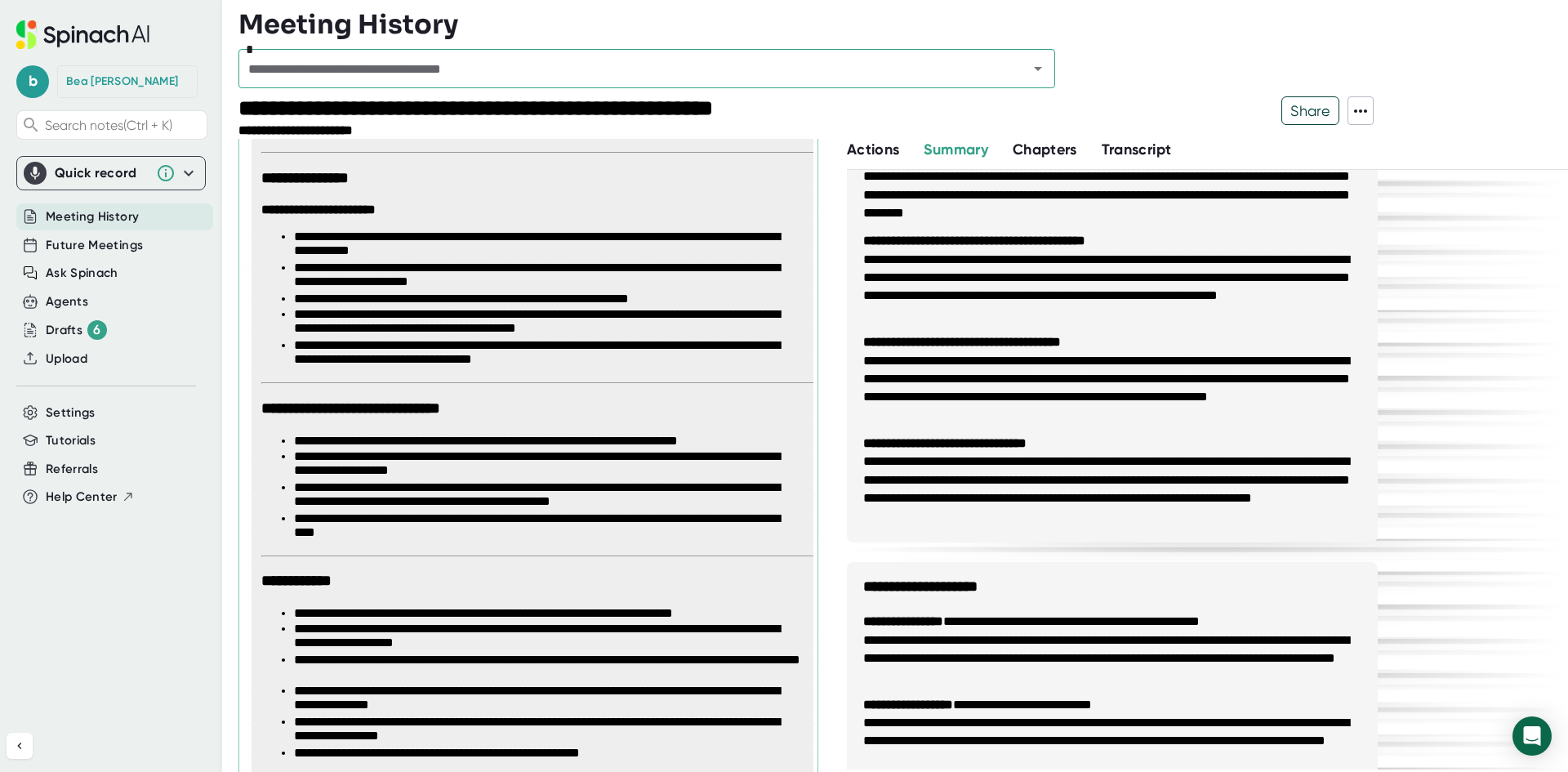
scroll to position [2788, 0]
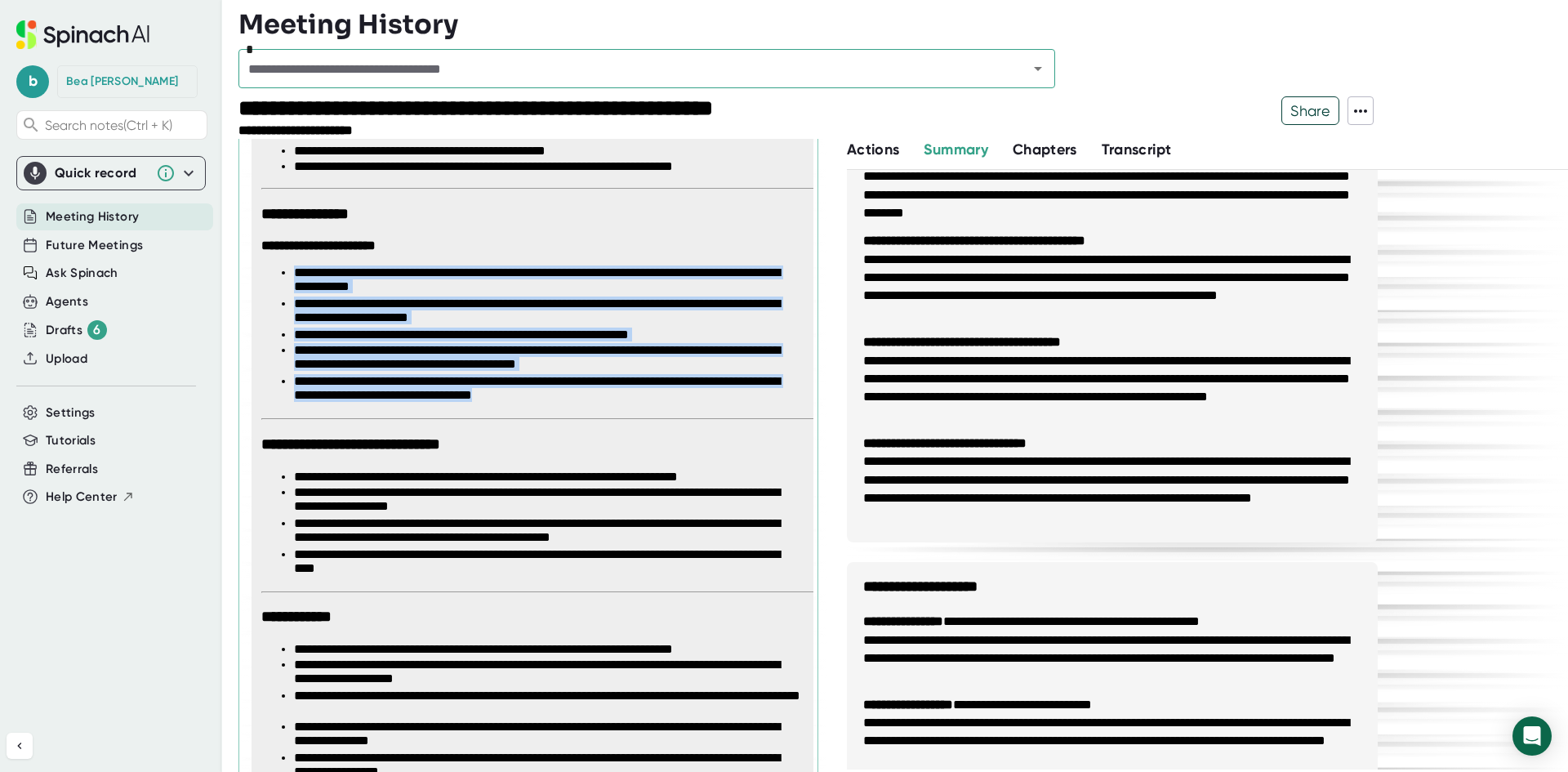
drag, startPoint x: 629, startPoint y: 414, endPoint x: 277, endPoint y: 288, distance: 373.9
click at [277, 288] on ul "**********" at bounding box center [532, 335] width 541 height 140
copy ul "**********"
click at [464, 74] on input "text" at bounding box center [622, 69] width 759 height 23
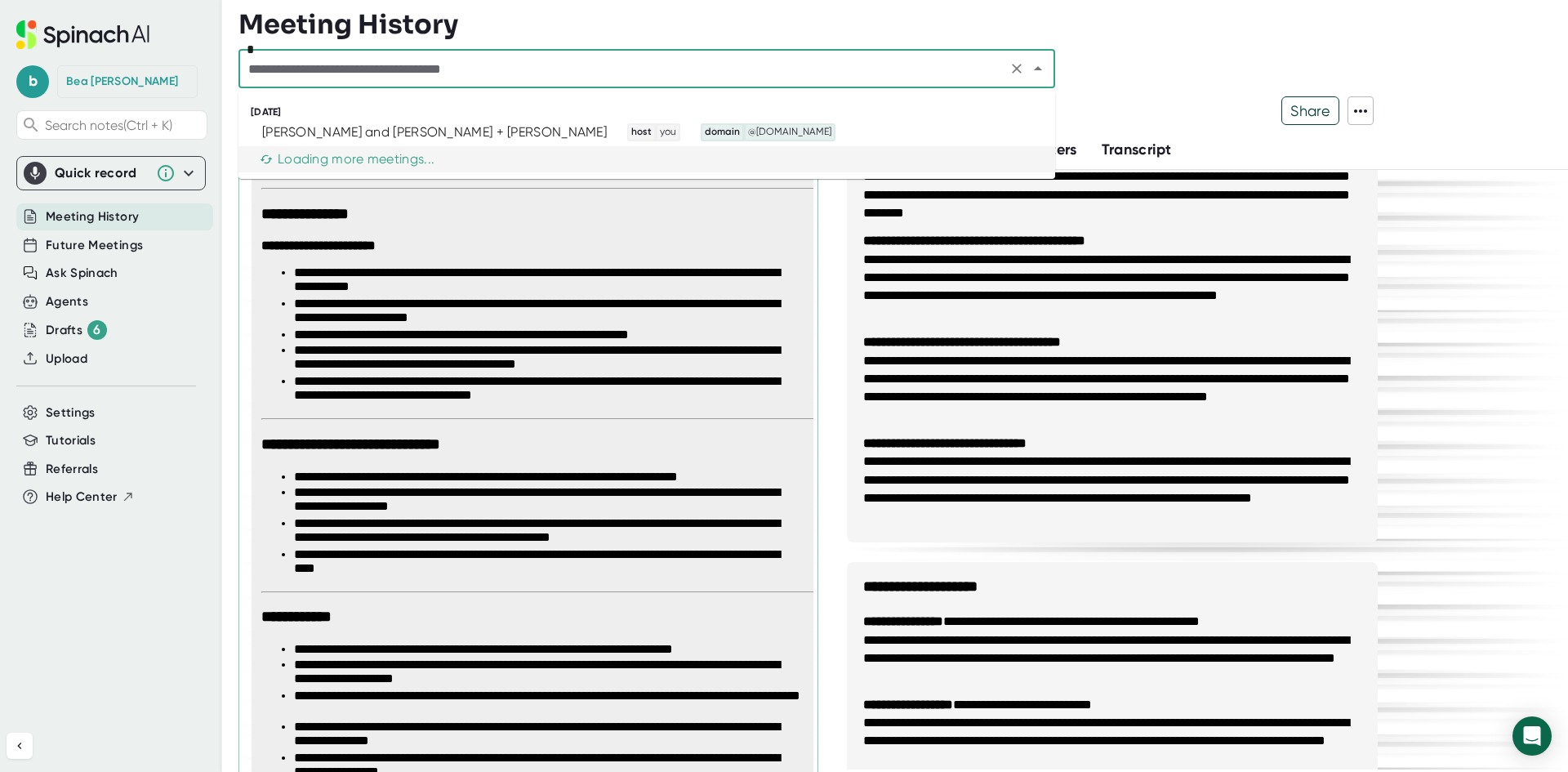
click at [531, 374] on li "**********" at bounding box center [548, 359] width 509 height 31
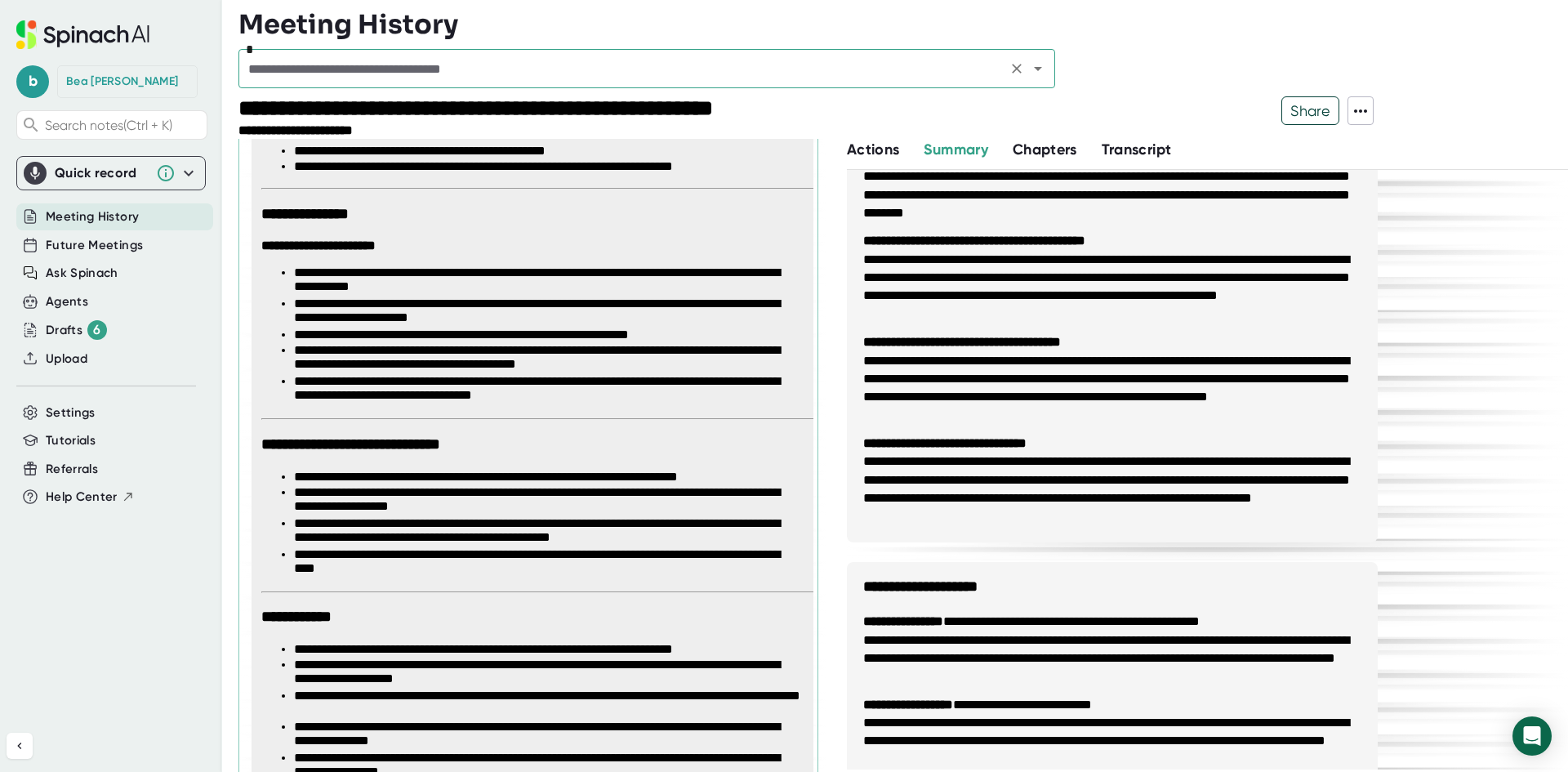
click at [406, 78] on input "text" at bounding box center [622, 69] width 759 height 23
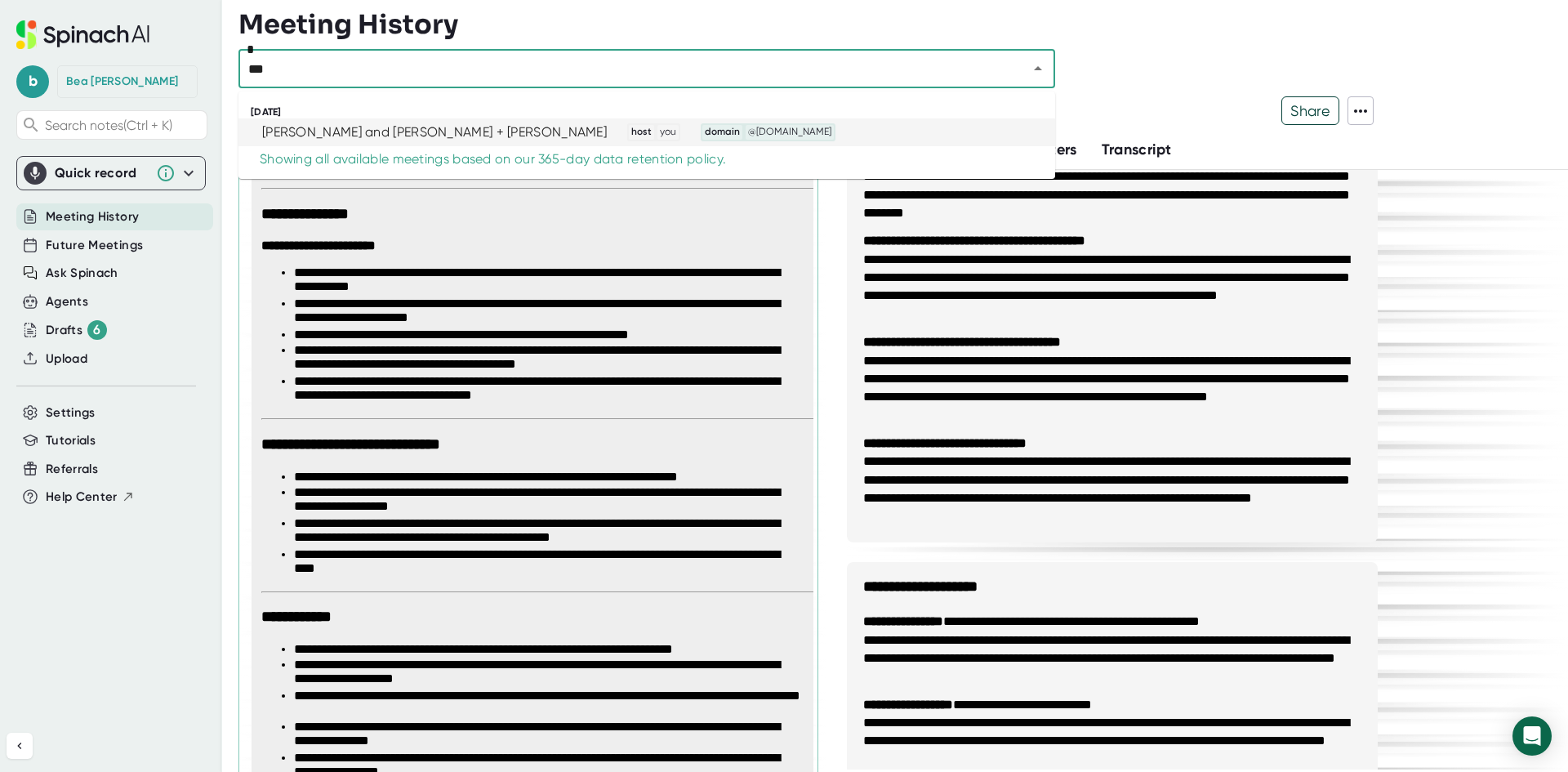
click at [419, 130] on div "[PERSON_NAME] and [PERSON_NAME] + [PERSON_NAME]" at bounding box center [434, 132] width 345 height 16
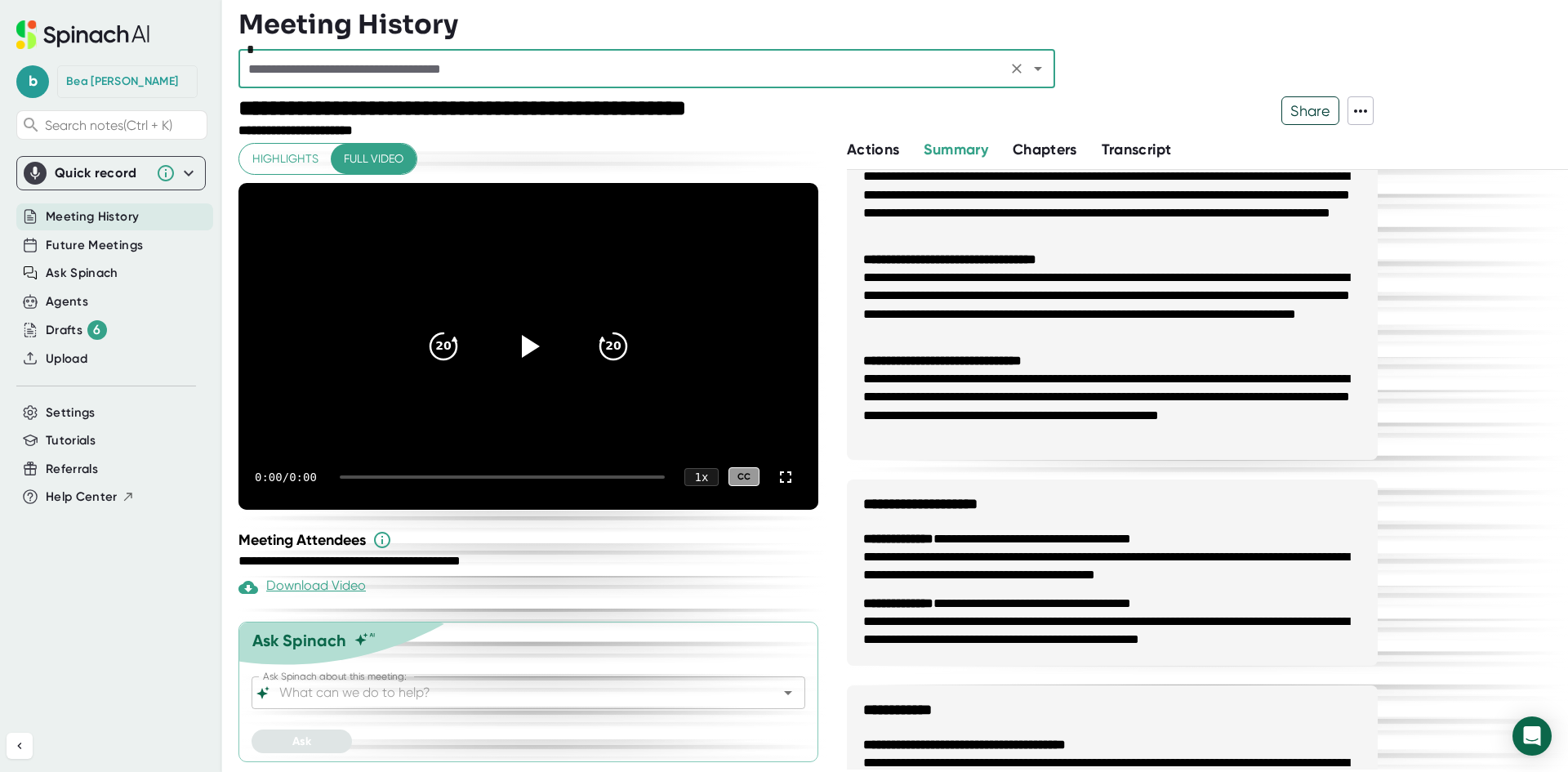
click at [1276, 122] on div at bounding box center [1047, 118] width 469 height 42
click at [1295, 104] on span "Share" at bounding box center [1310, 110] width 56 height 29
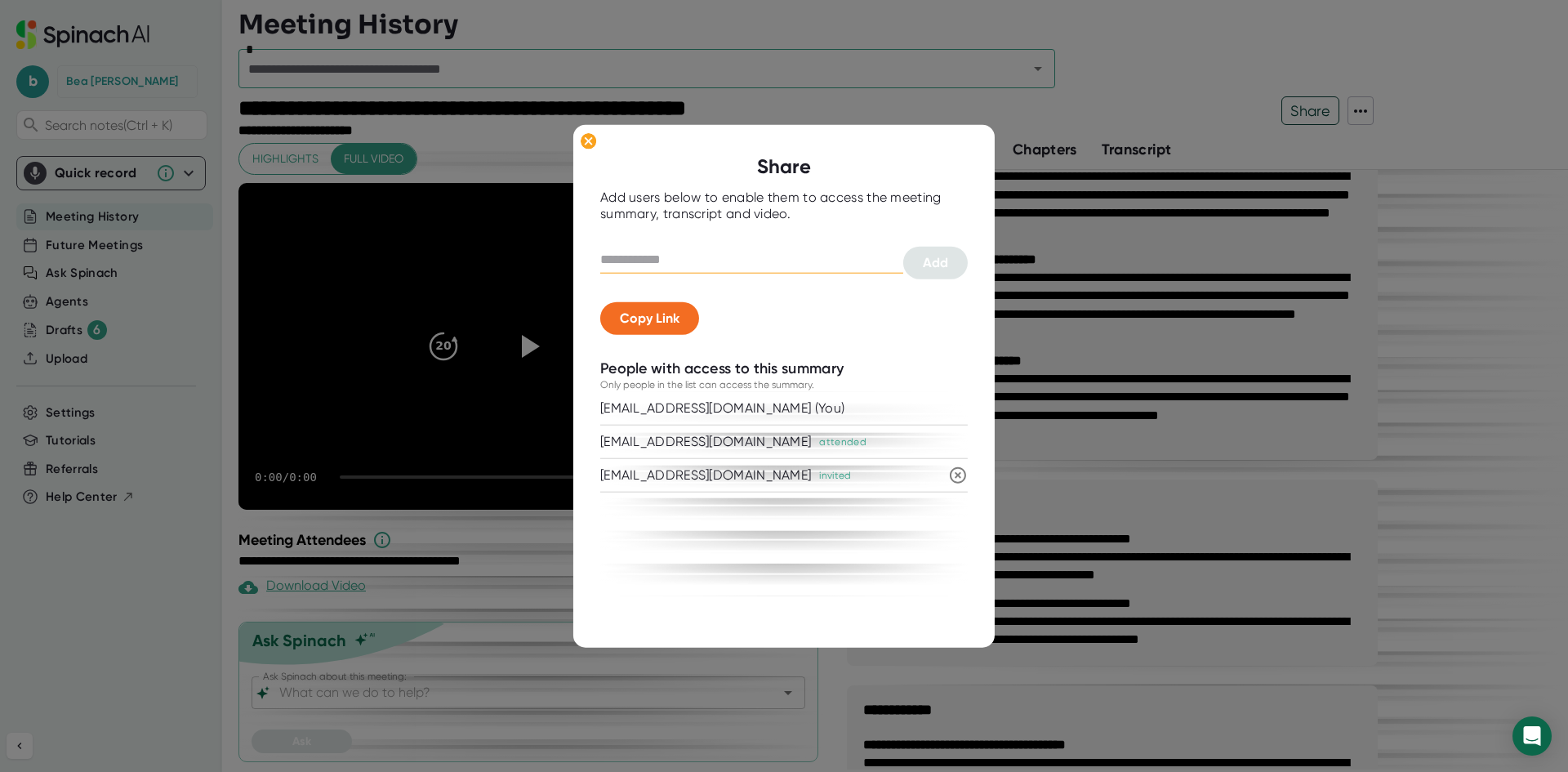
click at [662, 257] on input "text" at bounding box center [751, 259] width 303 height 26
click at [929, 263] on span "Add" at bounding box center [935, 261] width 25 height 16
click at [723, 257] on input "text" at bounding box center [751, 259] width 303 height 26
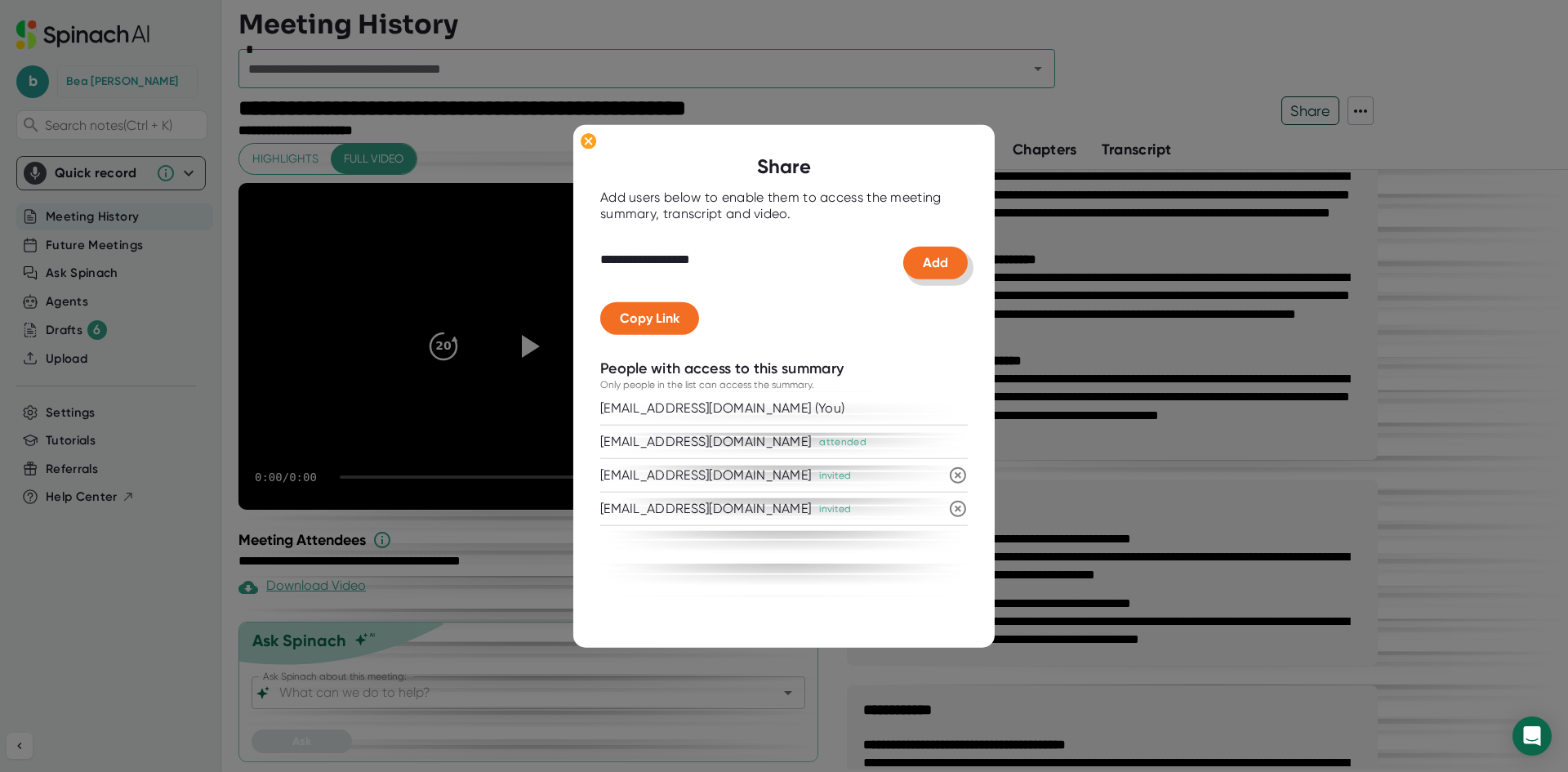
click at [930, 265] on span "Add" at bounding box center [935, 261] width 25 height 16
click at [484, 73] on div at bounding box center [784, 386] width 1568 height 772
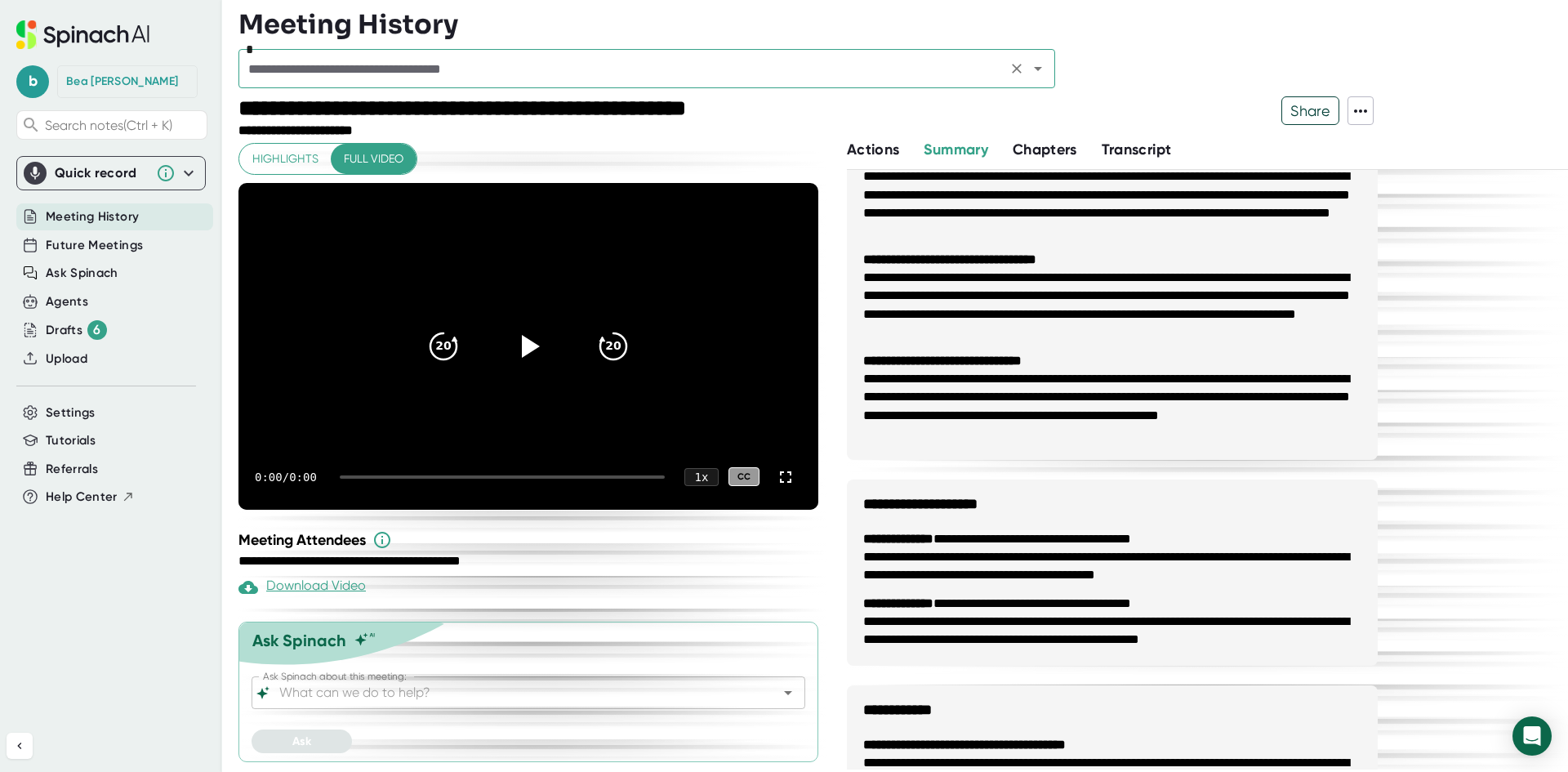
click at [474, 77] on input "text" at bounding box center [622, 69] width 759 height 23
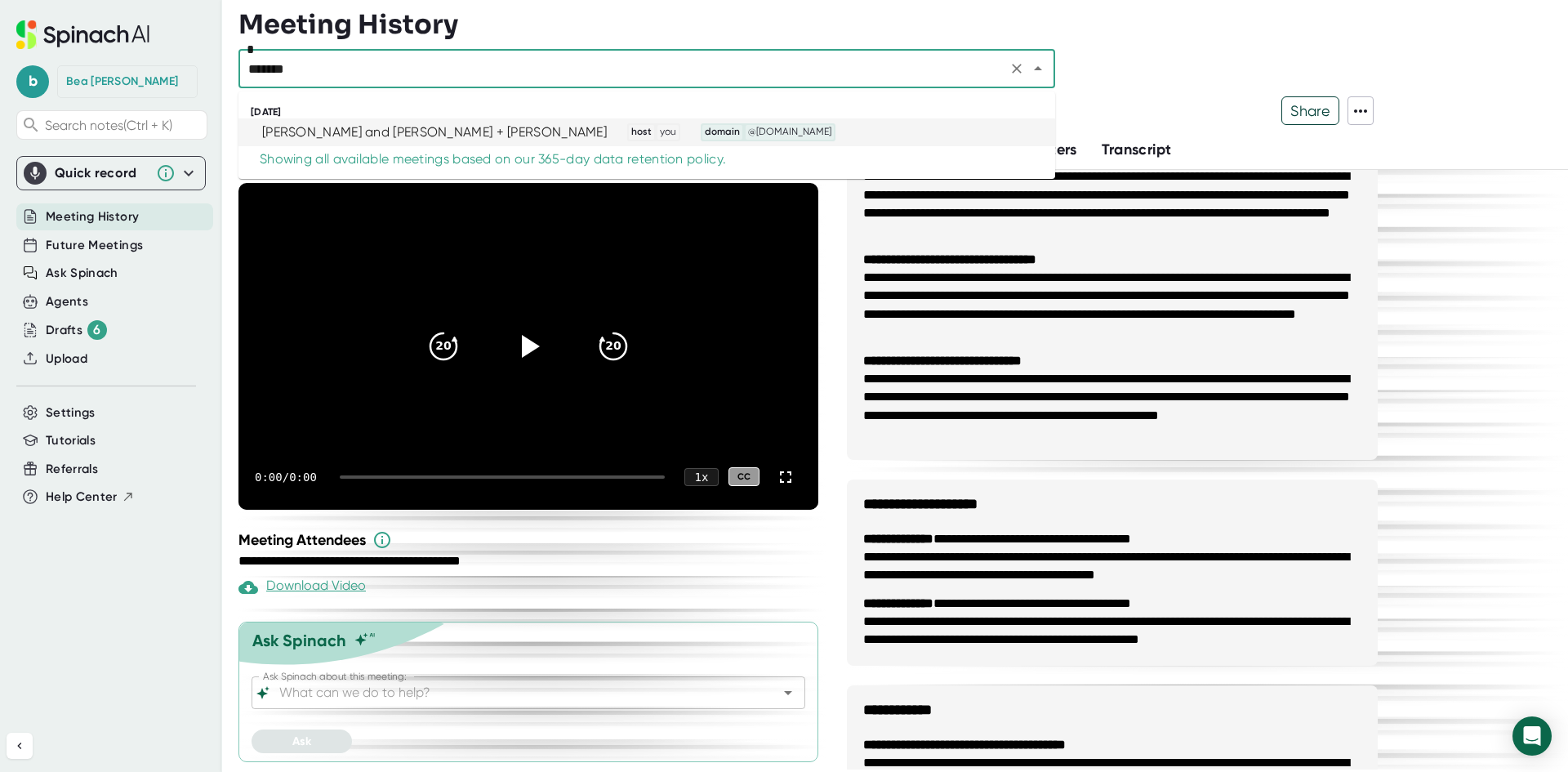
click at [388, 127] on div "[PERSON_NAME] and [PERSON_NAME] + [PERSON_NAME]" at bounding box center [434, 132] width 345 height 16
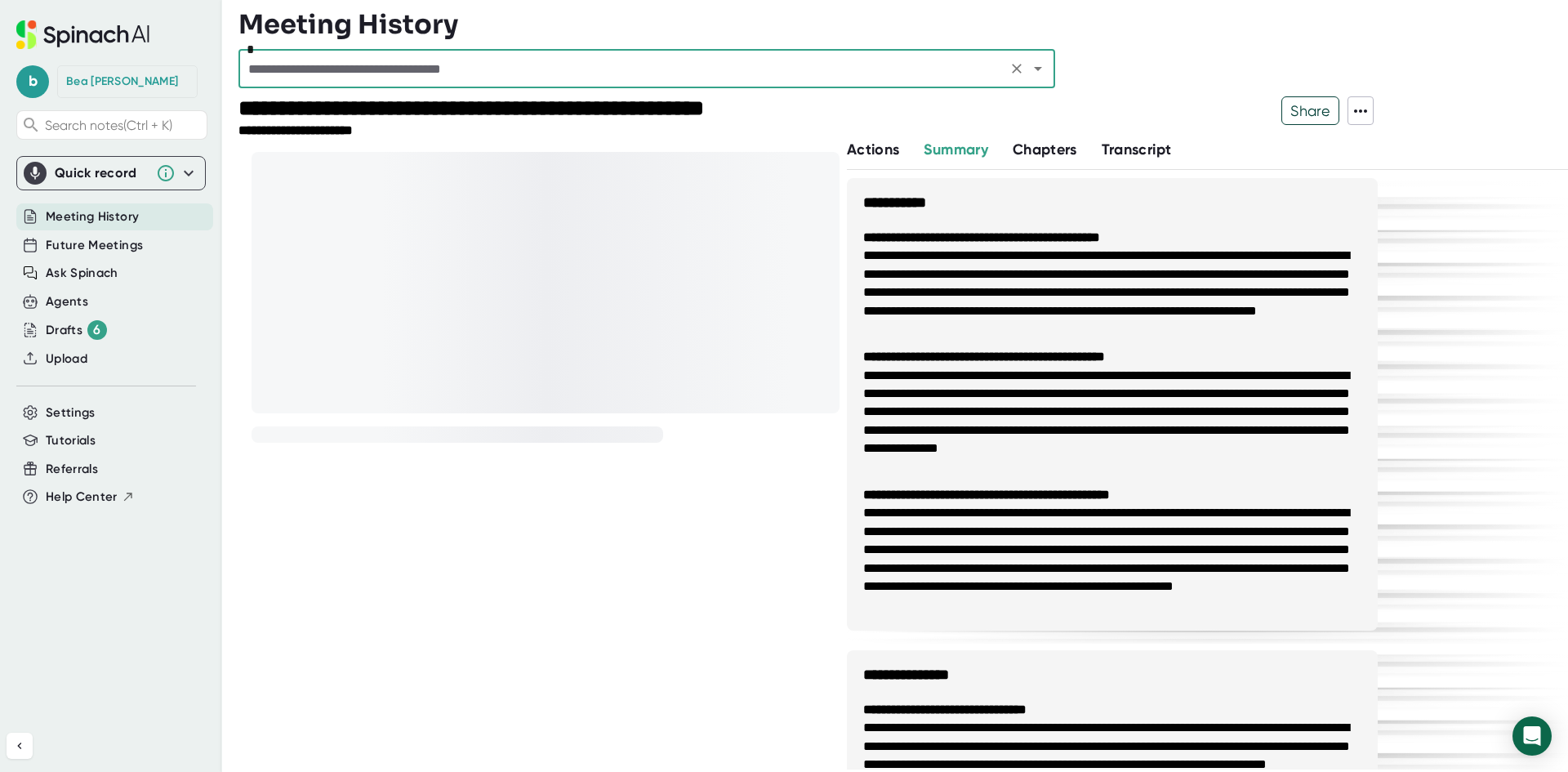
click at [1295, 104] on span "Share" at bounding box center [1310, 110] width 56 height 29
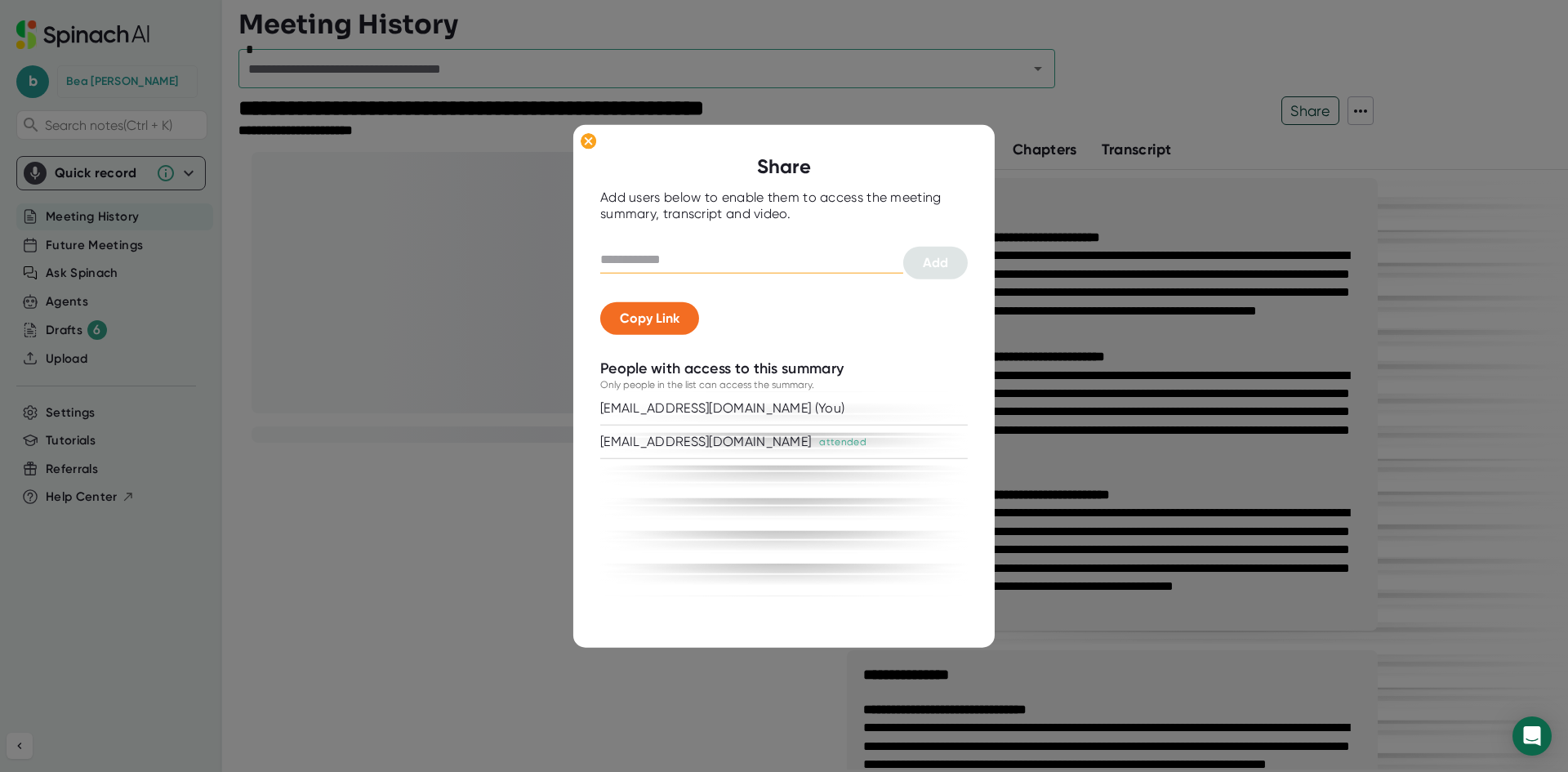
click at [655, 266] on input "text" at bounding box center [751, 259] width 303 height 26
click at [733, 259] on input "text" at bounding box center [751, 259] width 303 height 26
paste input "**********"
click at [899, 261] on keeper-lock "Open Keeper Popup" at bounding box center [892, 259] width 20 height 20
click at [931, 262] on span "Add" at bounding box center [935, 261] width 25 height 16
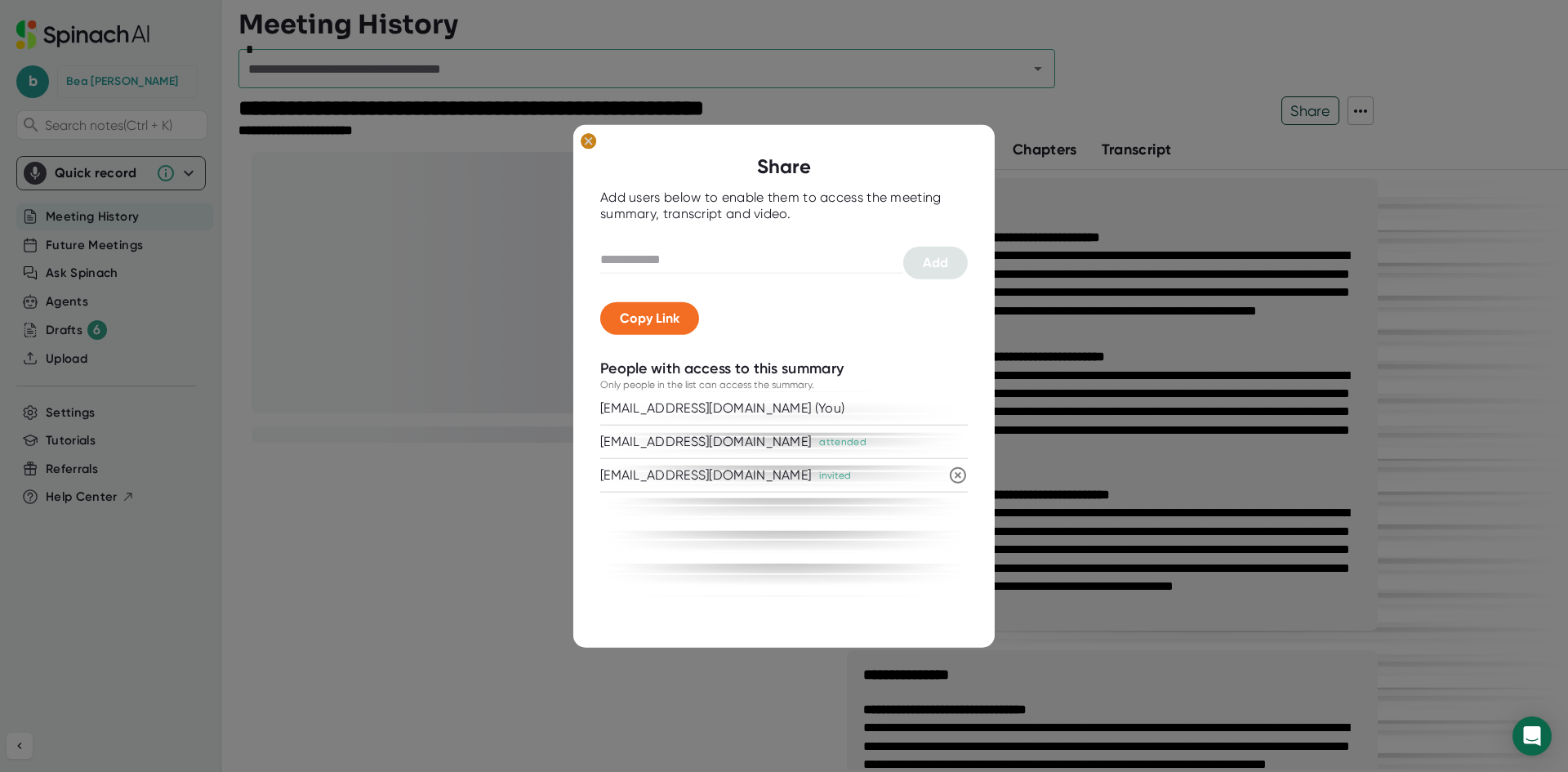
drag, startPoint x: 584, startPoint y: 141, endPoint x: 499, endPoint y: 111, distance: 90.1
click at [584, 141] on ellipse at bounding box center [588, 141] width 16 height 16
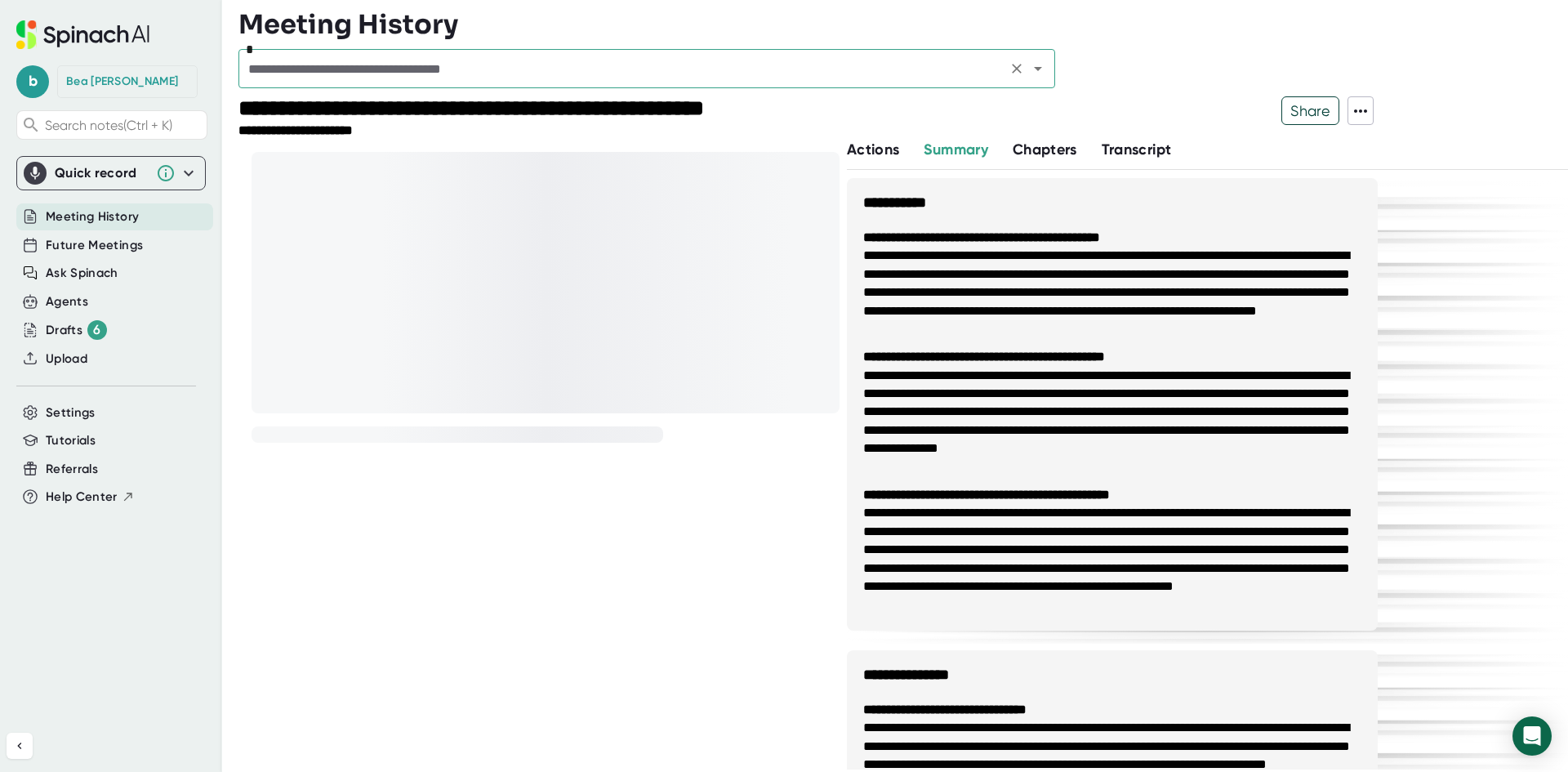
click at [370, 65] on input "text" at bounding box center [622, 69] width 759 height 23
click at [1219, 136] on div at bounding box center [1051, 118] width 461 height 42
click at [690, 89] on div "*" at bounding box center [806, 73] width 1135 height 47
click at [687, 71] on input "text" at bounding box center [622, 69] width 759 height 23
click at [481, 74] on input "text" at bounding box center [622, 69] width 759 height 23
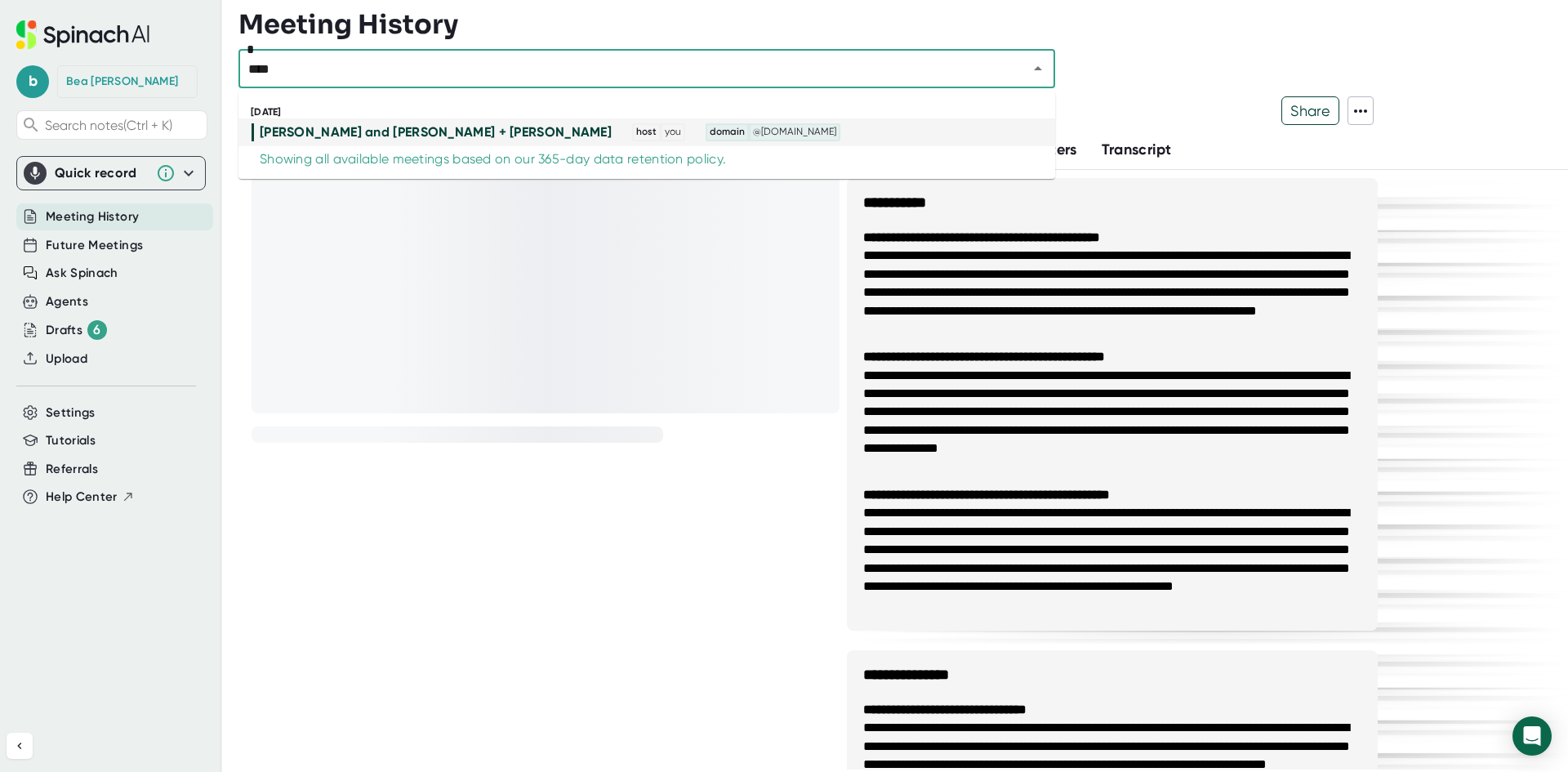
click at [546, 128] on div "[PERSON_NAME] and [PERSON_NAME] + [PERSON_NAME]" at bounding box center [435, 132] width 352 height 16
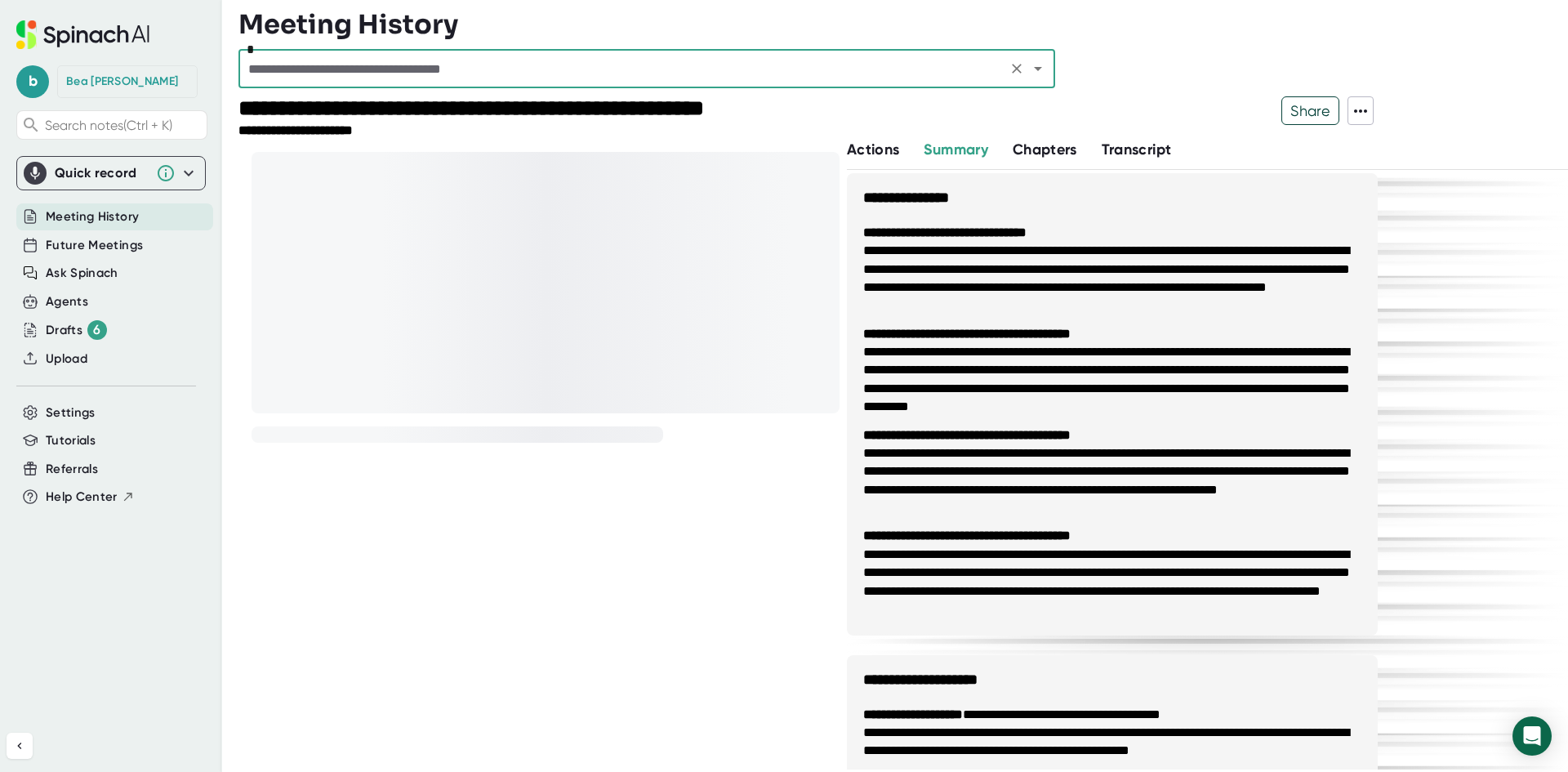
scroll to position [490, 0]
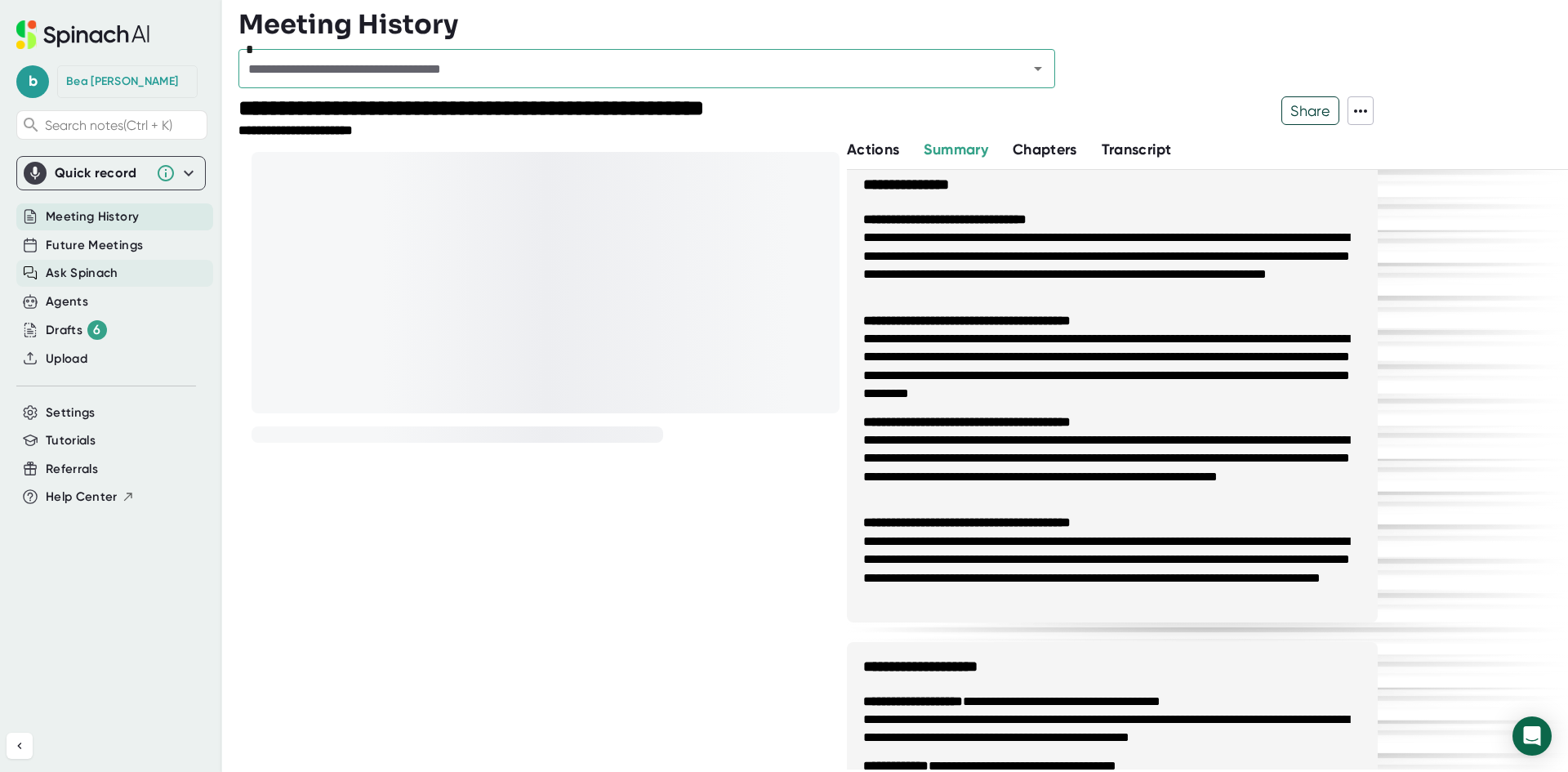
click at [83, 279] on span "Ask Spinach" at bounding box center [82, 273] width 73 height 19
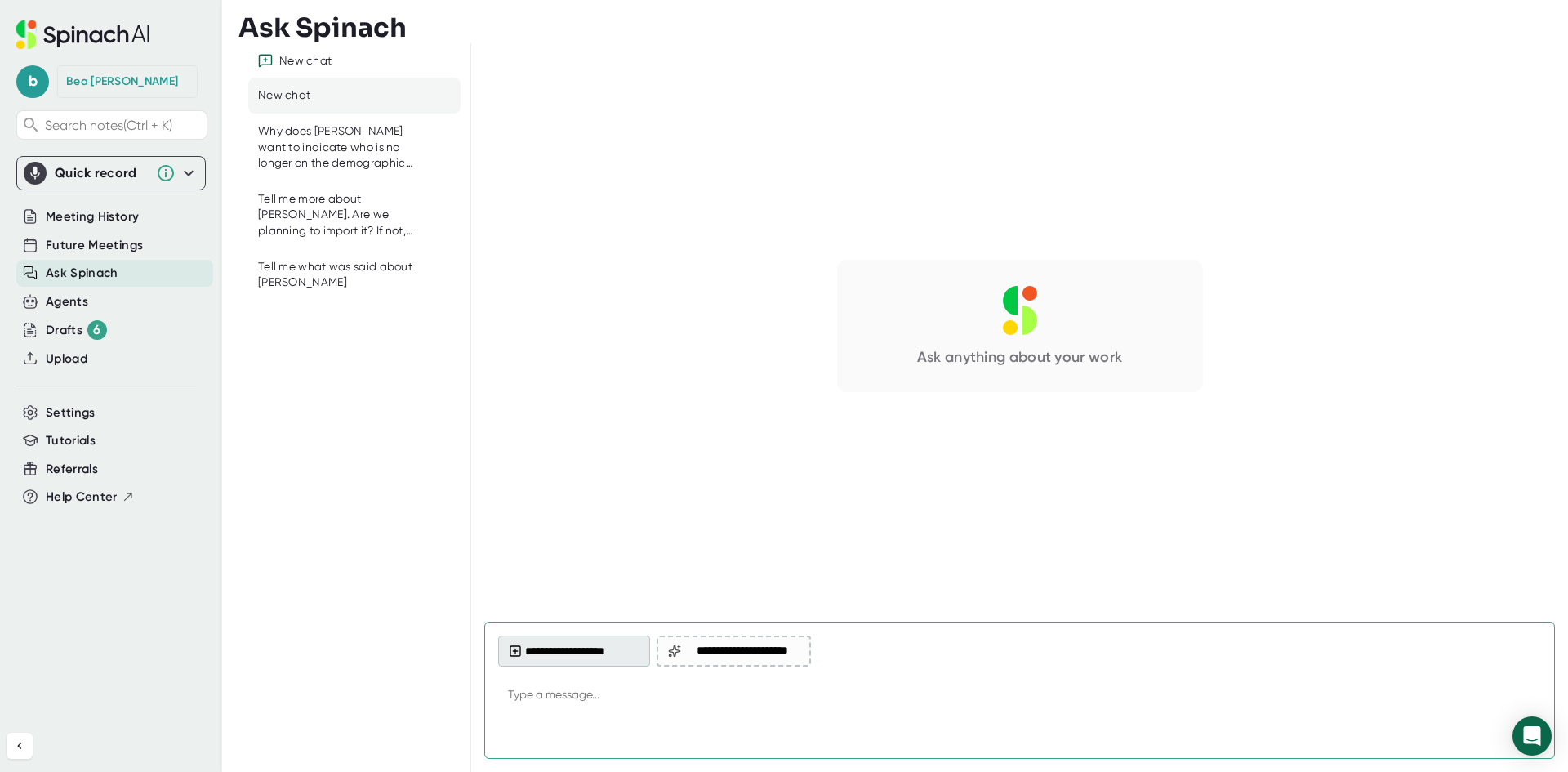
click at [590, 652] on button "**********" at bounding box center [574, 651] width 152 height 31
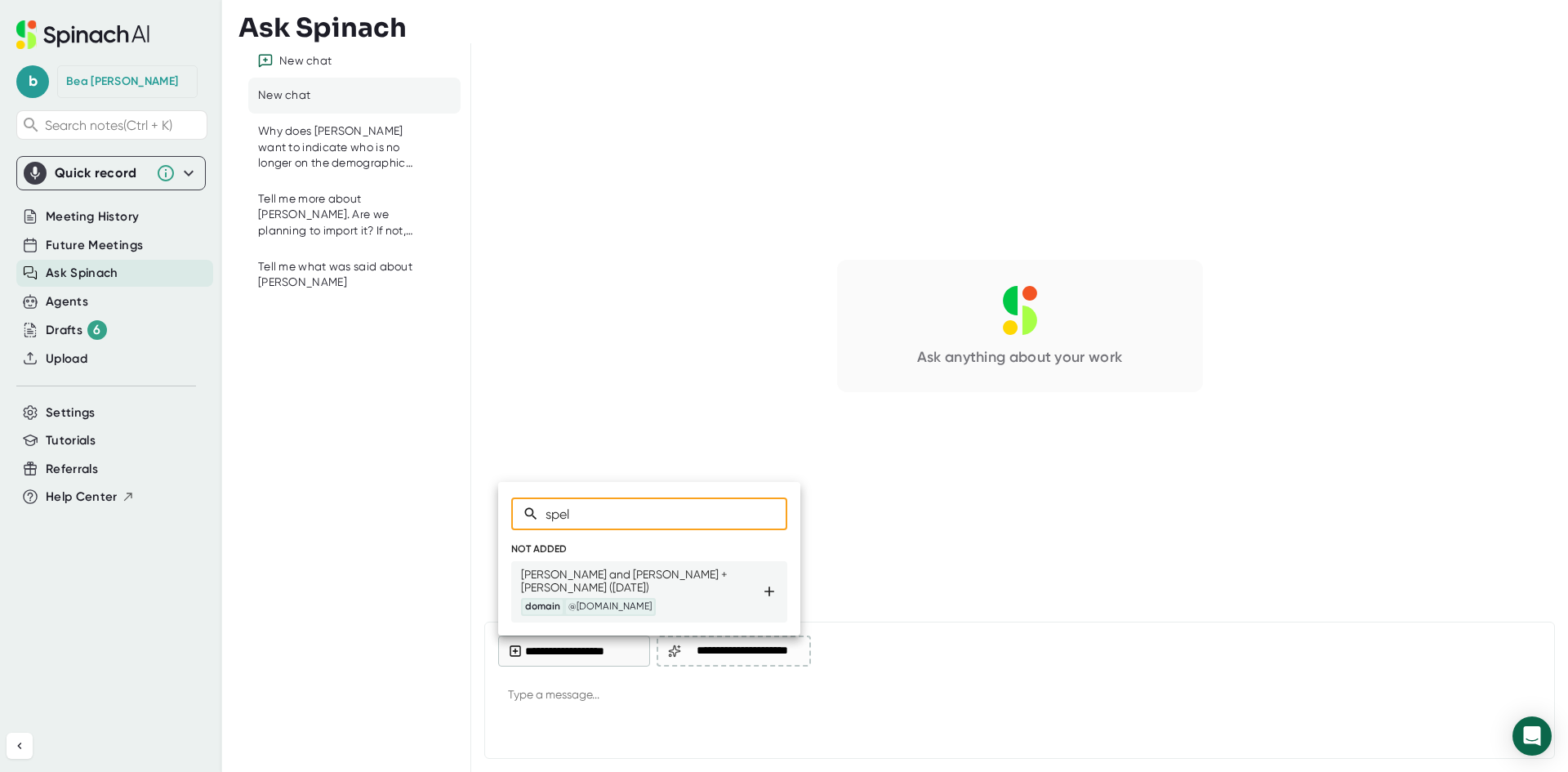
click at [687, 570] on div "[PERSON_NAME] and [PERSON_NAME] + [PERSON_NAME] ([DATE]) domain @[DOMAIN_NAME]" at bounding box center [641, 591] width 240 height 48
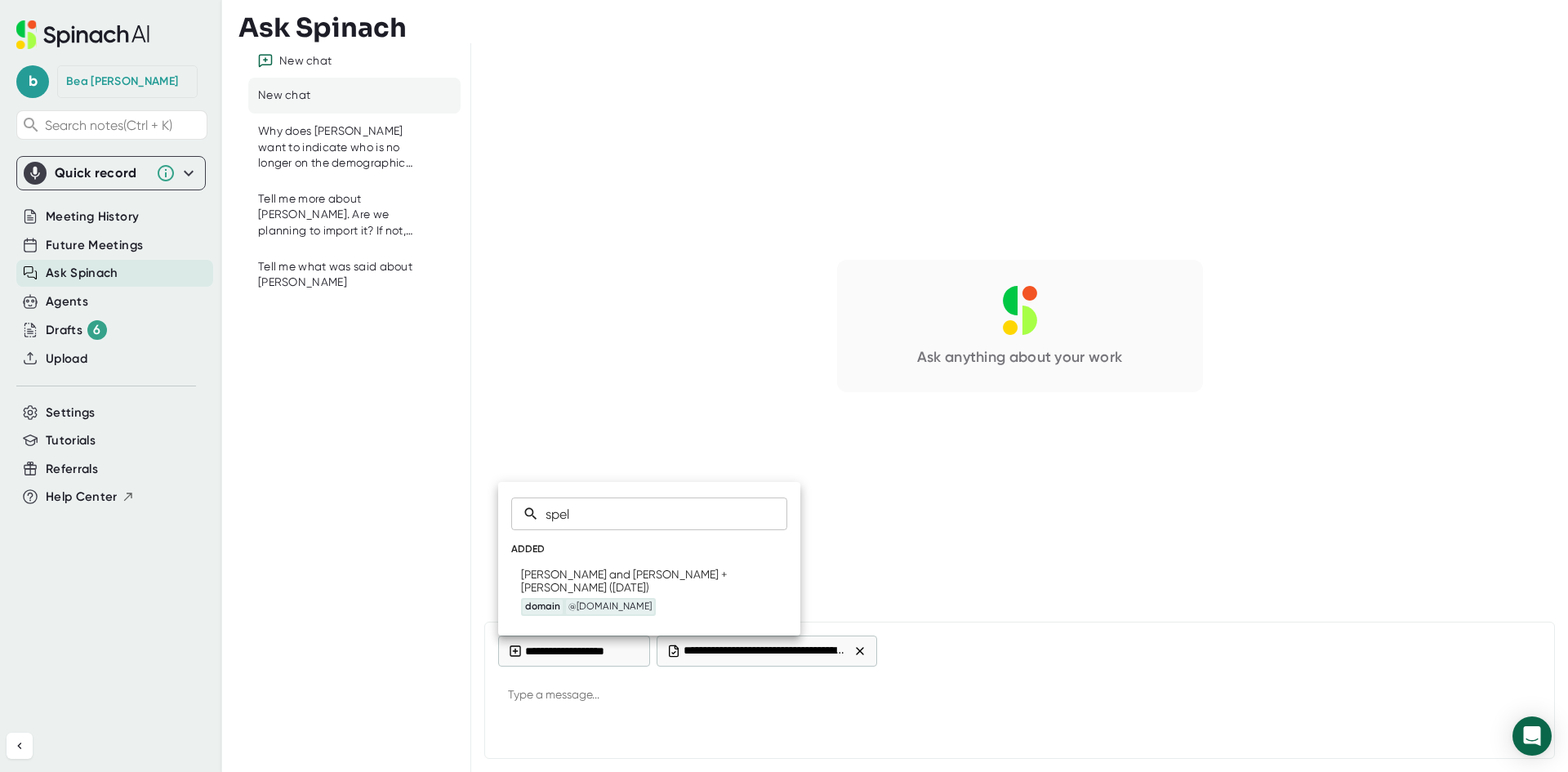
click at [630, 652] on div at bounding box center [784, 386] width 1568 height 772
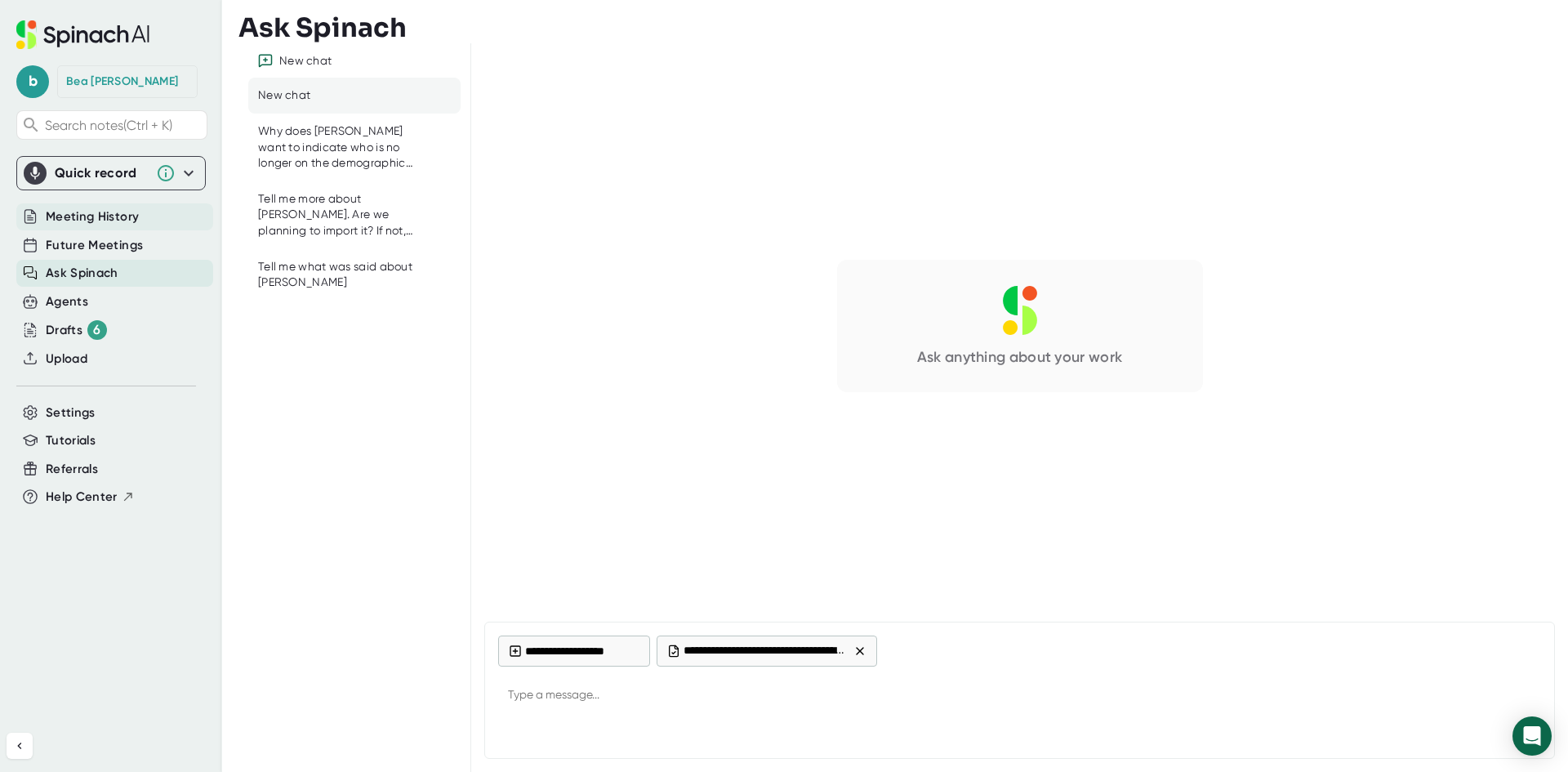
click at [100, 221] on span "Meeting History" at bounding box center [92, 216] width 93 height 19
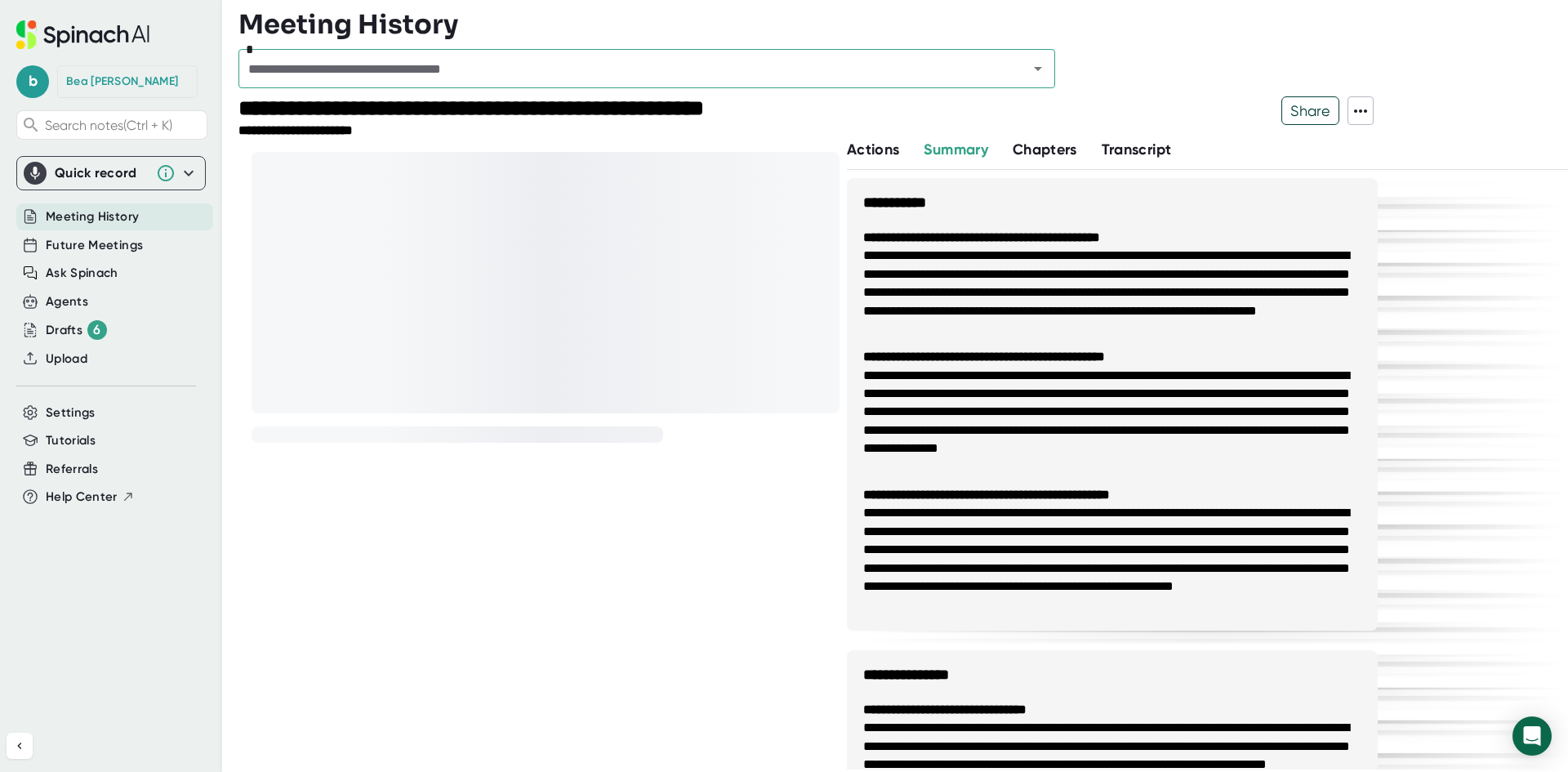
drag, startPoint x: 504, startPoint y: 499, endPoint x: 541, endPoint y: 390, distance: 115.1
click at [504, 499] on div at bounding box center [532, 454] width 588 height 631
